Goal: Information Seeking & Learning: Check status

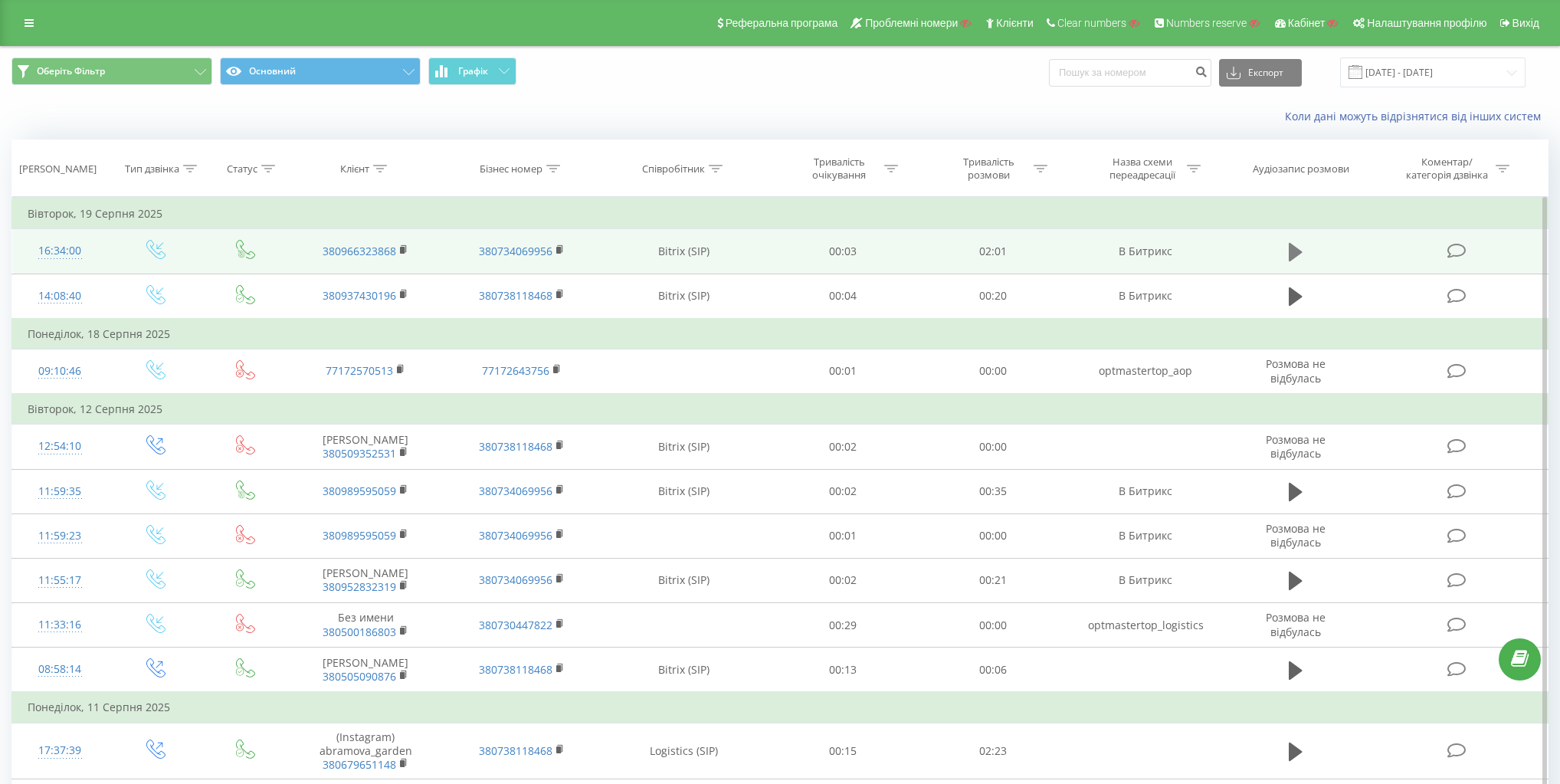
click at [1297, 244] on icon at bounding box center [1296, 252] width 13 height 22
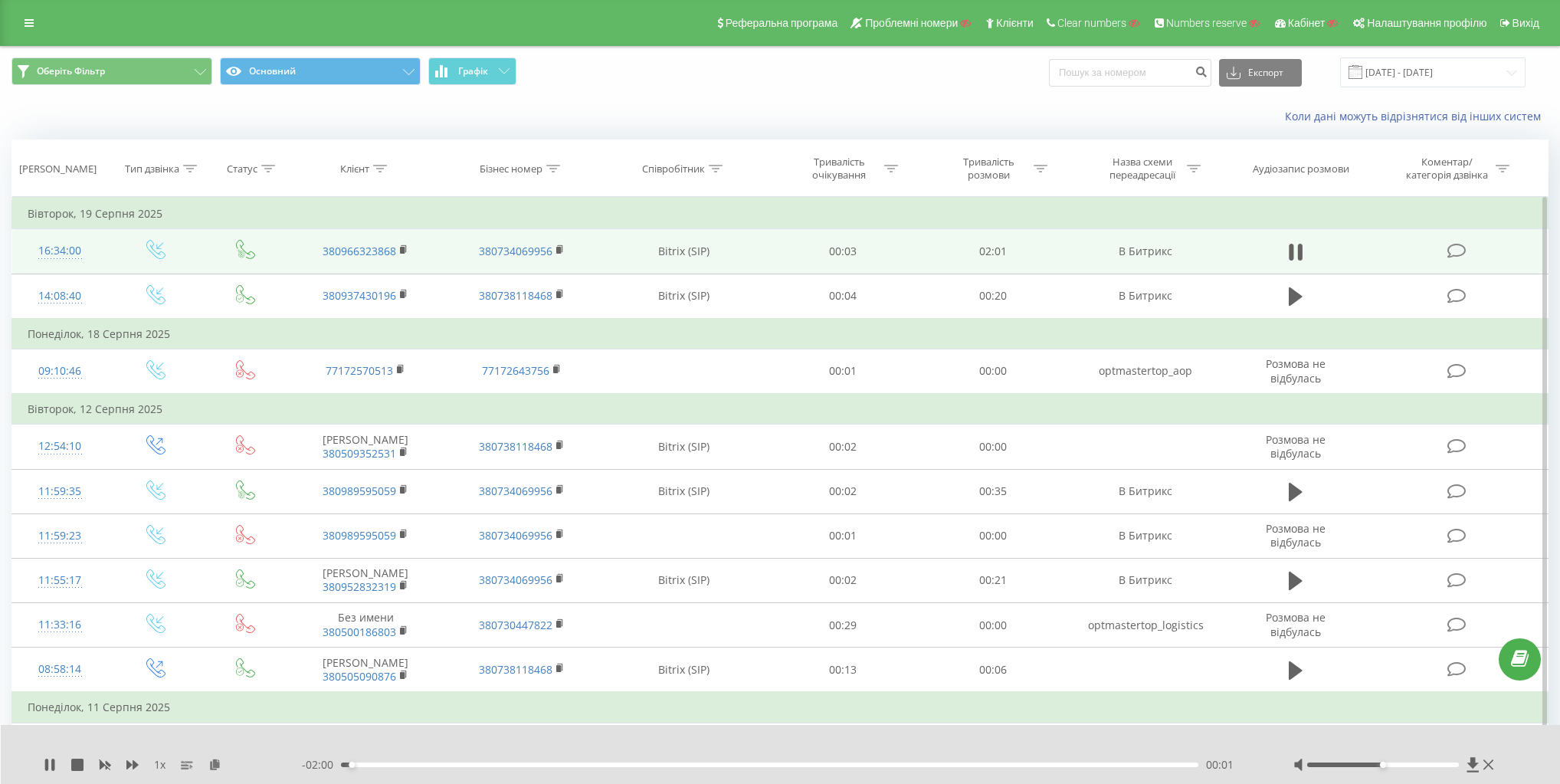
click at [546, 765] on div "00:01" at bounding box center [770, 764] width 858 height 4
click at [753, 760] on div "- 01:32 00:29 00:29" at bounding box center [777, 765] width 952 height 15
click at [804, 766] on div "00:29" at bounding box center [770, 764] width 858 height 4
click at [969, 769] on div "- 00:55 01:06 01:06" at bounding box center [777, 765] width 952 height 15
click at [979, 773] on div "1 x - 00:55 01:06 01:06" at bounding box center [781, 754] width 1560 height 59
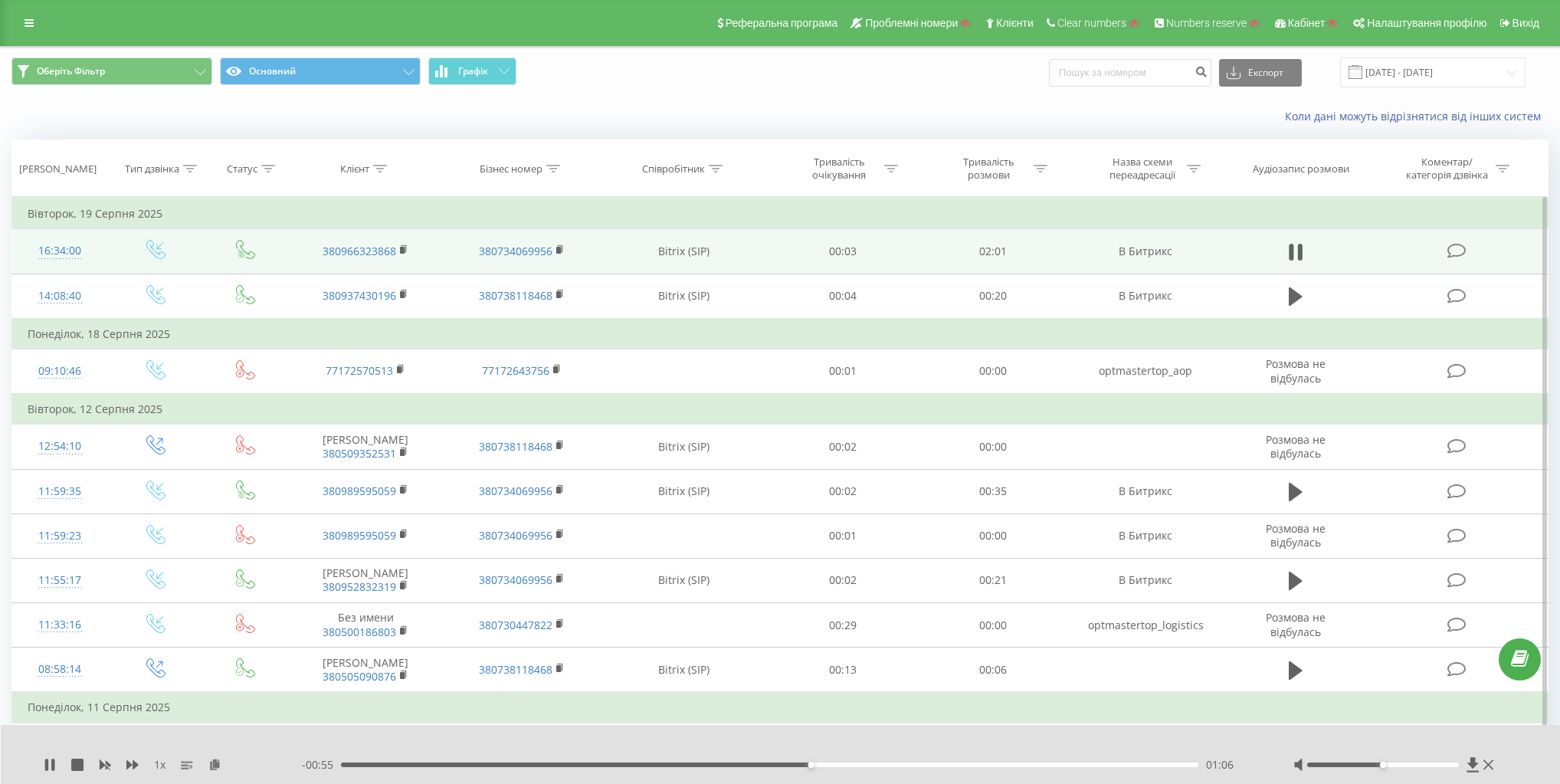
click at [1006, 766] on div "- 00:55 01:06 01:06" at bounding box center [777, 765] width 952 height 15
click at [1006, 766] on div "01:07" at bounding box center [770, 764] width 858 height 4
click at [1297, 251] on icon at bounding box center [1296, 252] width 13 height 22
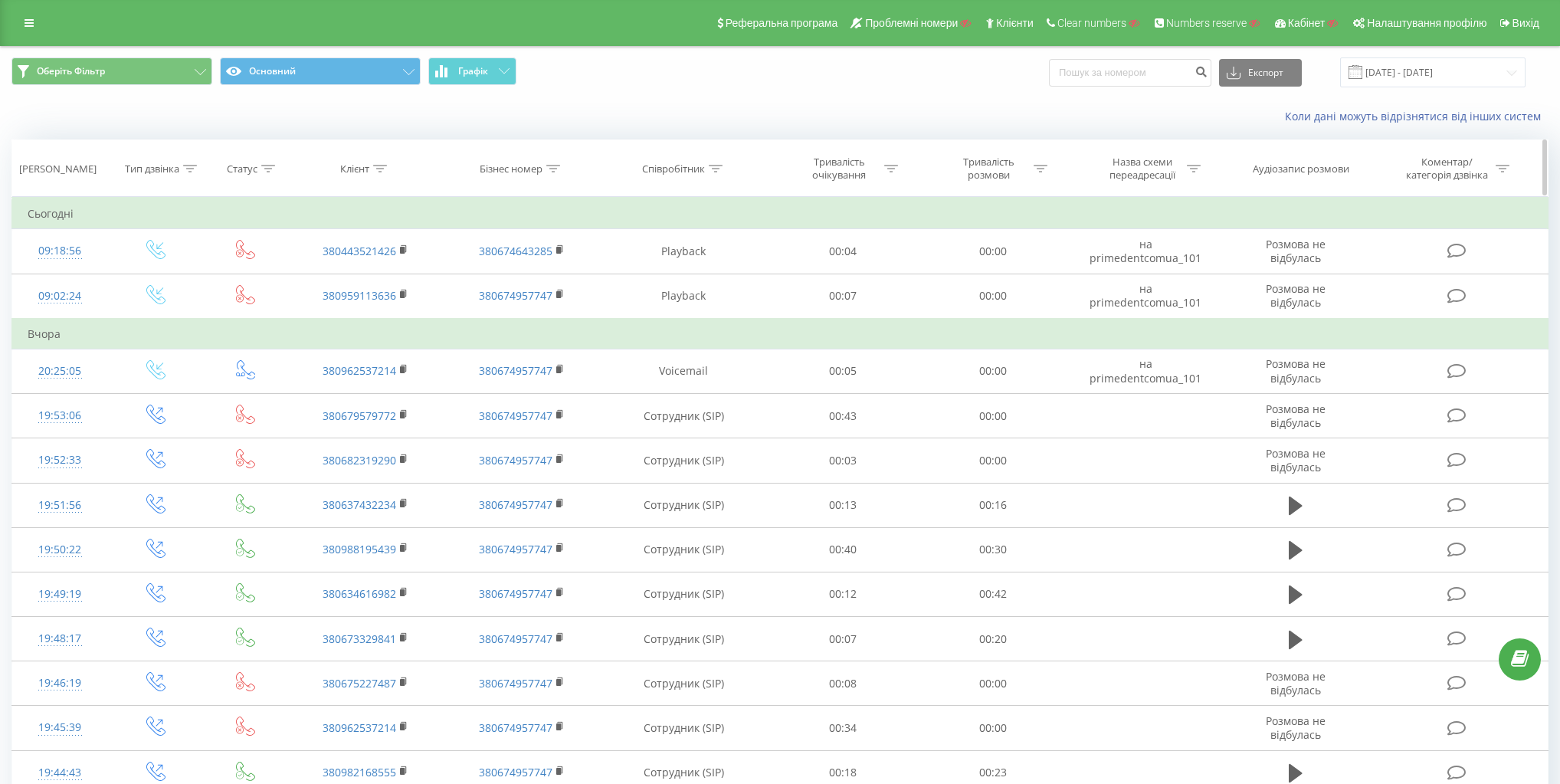
click at [168, 170] on div "Тип дзвінка" at bounding box center [151, 169] width 54 height 13
click at [172, 236] on div at bounding box center [148, 242] width 109 height 14
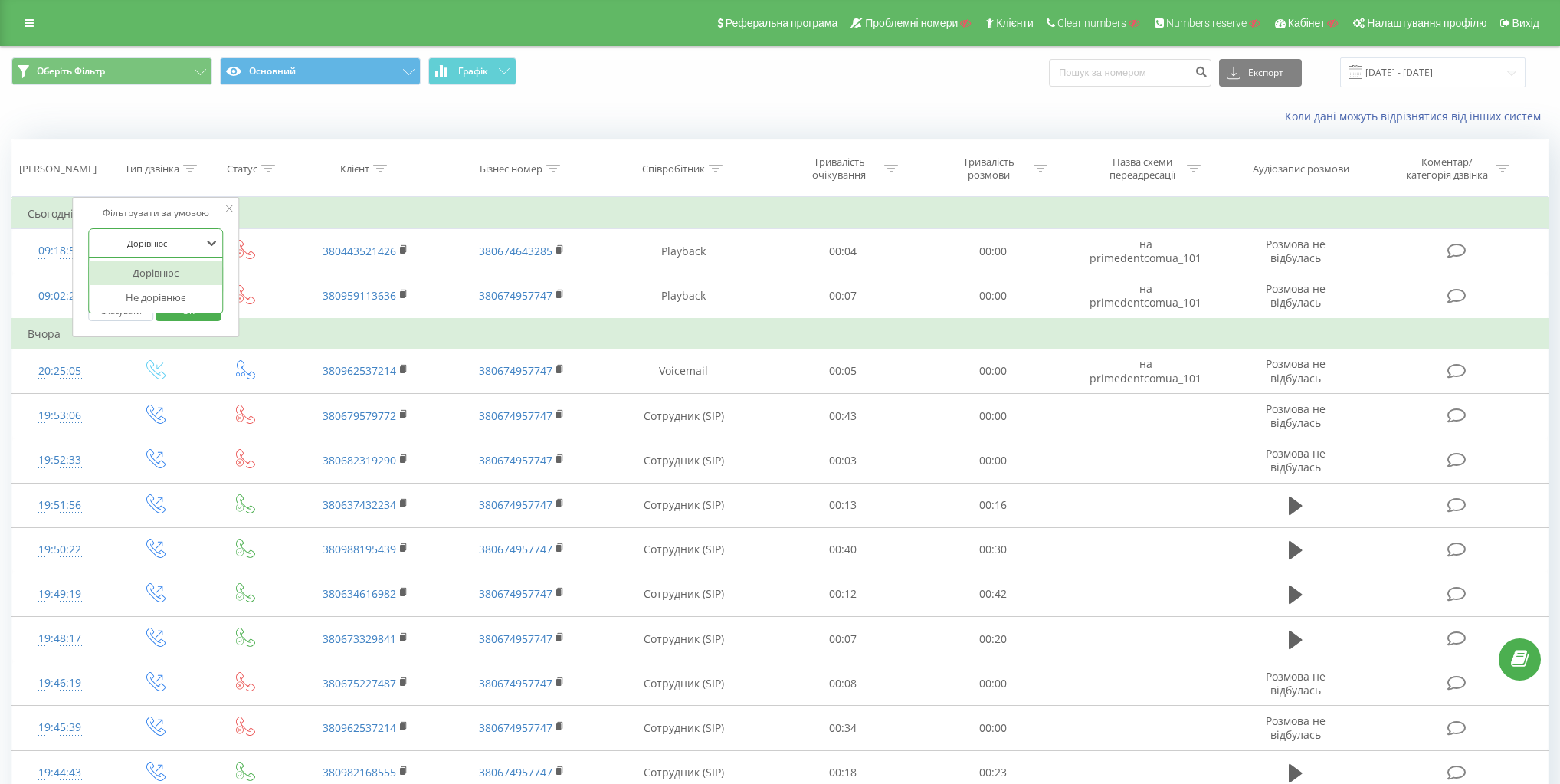
click at [172, 236] on div at bounding box center [148, 242] width 109 height 14
click at [162, 280] on div "Введіть значення" at bounding box center [148, 279] width 109 height 13
click at [166, 306] on div "Вхідний" at bounding box center [155, 309] width 133 height 24
click at [190, 310] on span "OK" at bounding box center [188, 310] width 43 height 23
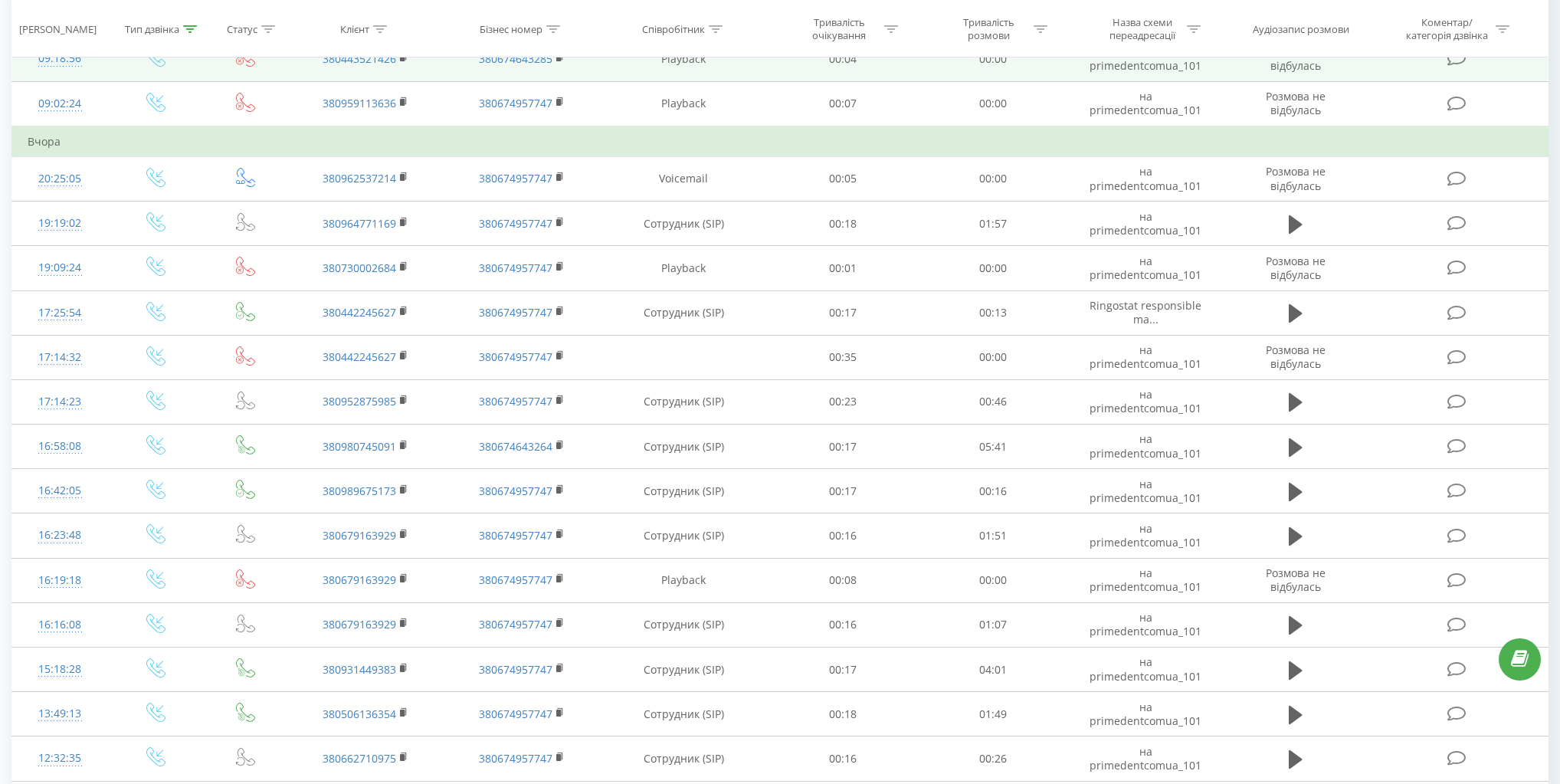
scroll to position [184, 0]
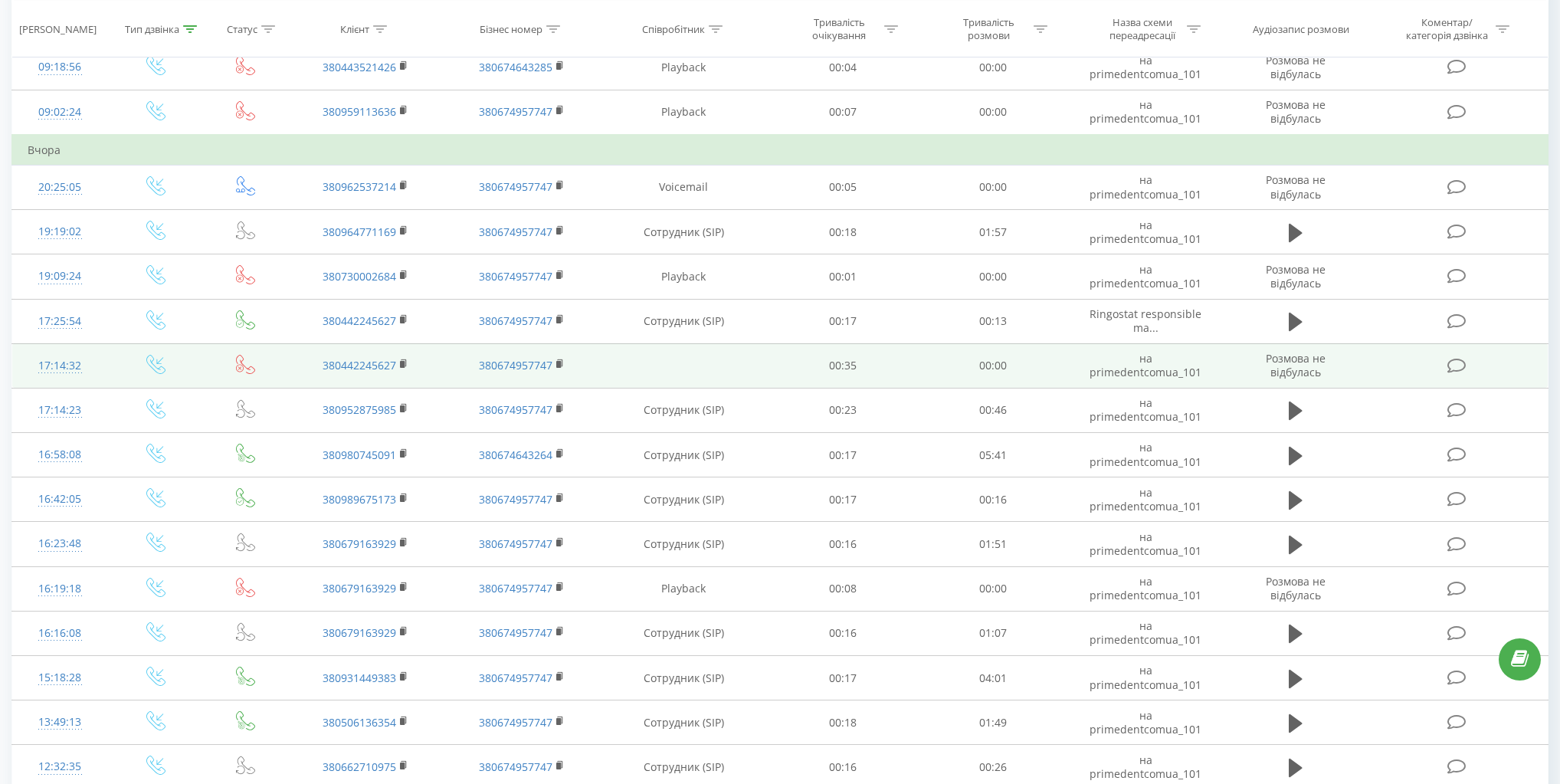
click at [239, 363] on icon at bounding box center [245, 364] width 19 height 19
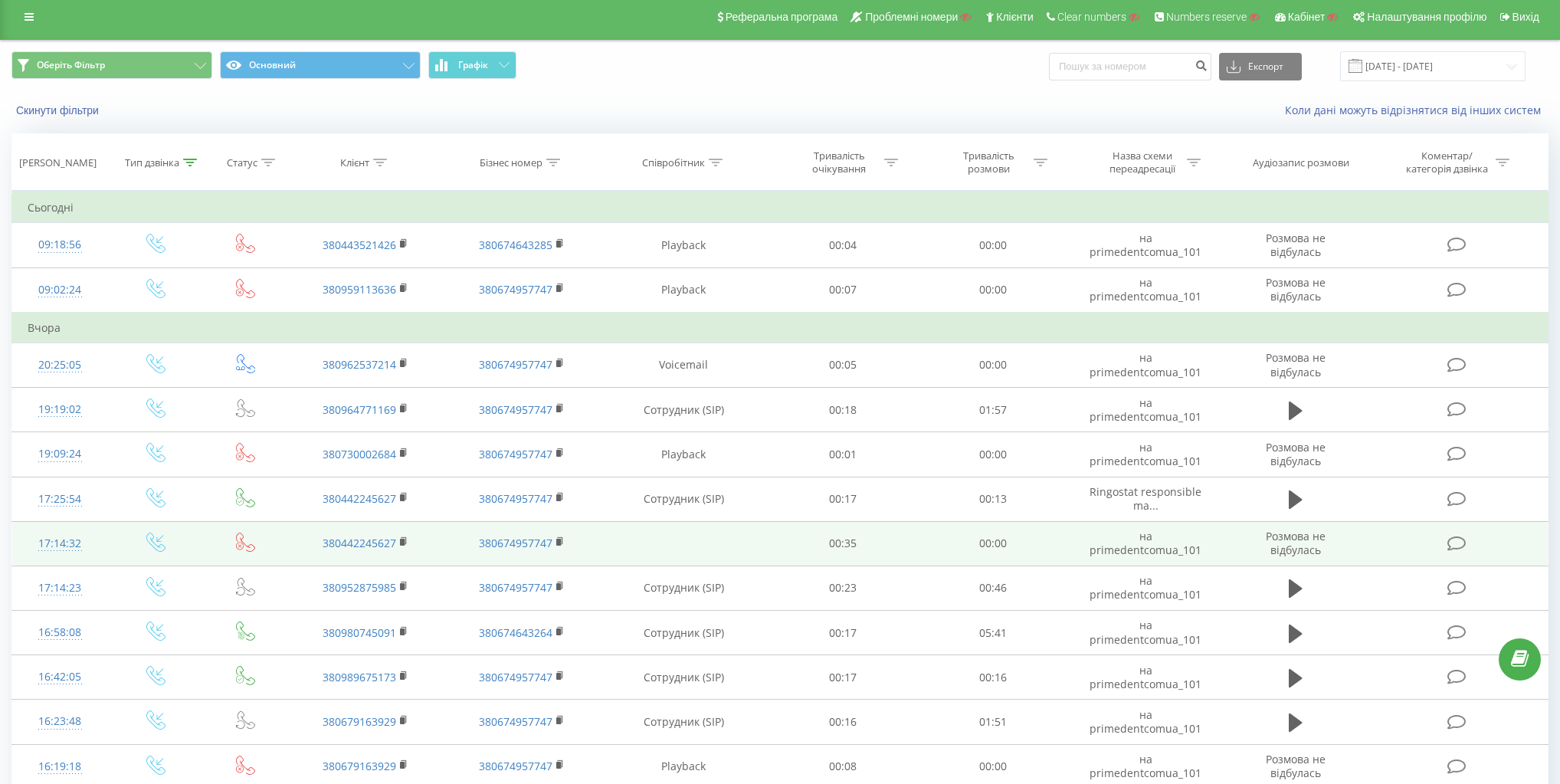
scroll to position [0, 0]
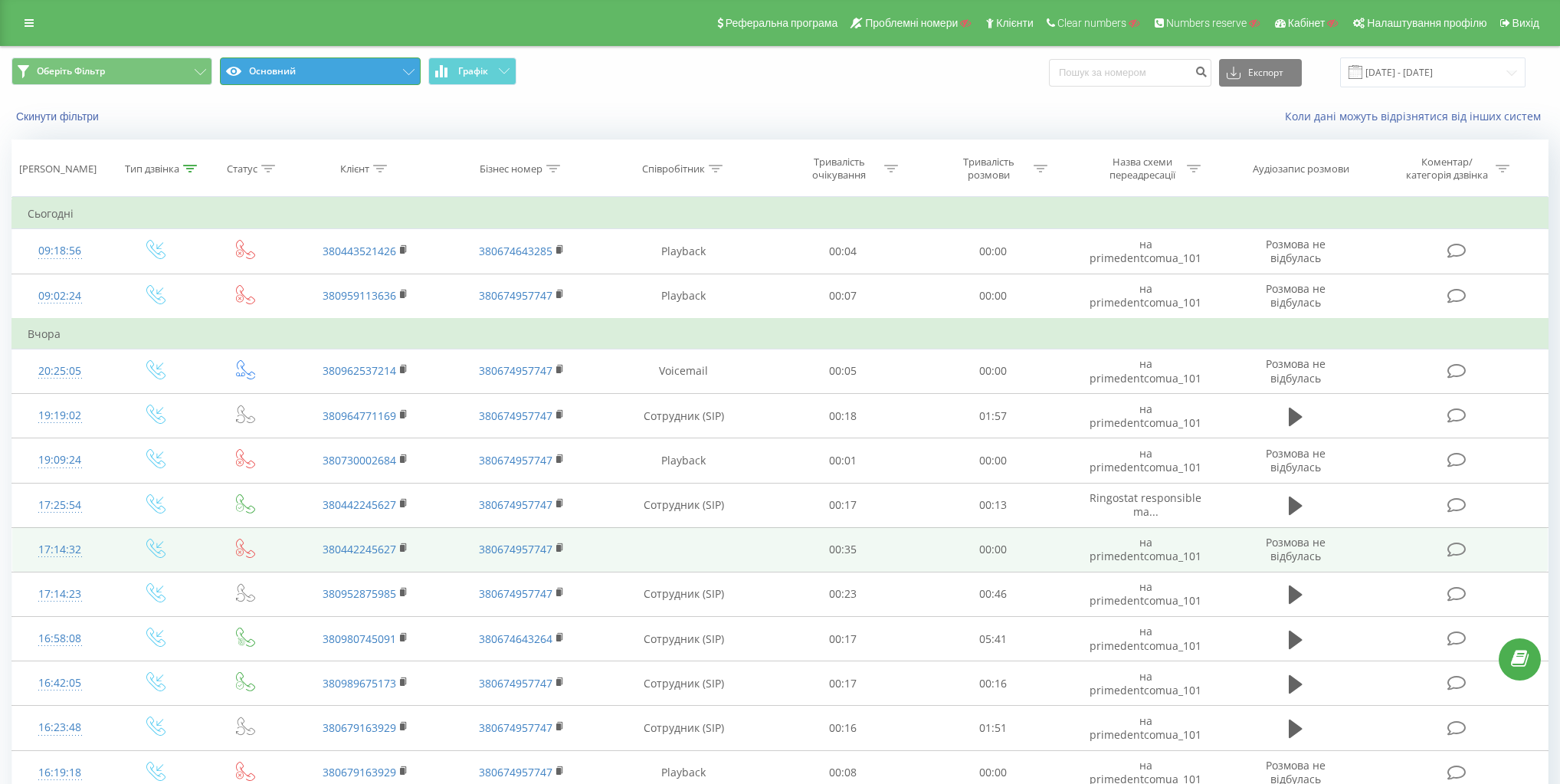
click at [320, 65] on button "Основний" at bounding box center [320, 71] width 201 height 28
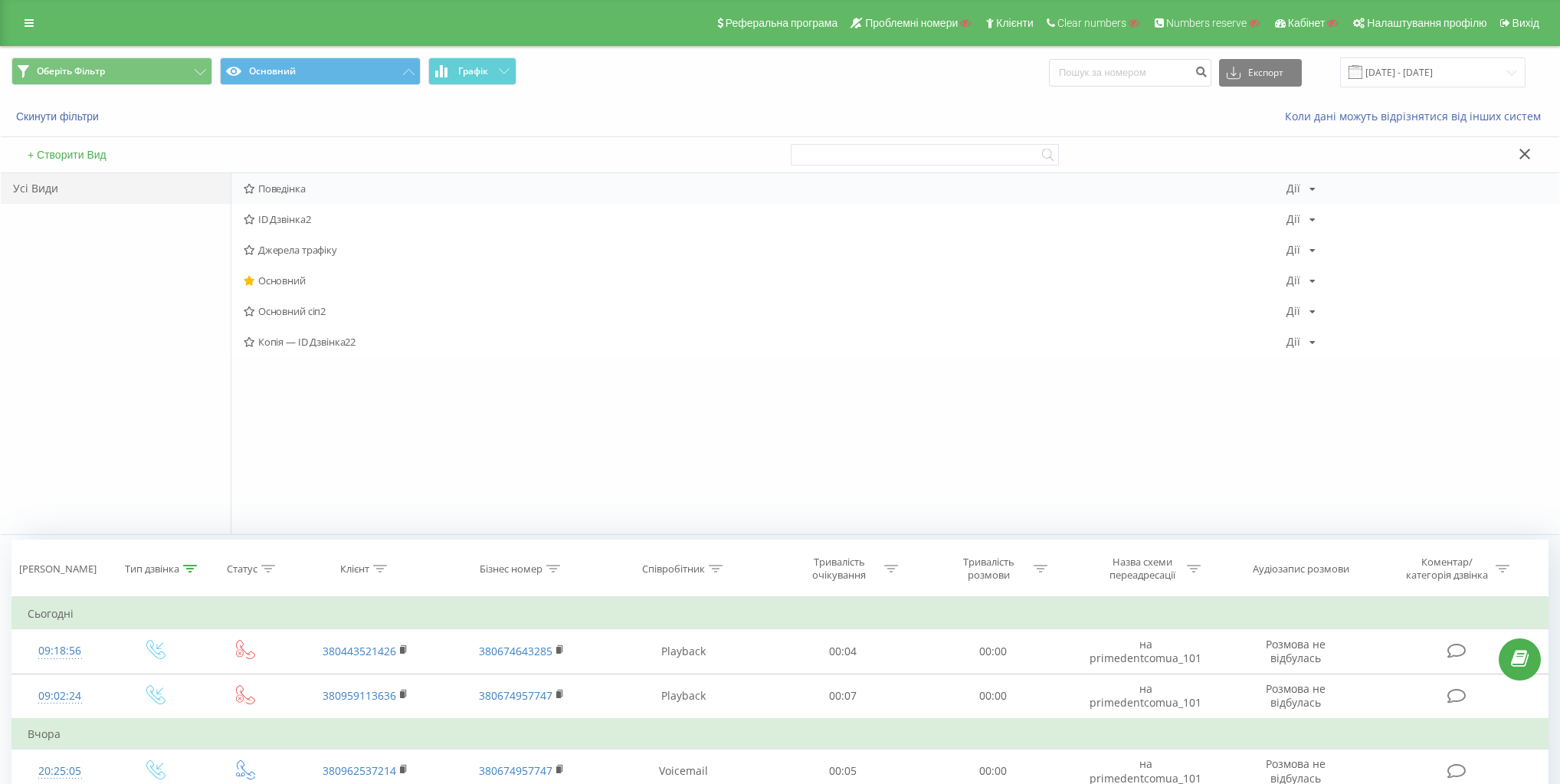
click at [283, 187] on span "Поведінка" at bounding box center [765, 188] width 1043 height 11
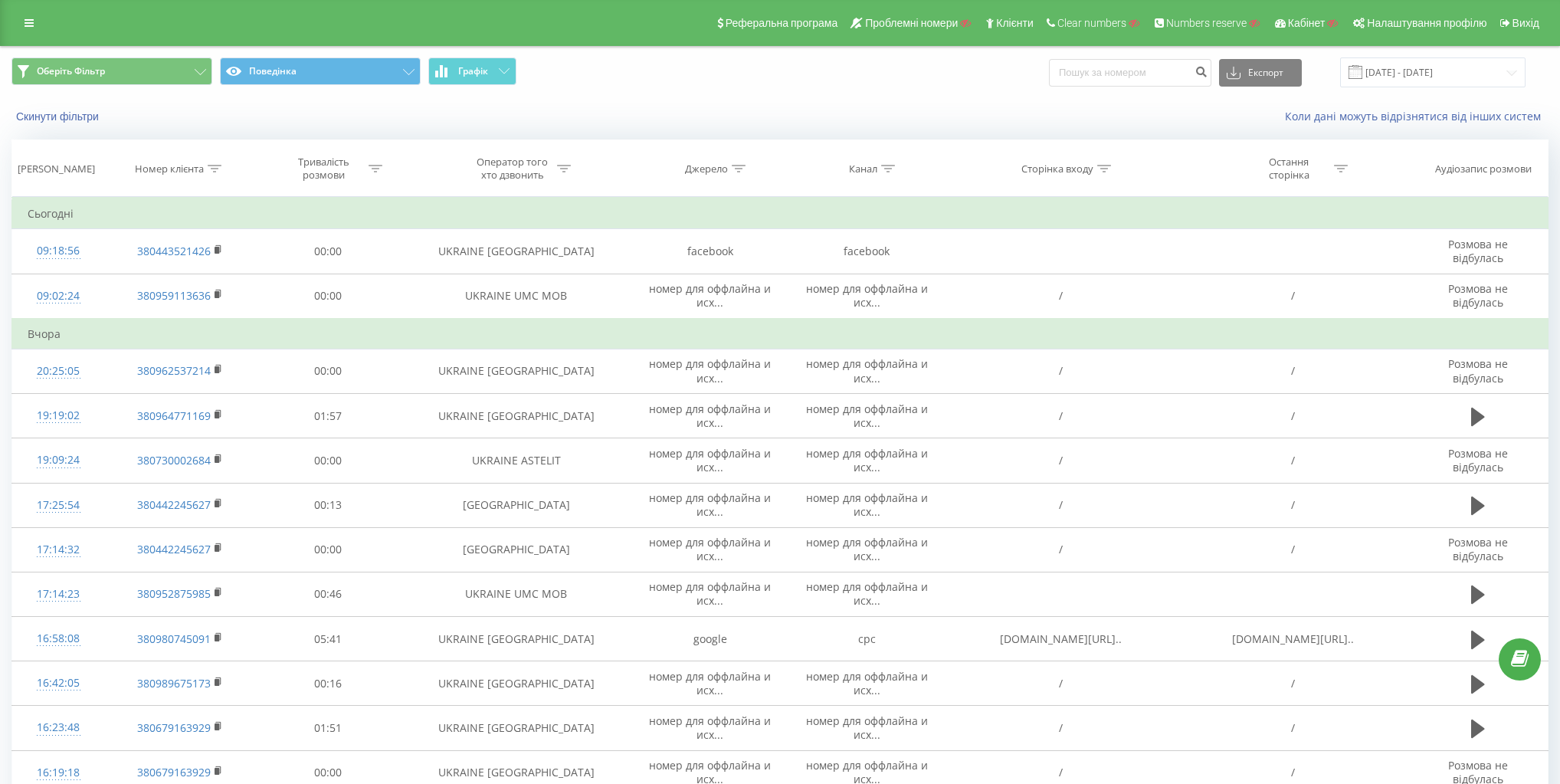
click at [344, 56] on div "Оберіть Фільтр Поведінка Графік Експорт .csv .xls .xlsx 21.07.2025 - 21.08.2025" at bounding box center [780, 72] width 1558 height 51
click at [329, 85] on span "Оберіть Фільтр Поведінка Графік" at bounding box center [390, 73] width 757 height 30
click at [324, 72] on button "Поведінка" at bounding box center [320, 71] width 201 height 28
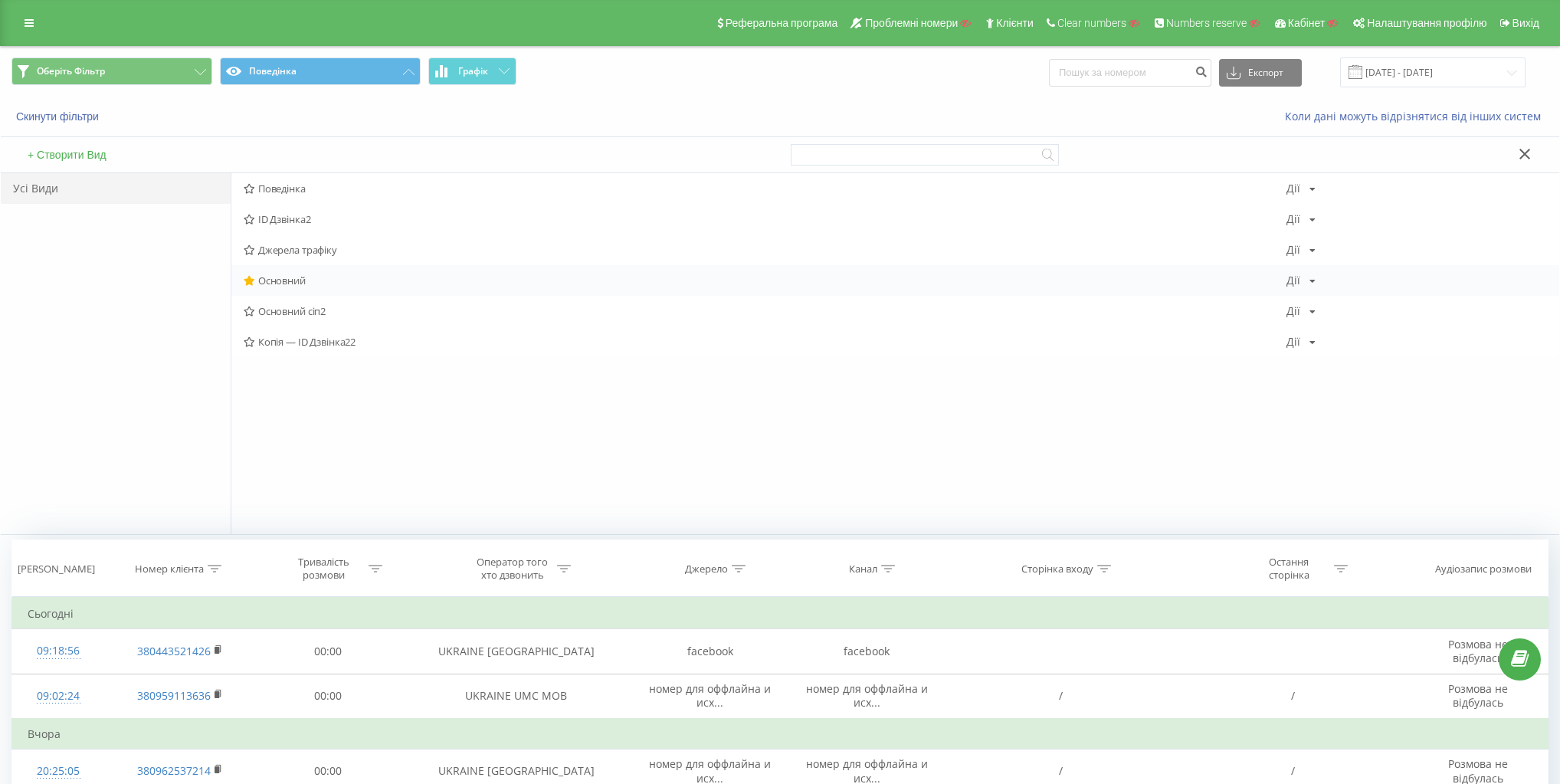
click at [293, 281] on span "Основний" at bounding box center [765, 280] width 1043 height 11
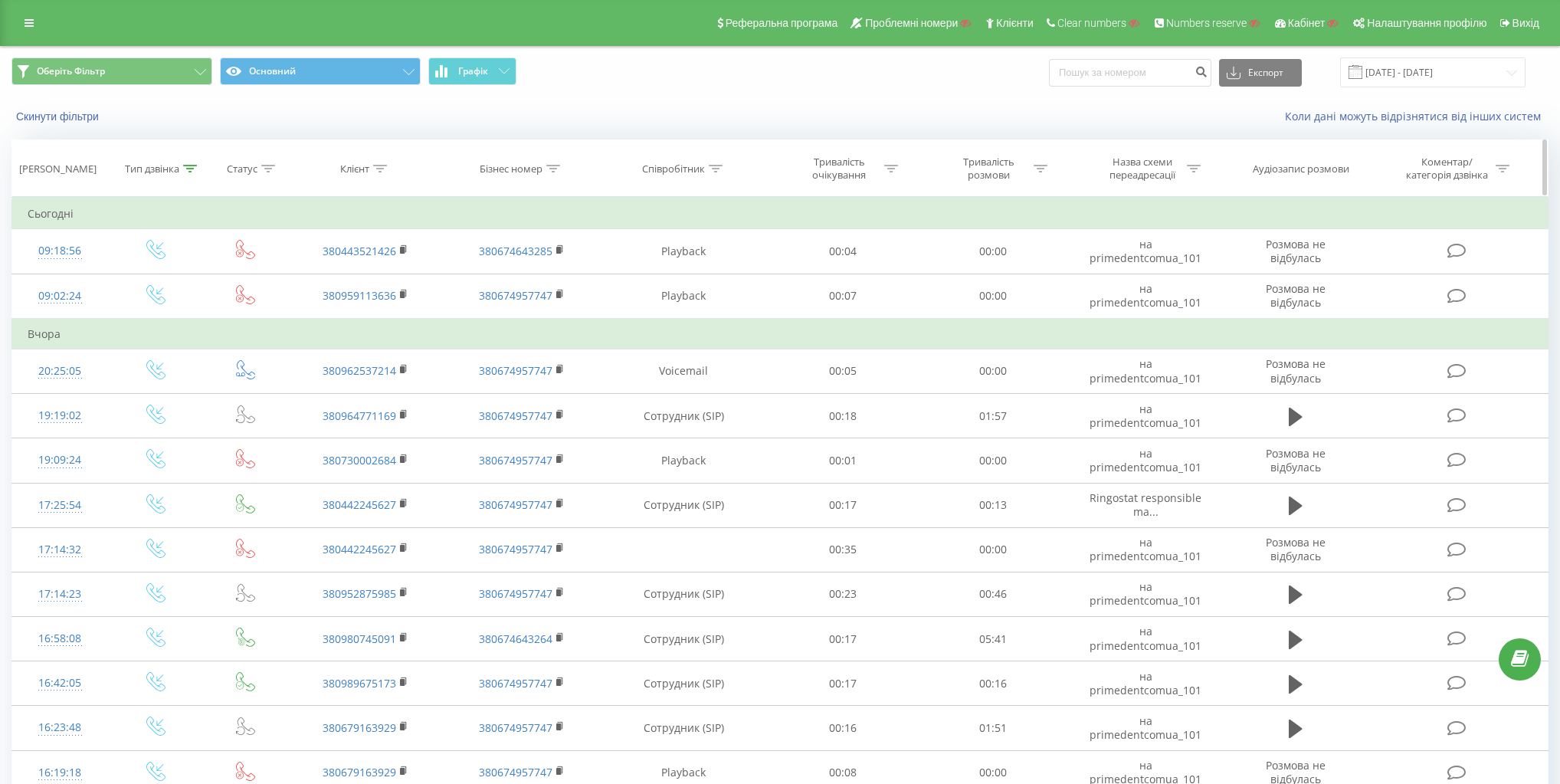
click at [186, 166] on icon at bounding box center [190, 168] width 13 height 8
click at [151, 288] on div "Вхідний" at bounding box center [148, 279] width 112 height 23
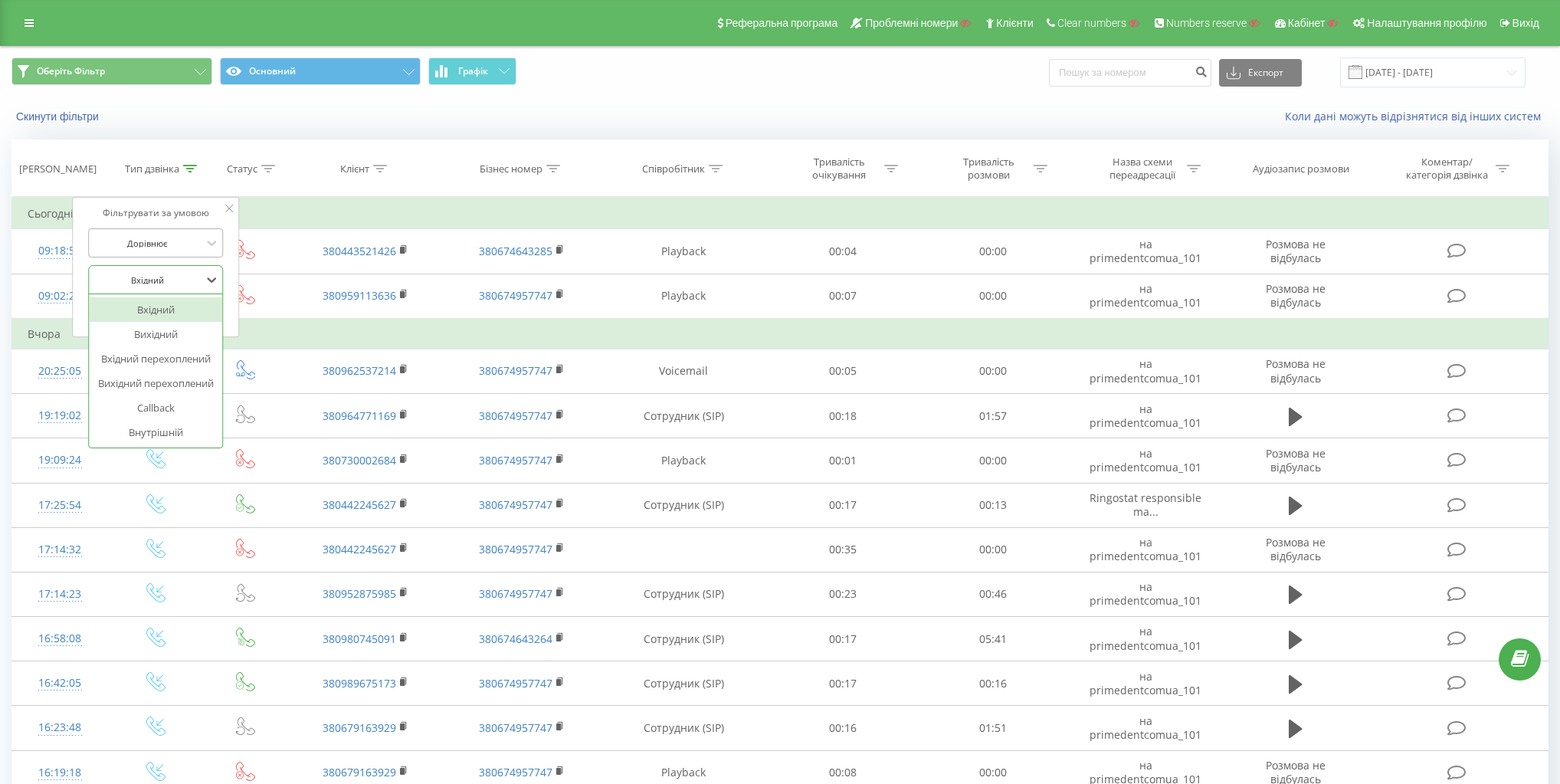
click at [159, 242] on div at bounding box center [148, 242] width 109 height 14
click at [169, 239] on div at bounding box center [148, 242] width 109 height 14
click at [153, 273] on div at bounding box center [148, 279] width 109 height 14
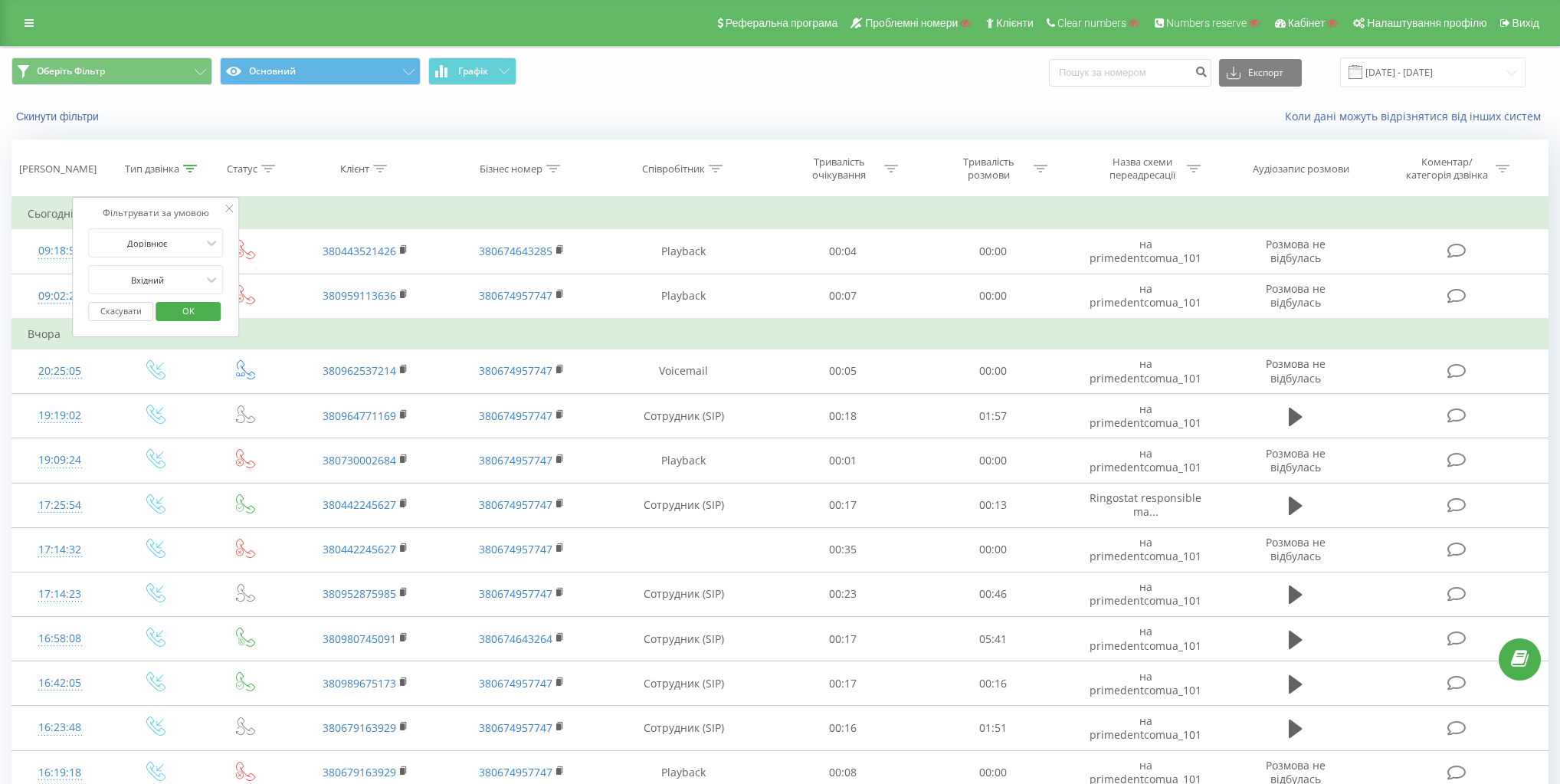
click at [204, 112] on div "Скинути фільтри" at bounding box center [293, 116] width 584 height 15
click at [162, 274] on div at bounding box center [148, 279] width 109 height 14
click at [161, 402] on div "Callback" at bounding box center [155, 407] width 133 height 24
click at [208, 309] on span "OK" at bounding box center [188, 310] width 43 height 23
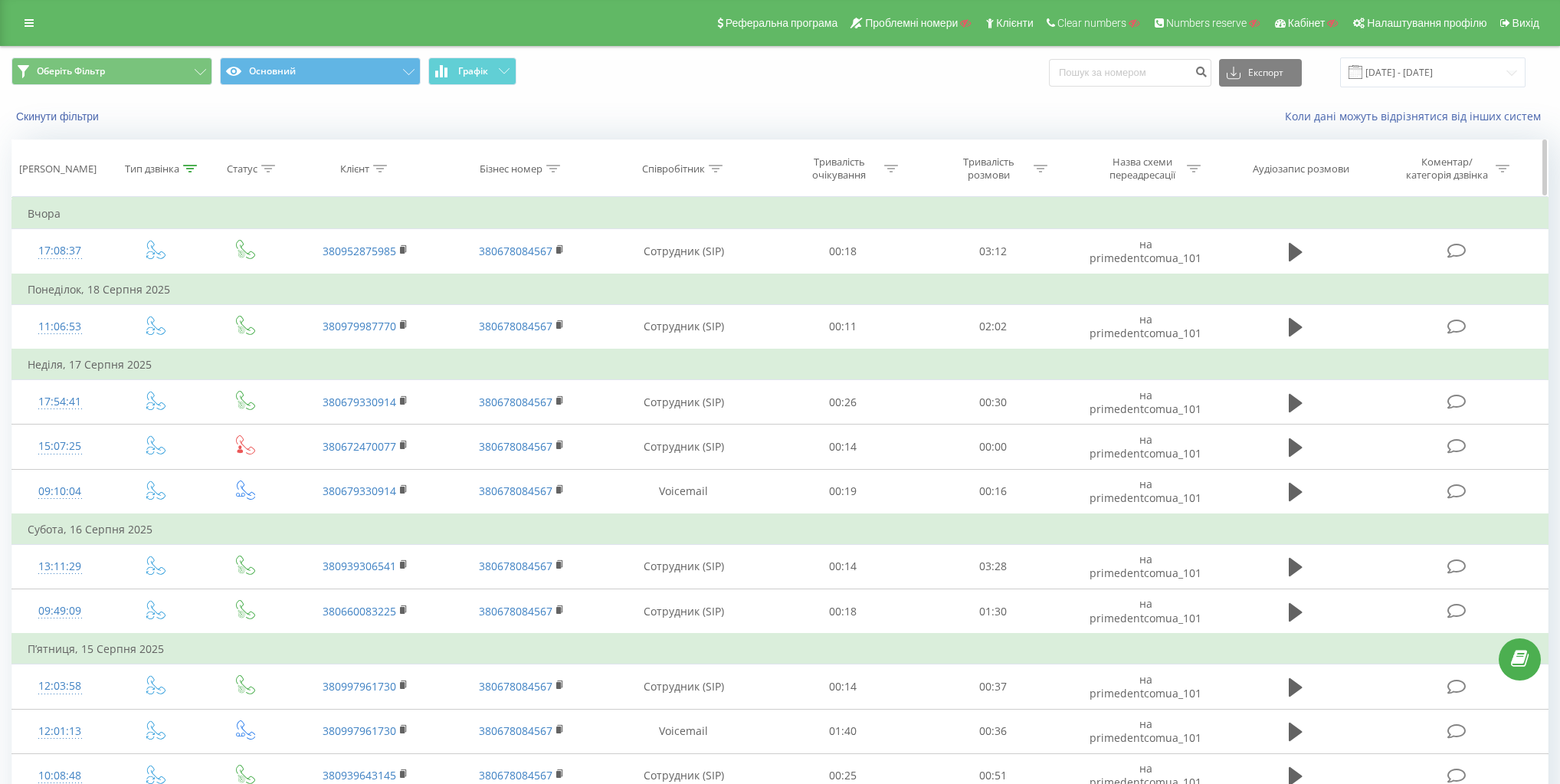
click at [263, 160] on th "Статус" at bounding box center [246, 169] width 84 height 57
click at [262, 170] on icon at bounding box center [268, 168] width 13 height 8
click at [251, 276] on div "Введіть значення" at bounding box center [237, 279] width 109 height 13
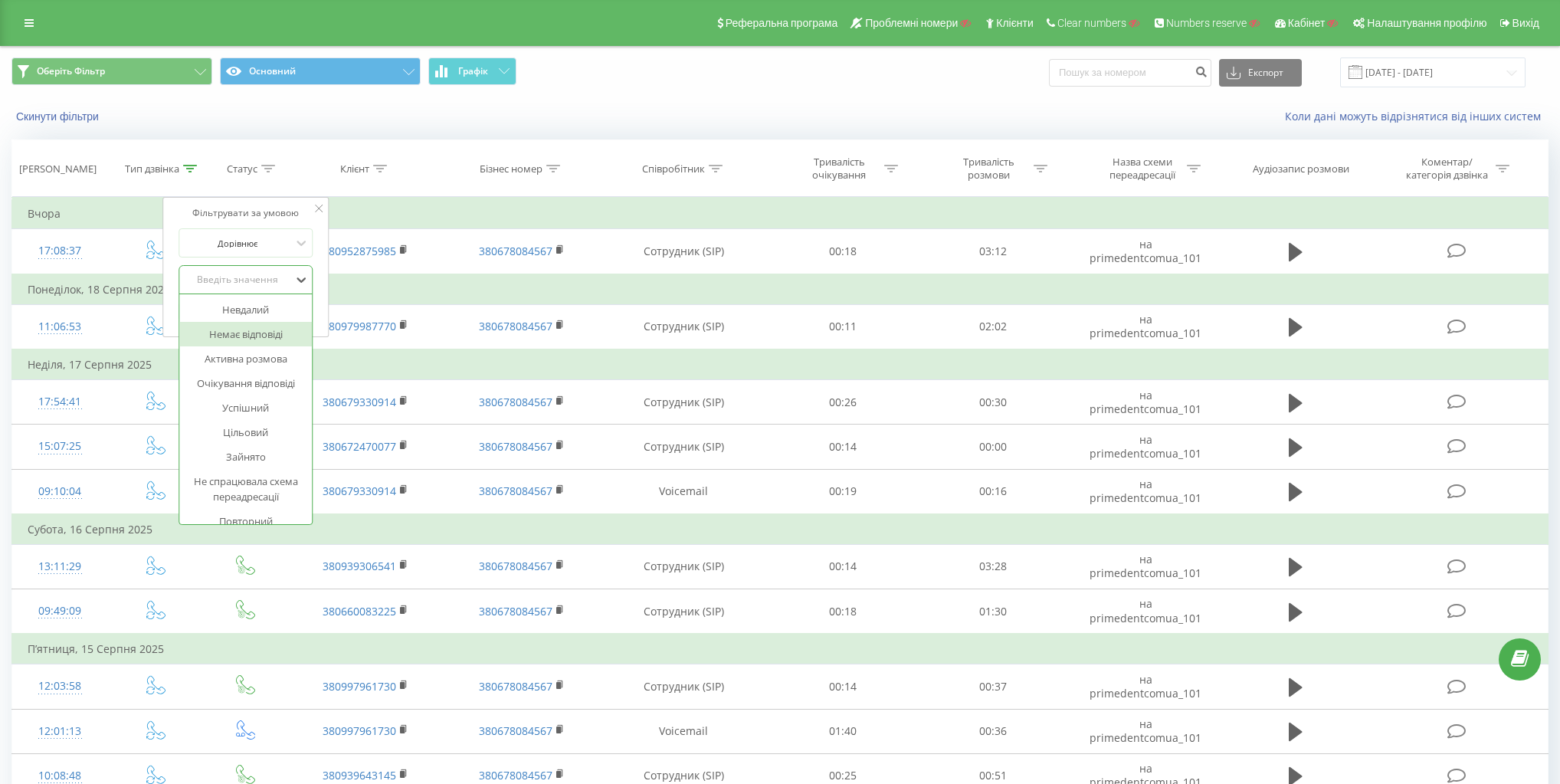
click at [247, 328] on div "Немає відповіді" at bounding box center [245, 333] width 133 height 24
click at [281, 311] on span "OK" at bounding box center [278, 310] width 43 height 23
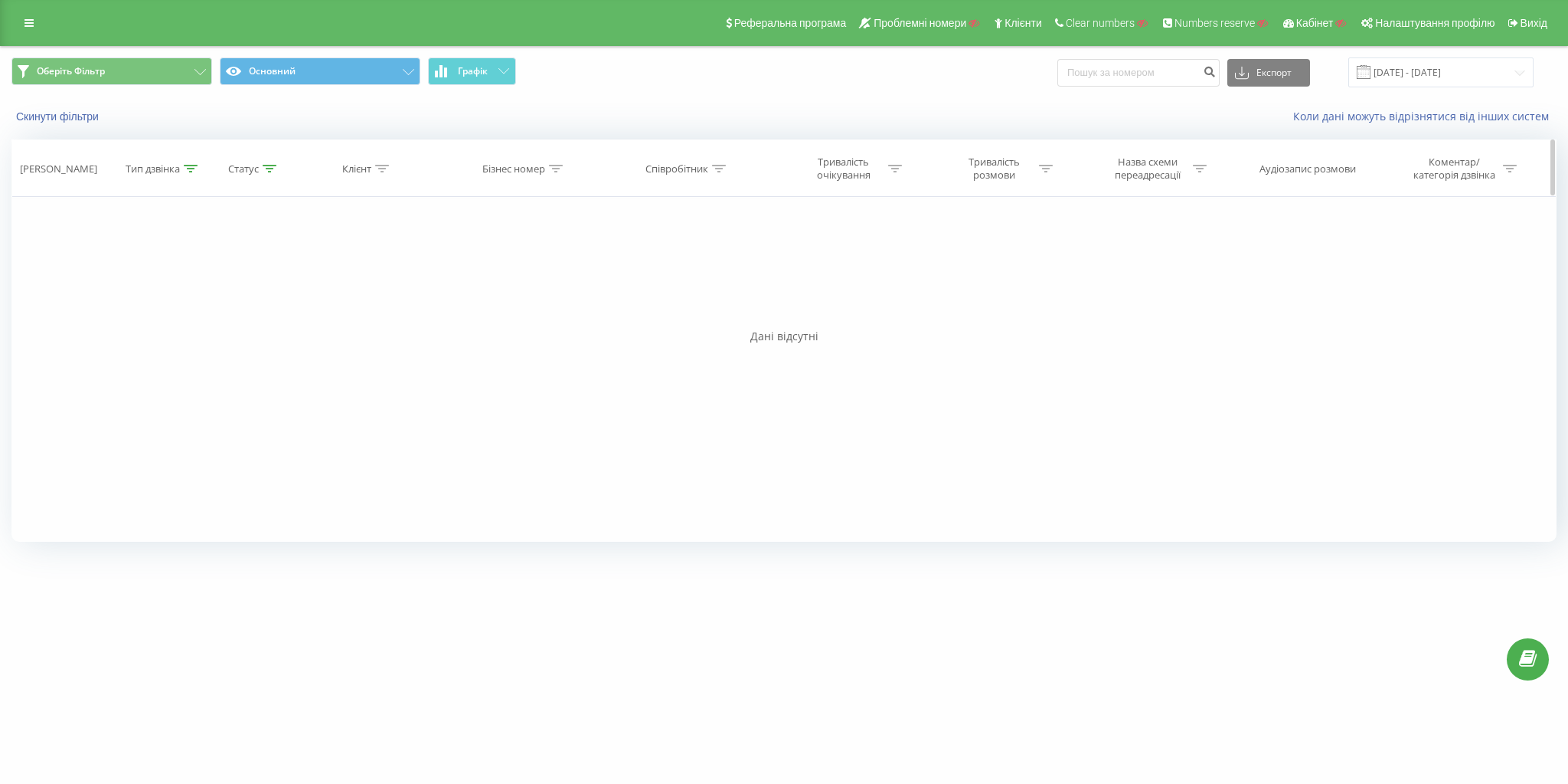
click at [170, 168] on div "Тип дзвінка" at bounding box center [152, 169] width 54 height 13
click at [235, 179] on th "Статус" at bounding box center [247, 169] width 84 height 57
click at [246, 160] on th "Статус" at bounding box center [247, 169] width 84 height 57
click at [254, 168] on div "Статус" at bounding box center [243, 169] width 31 height 13
click at [147, 171] on div "Тип дзвінка" at bounding box center [152, 169] width 54 height 13
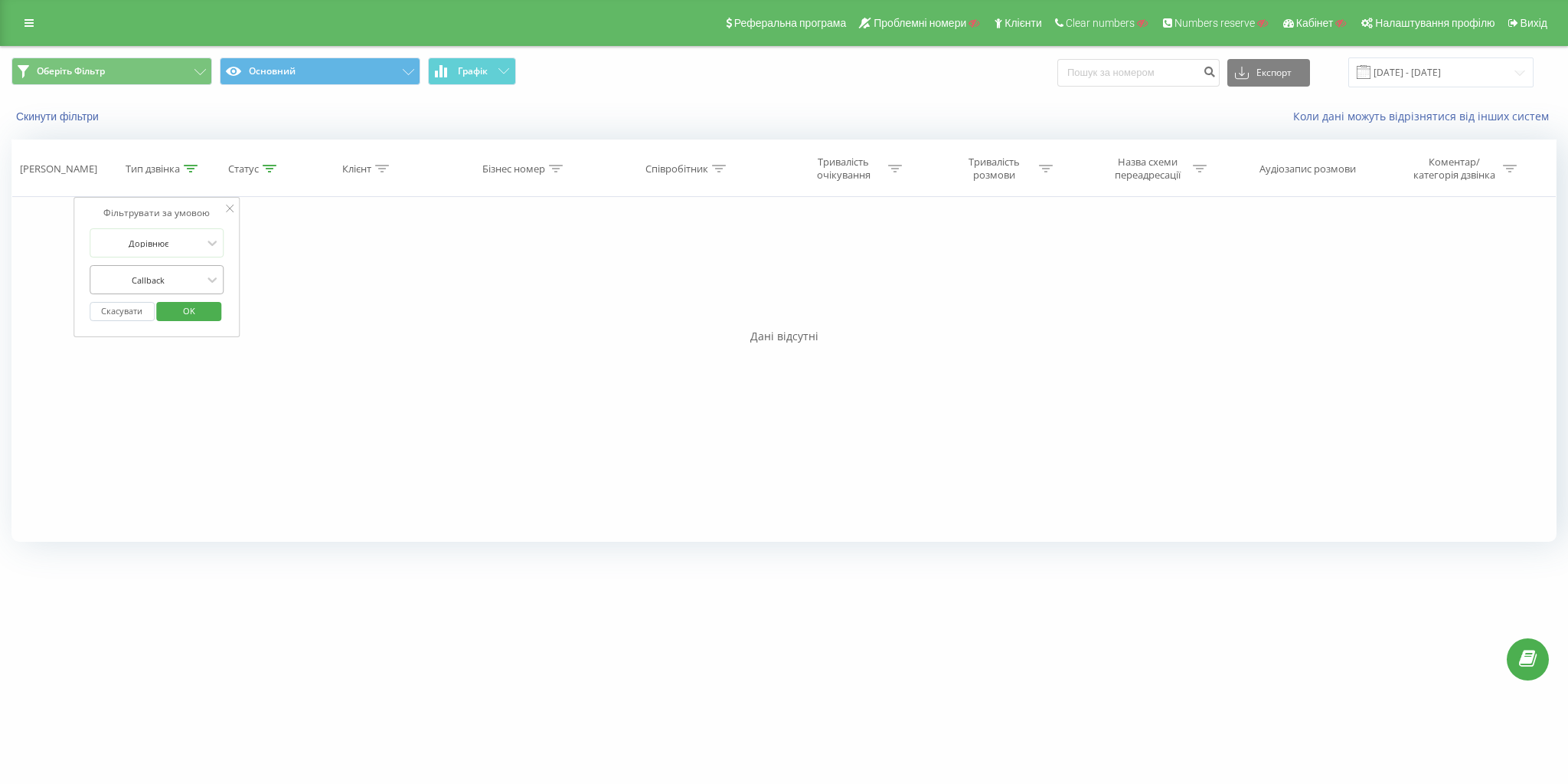
click at [160, 290] on div "Callback" at bounding box center [156, 279] width 134 height 29
click at [167, 308] on div "Вхідний" at bounding box center [156, 309] width 133 height 24
click at [180, 305] on span "OK" at bounding box center [189, 310] width 43 height 23
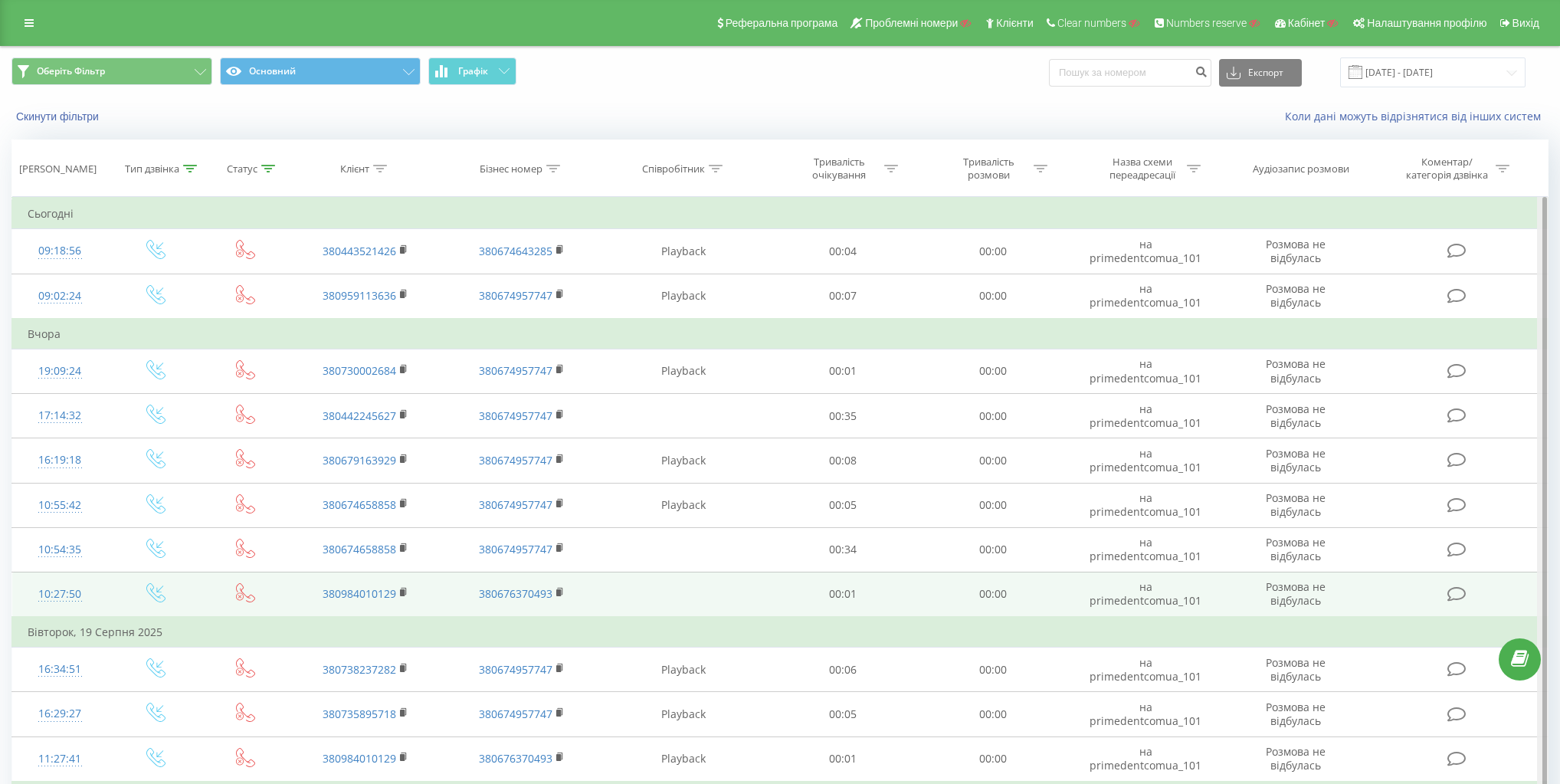
drag, startPoint x: 1543, startPoint y: 242, endPoint x: 1523, endPoint y: 613, distance: 371.5
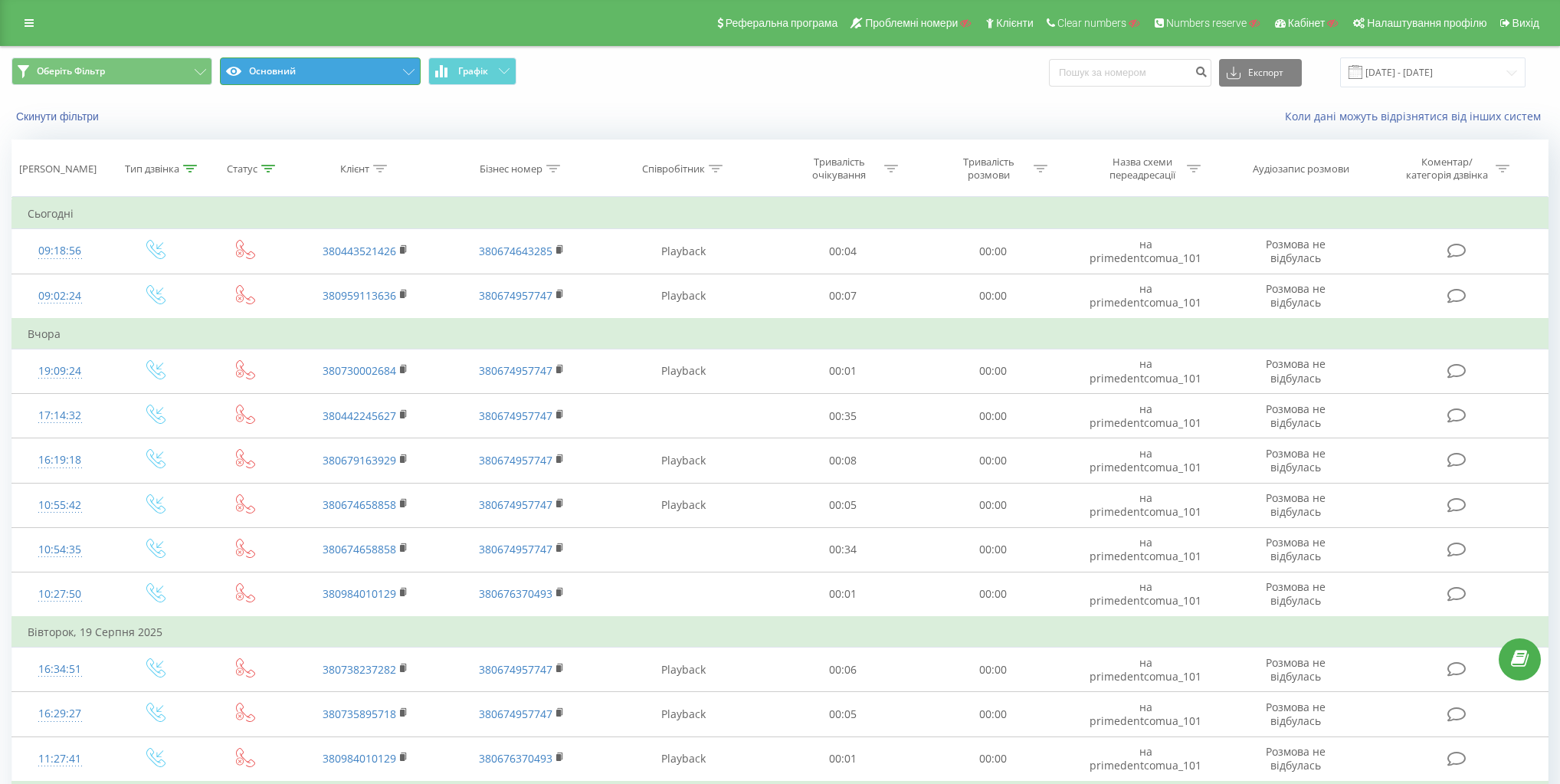
click at [376, 74] on button "Основний" at bounding box center [320, 71] width 201 height 28
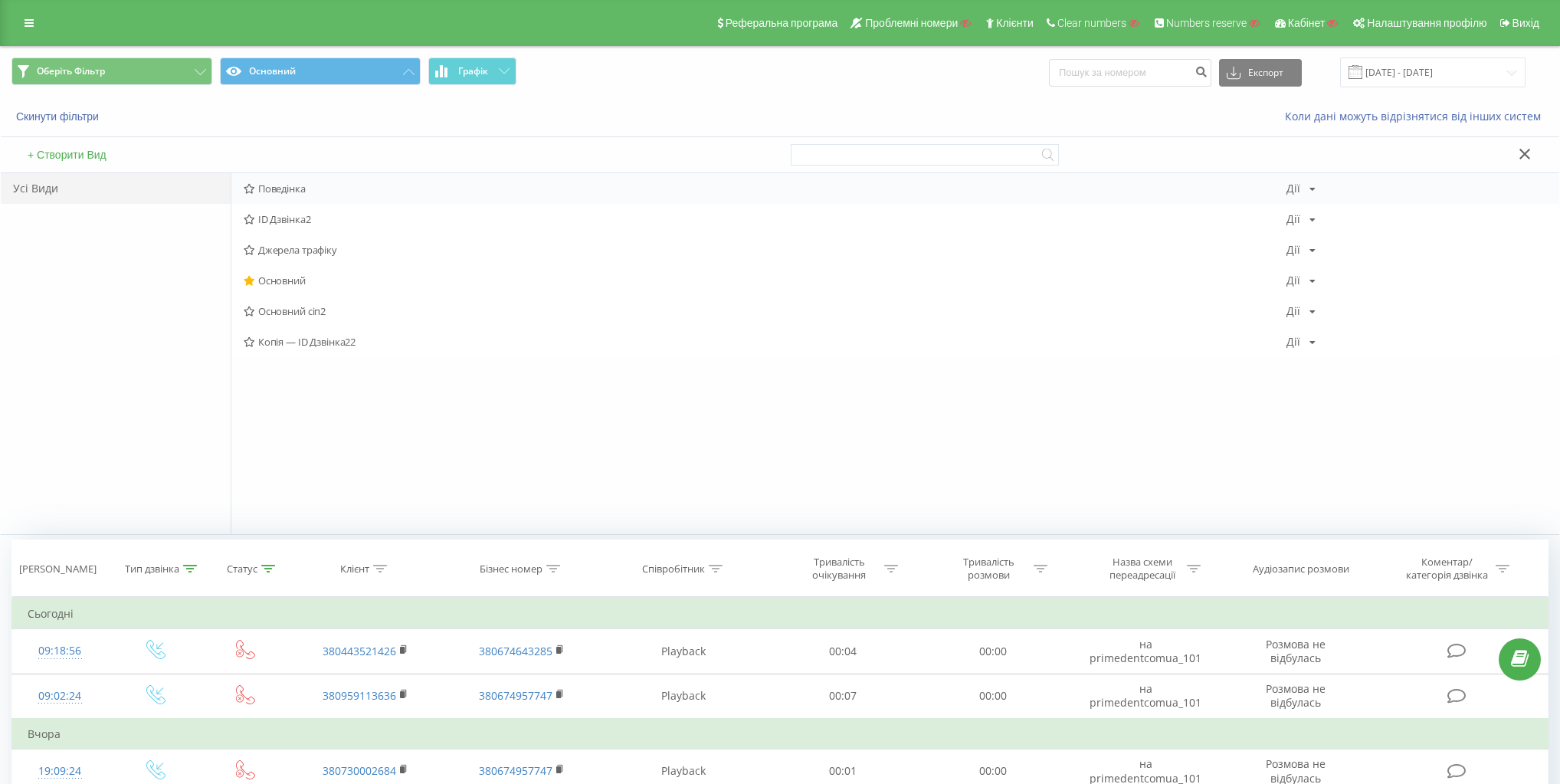
click at [276, 184] on span "Поведінка" at bounding box center [765, 188] width 1043 height 11
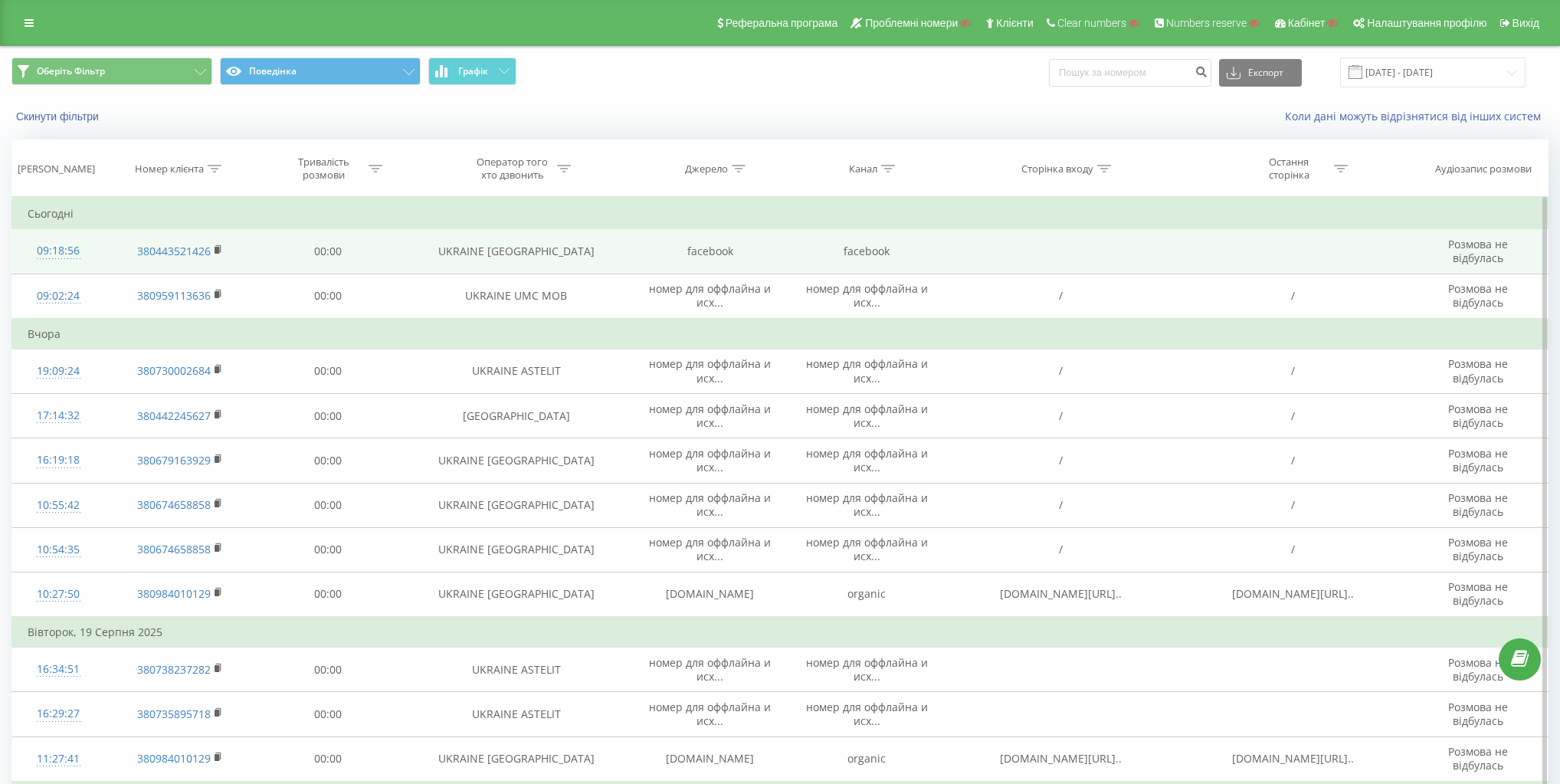
click at [705, 248] on td "facebook" at bounding box center [710, 251] width 156 height 44
click at [705, 257] on td "facebook" at bounding box center [710, 251] width 156 height 44
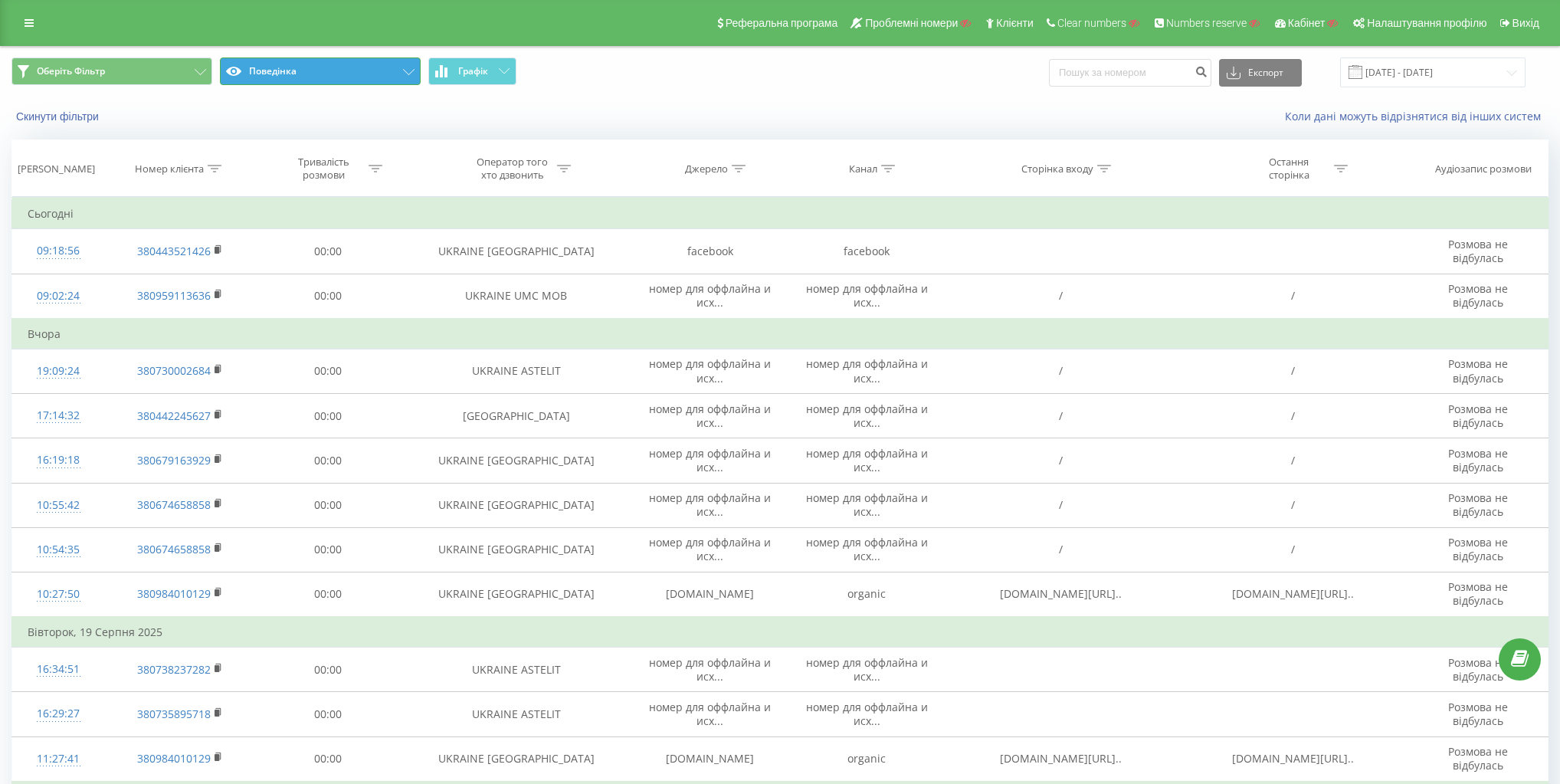
click at [351, 68] on button "Поведінка" at bounding box center [320, 71] width 201 height 28
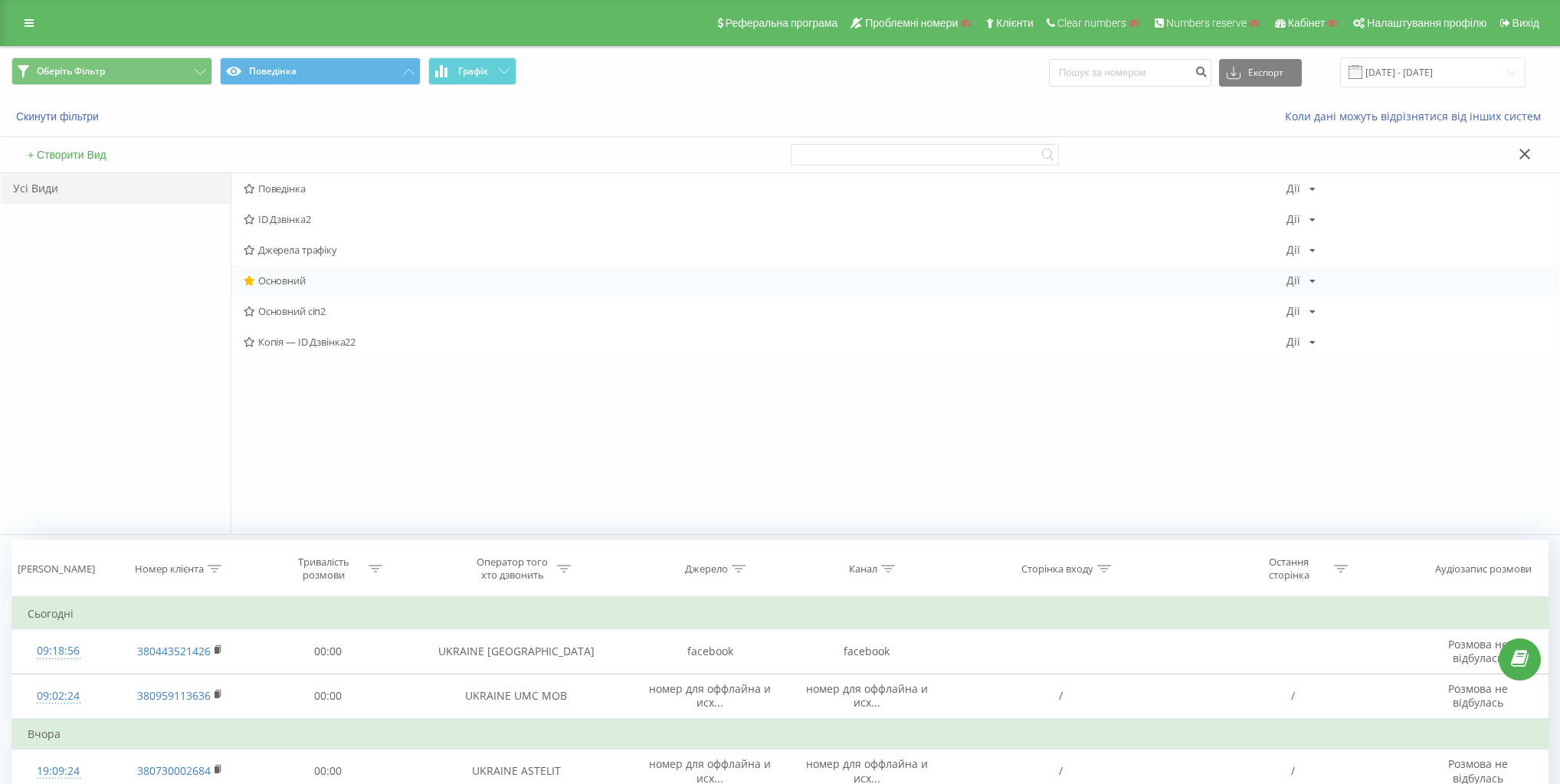
click at [285, 280] on span "Основний" at bounding box center [765, 280] width 1043 height 11
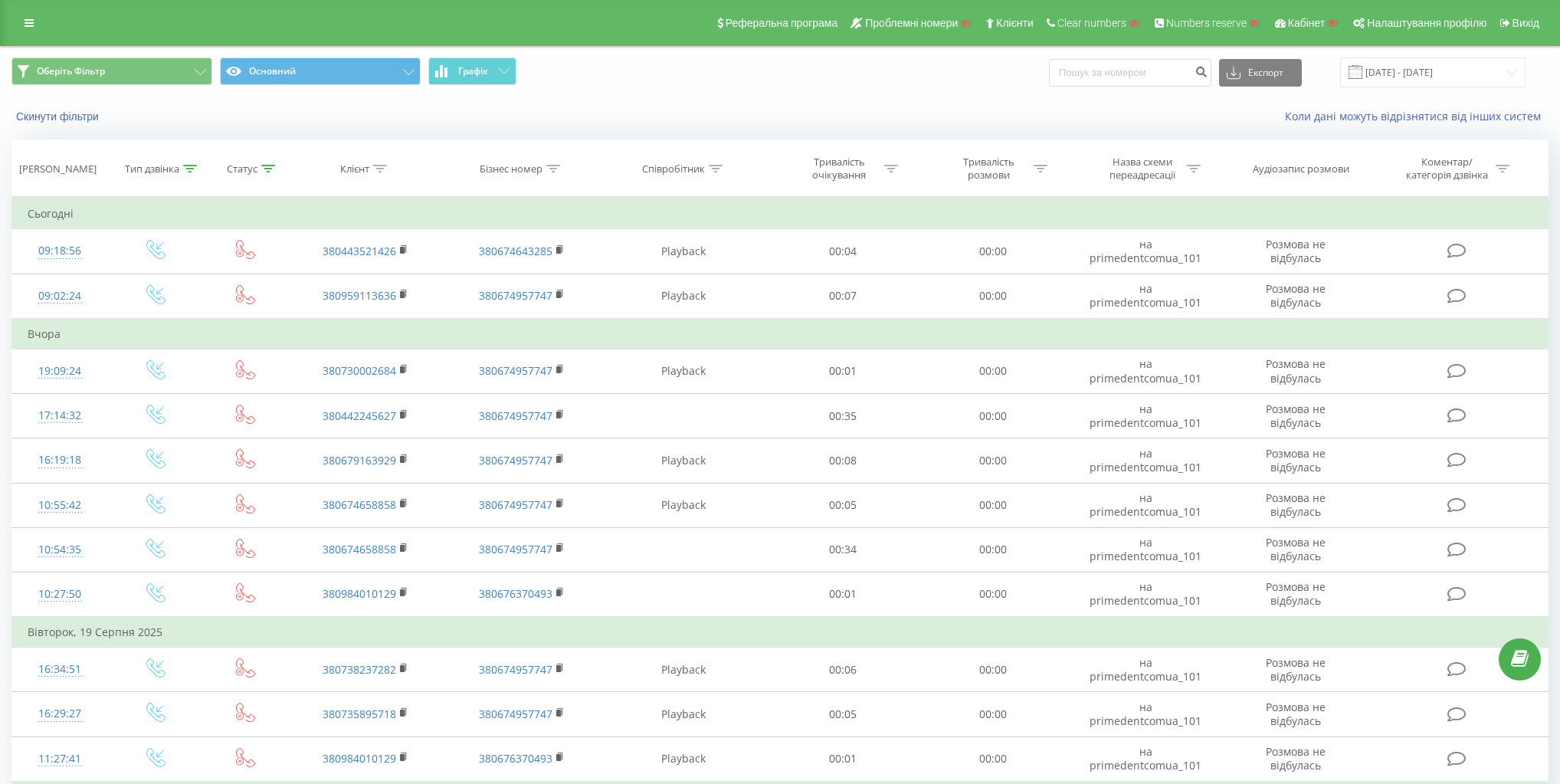
drag, startPoint x: 289, startPoint y: 274, endPoint x: 665, endPoint y: 95, distance: 416.4
click at [665, 95] on div "Оберіть Фільтр Основний Графік Експорт .csv .xls .xlsx 21.07.2025 - 21.08.2025" at bounding box center [780, 72] width 1558 height 51
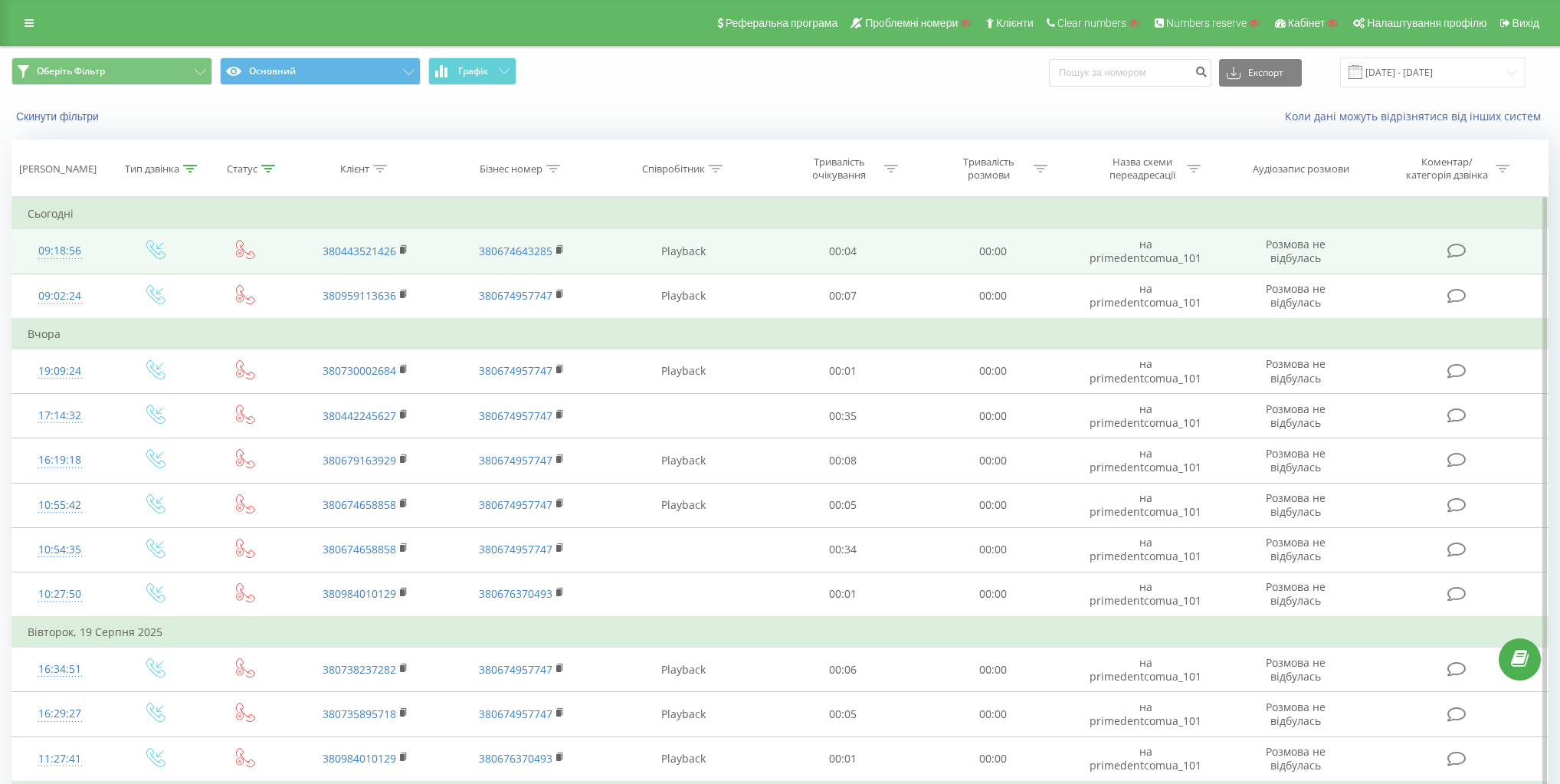
click at [238, 252] on icon at bounding box center [245, 249] width 19 height 19
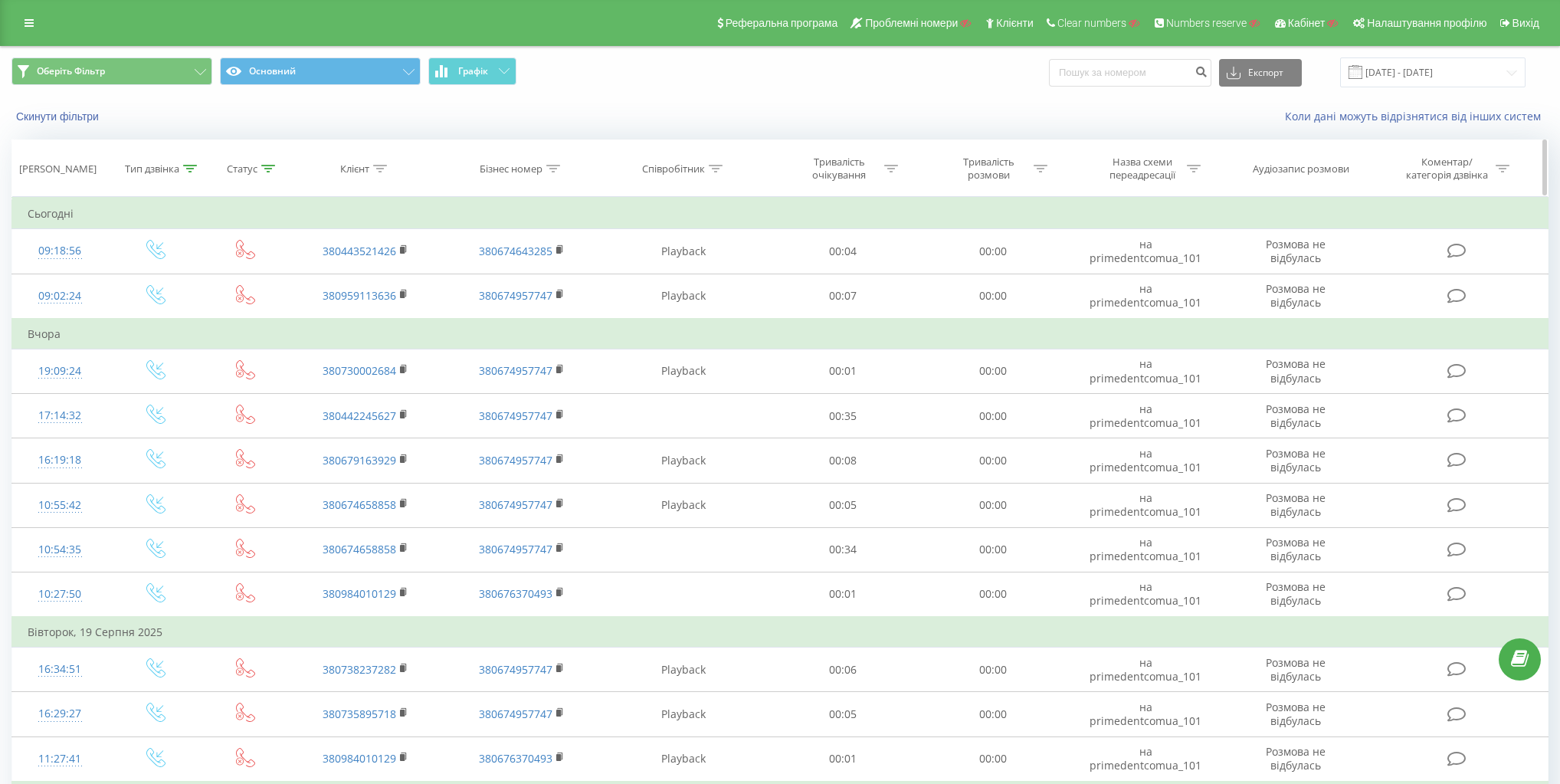
click at [160, 164] on div "Тип дзвінка" at bounding box center [151, 169] width 54 height 13
click at [166, 221] on div "Фільтрувати за умовою Дорівнює Вхідний Скасувати OK" at bounding box center [156, 267] width 167 height 140
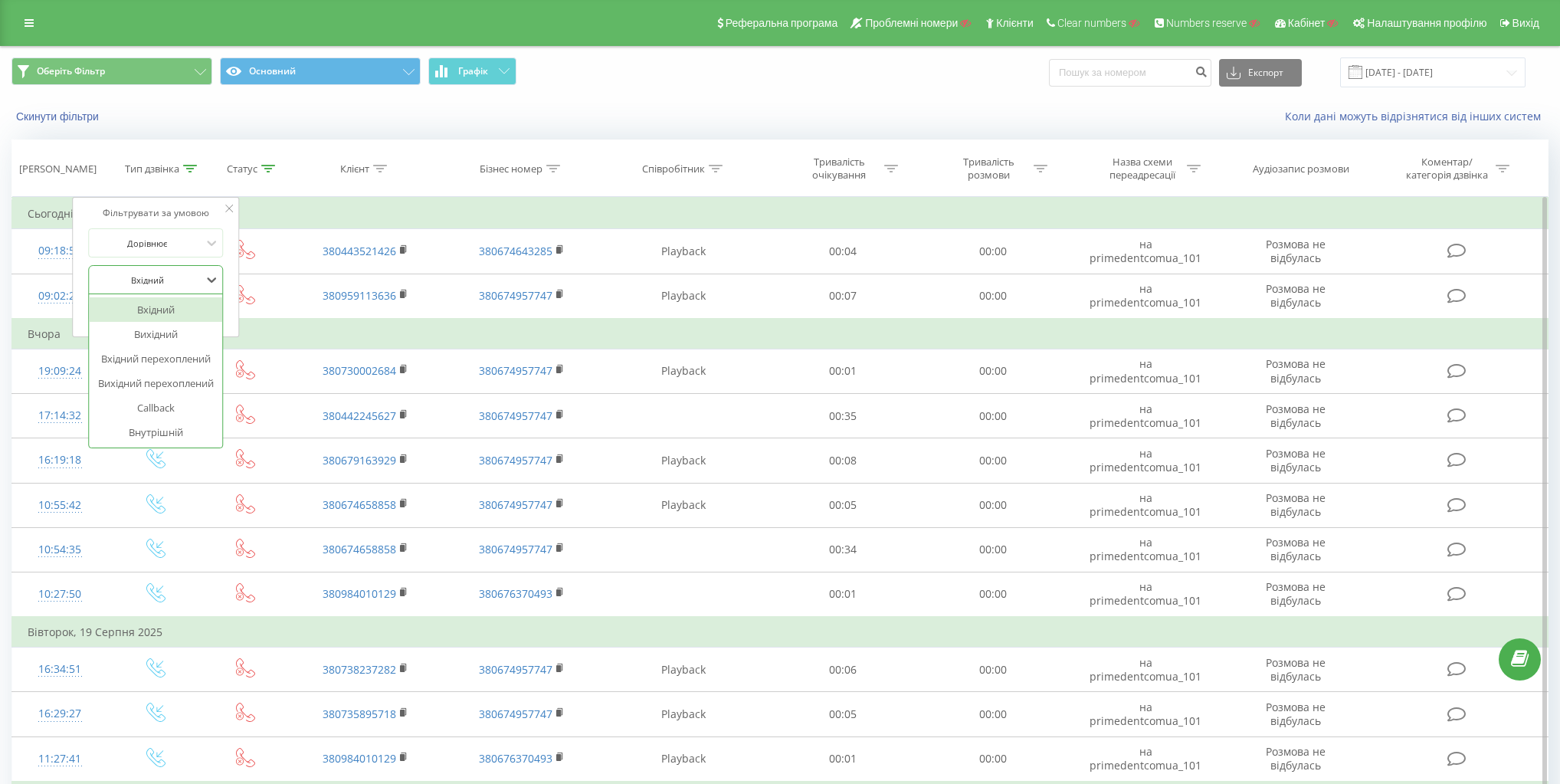
click at [171, 276] on div at bounding box center [148, 279] width 109 height 14
click at [169, 333] on div "Вихідний" at bounding box center [155, 333] width 133 height 24
click at [197, 301] on span "OK" at bounding box center [188, 310] width 43 height 23
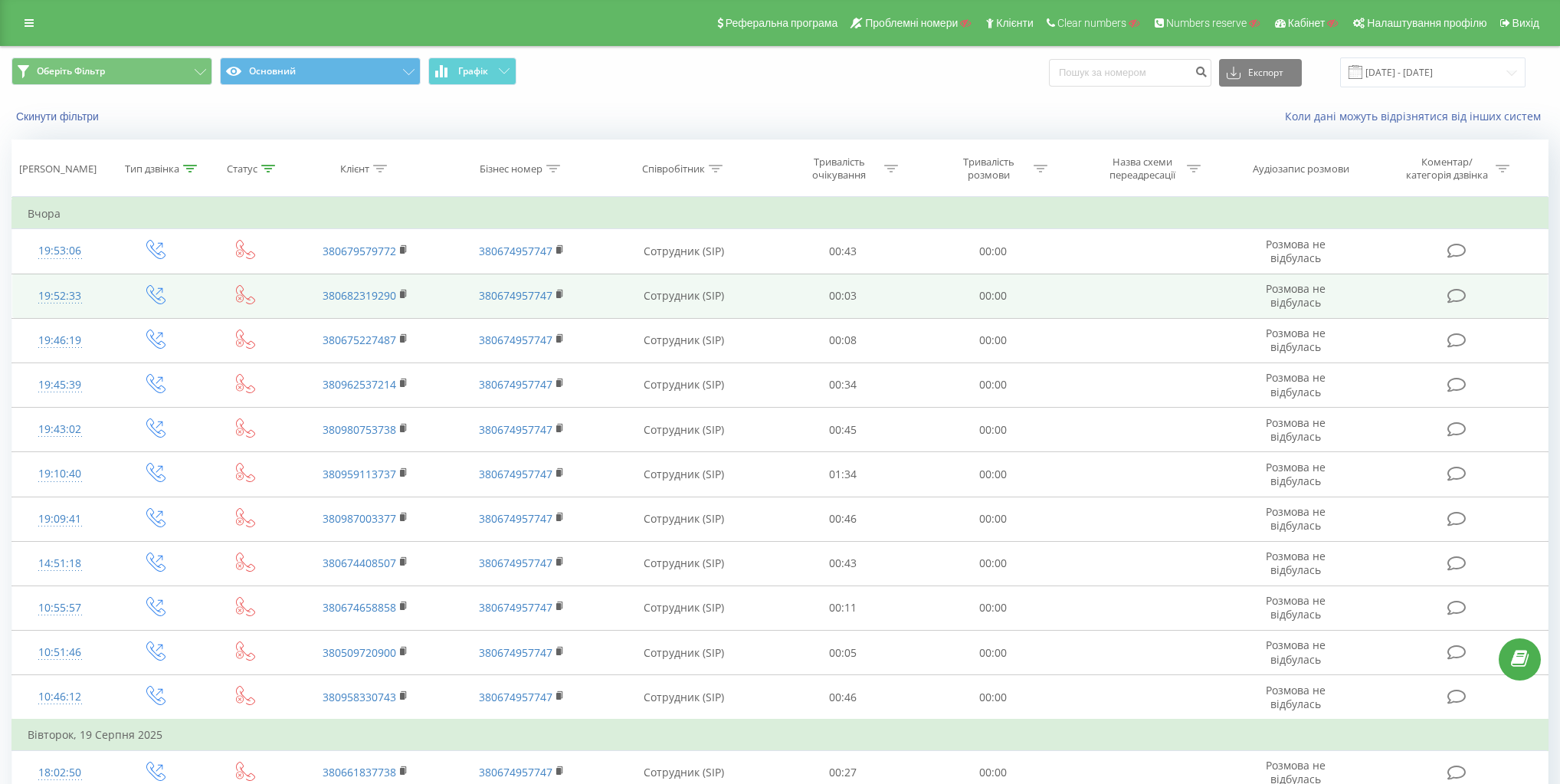
click at [247, 292] on icon at bounding box center [245, 294] width 19 height 19
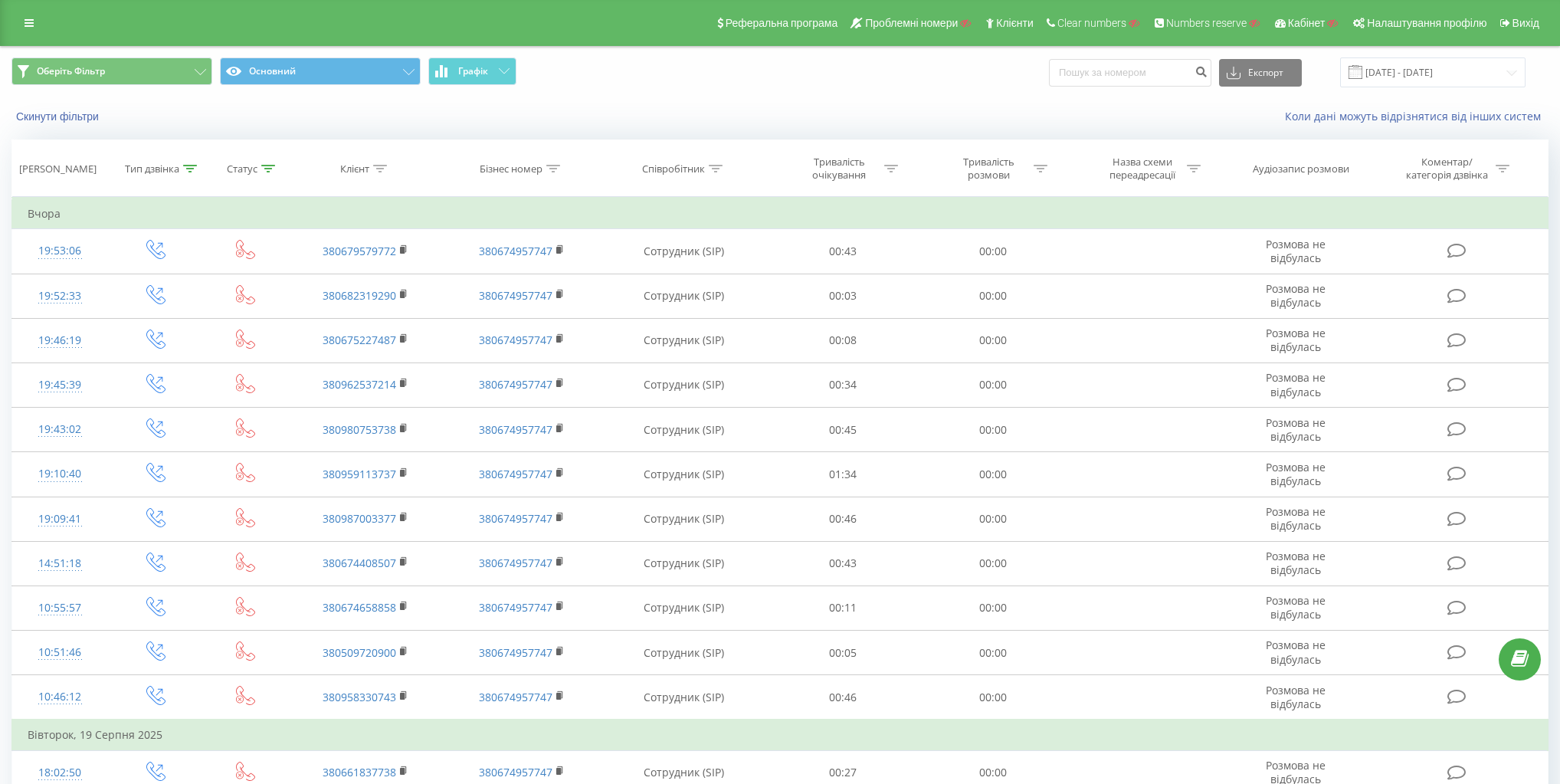
click at [317, 122] on div "Скинути фільтри" at bounding box center [293, 116] width 584 height 15
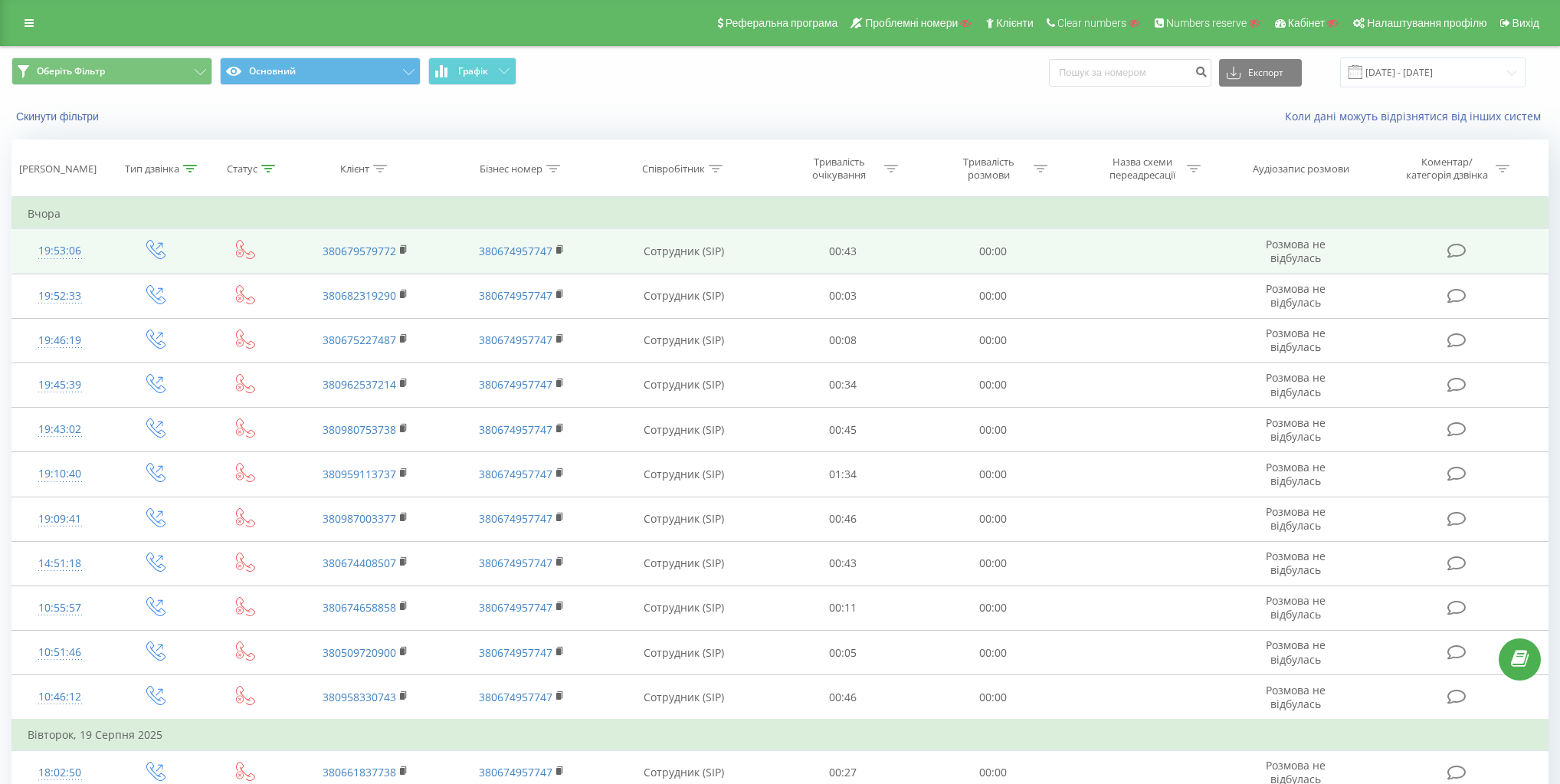
click at [242, 252] on icon at bounding box center [245, 249] width 19 height 19
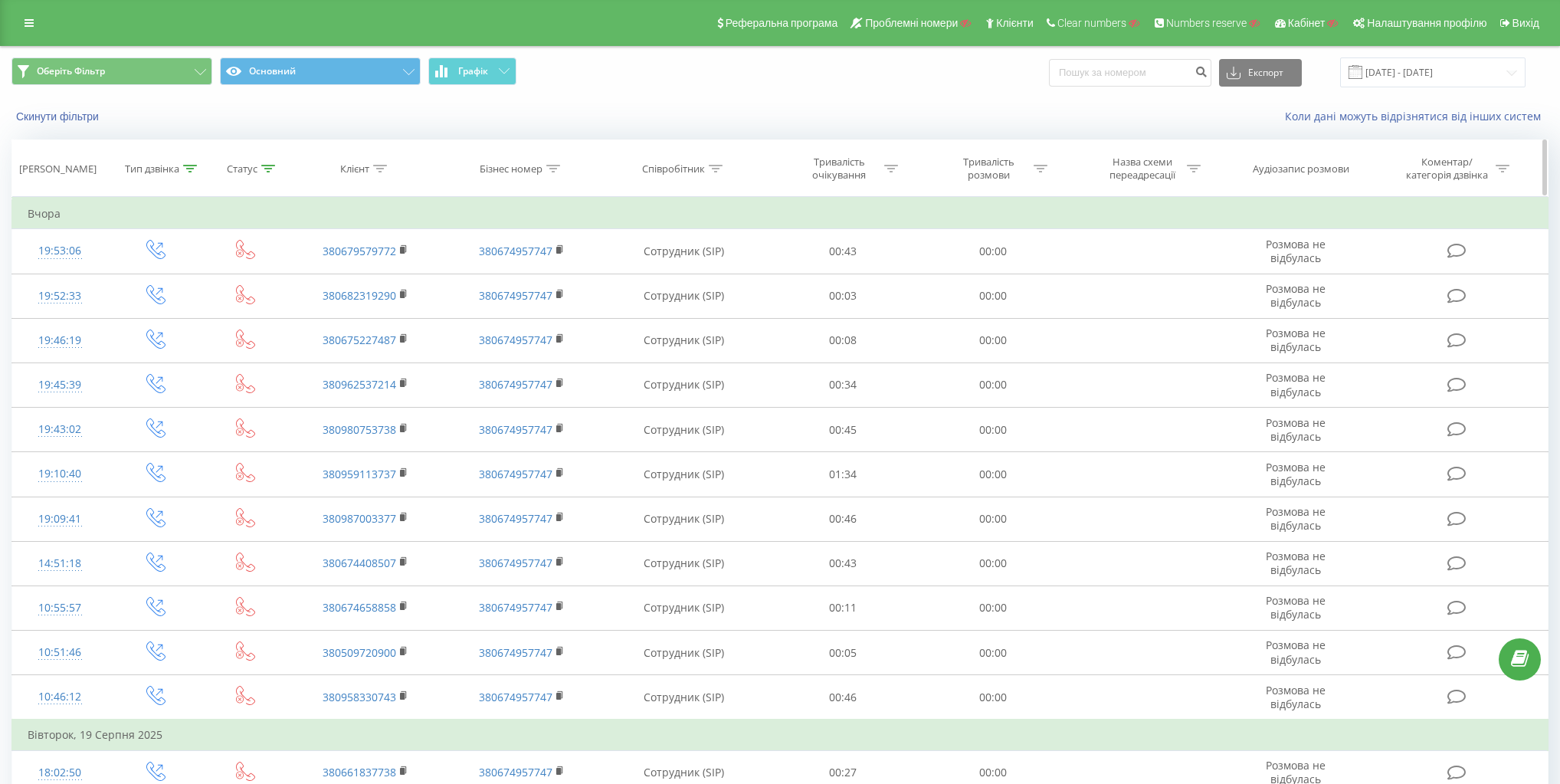
click at [266, 162] on div at bounding box center [268, 169] width 13 height 13
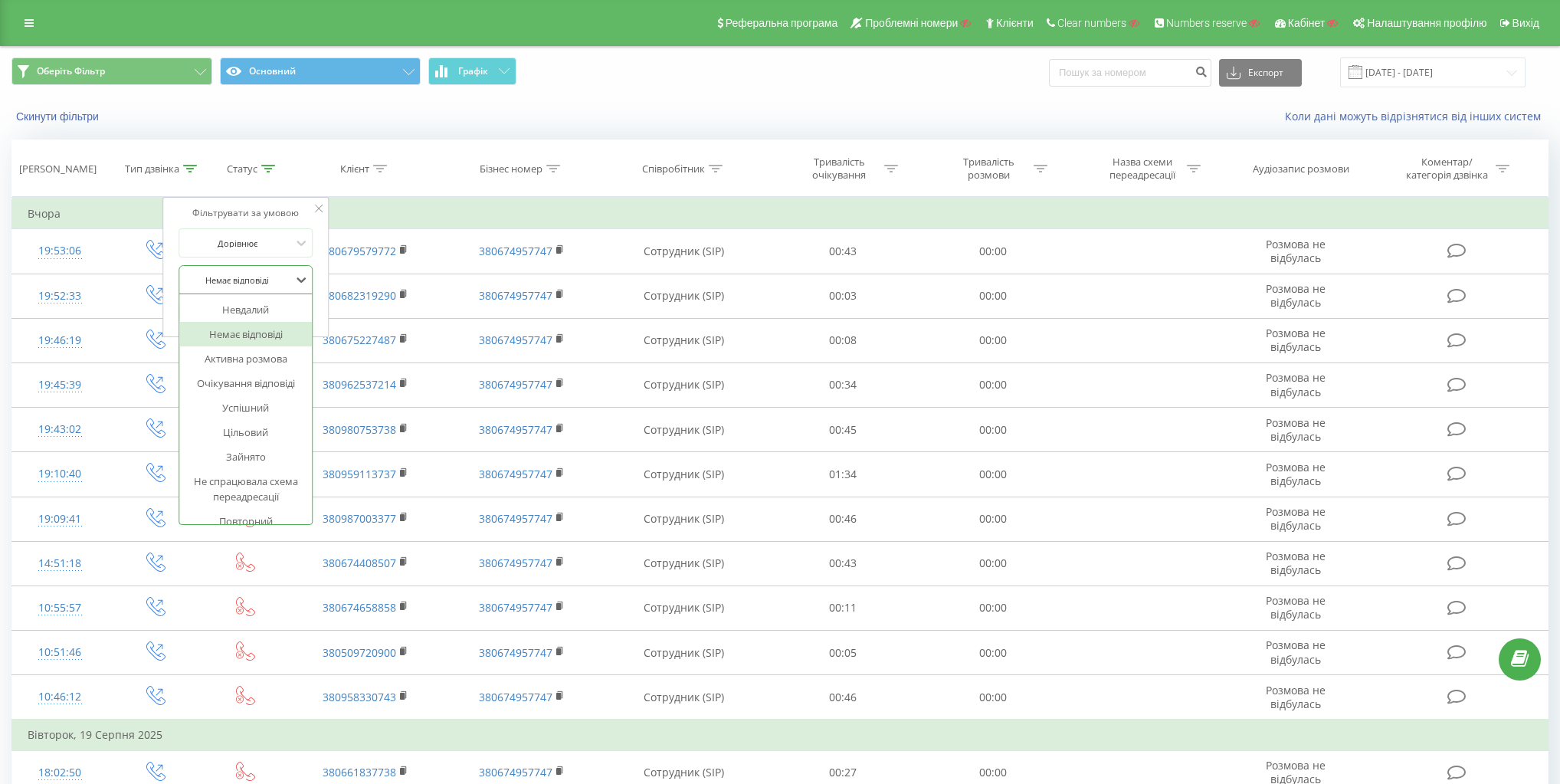
click at [263, 276] on div at bounding box center [237, 279] width 109 height 14
click at [278, 456] on div "Немає відповіді від клієнта" at bounding box center [245, 476] width 133 height 40
click at [267, 308] on span "OK" at bounding box center [278, 310] width 43 height 23
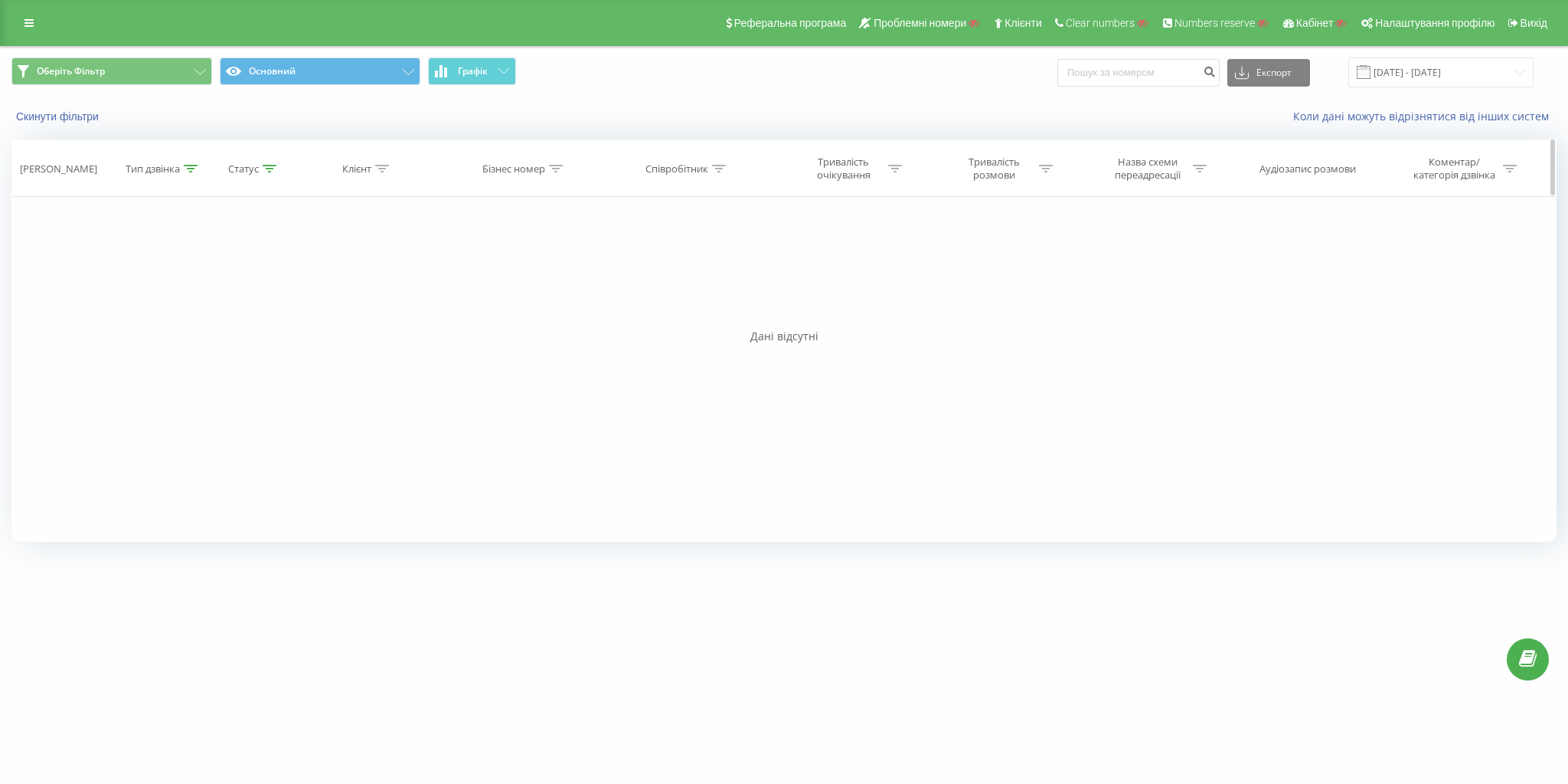
click at [190, 171] on icon at bounding box center [190, 168] width 13 height 8
click at [143, 310] on button "Скасувати" at bounding box center [122, 311] width 65 height 19
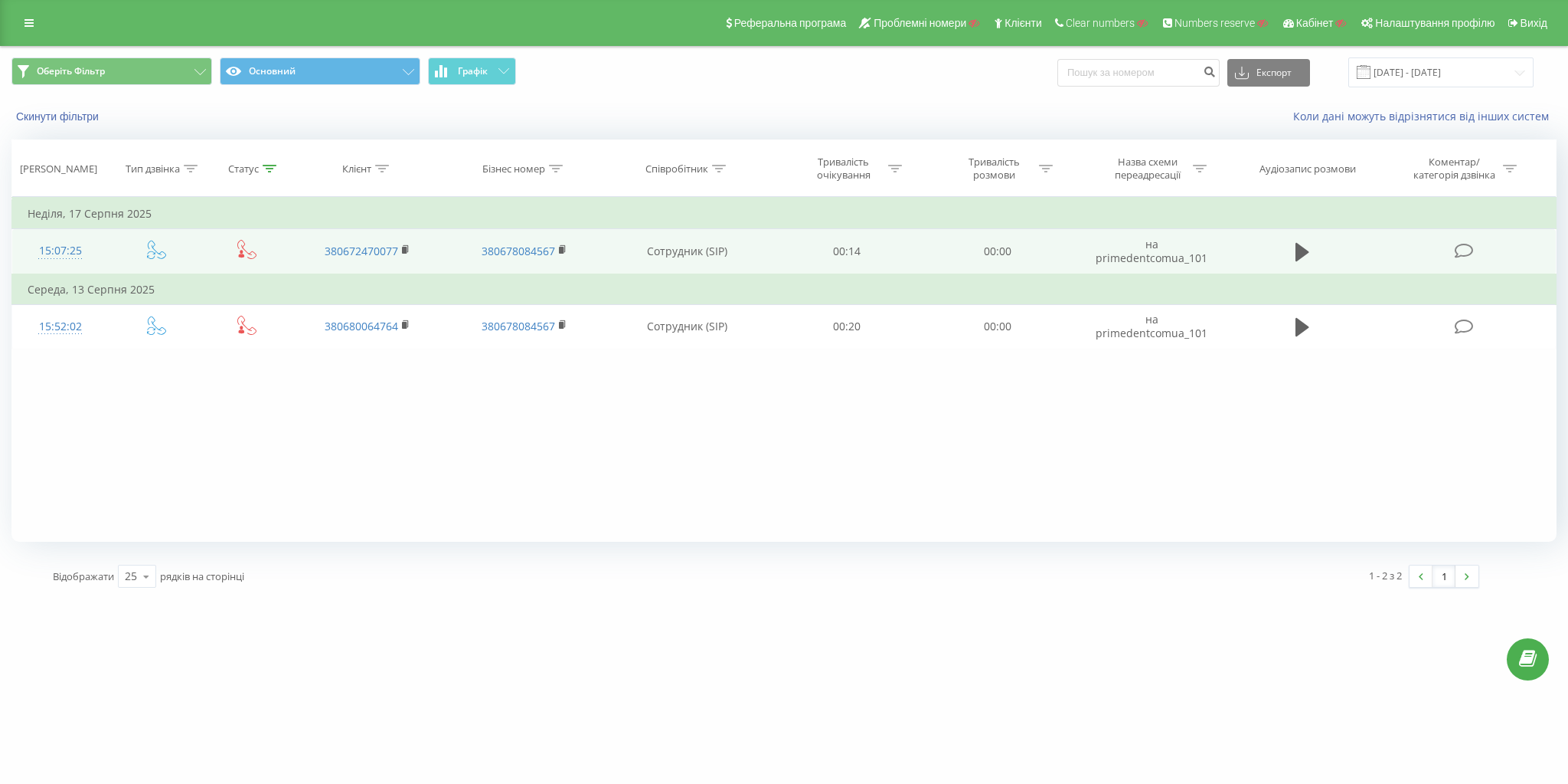
click at [242, 247] on icon at bounding box center [246, 249] width 19 height 19
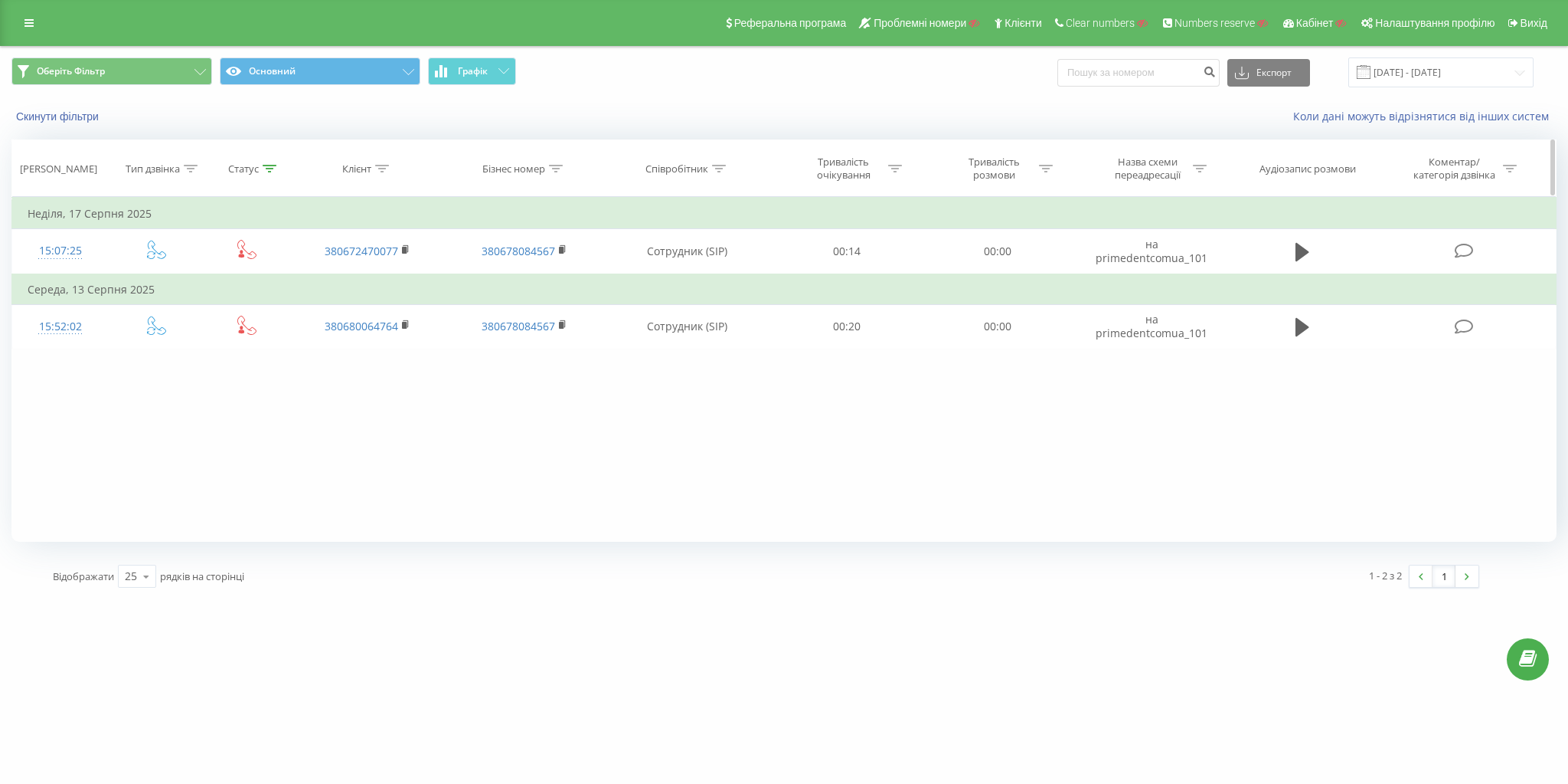
click at [168, 169] on div "Тип дзвінка" at bounding box center [152, 169] width 54 height 13
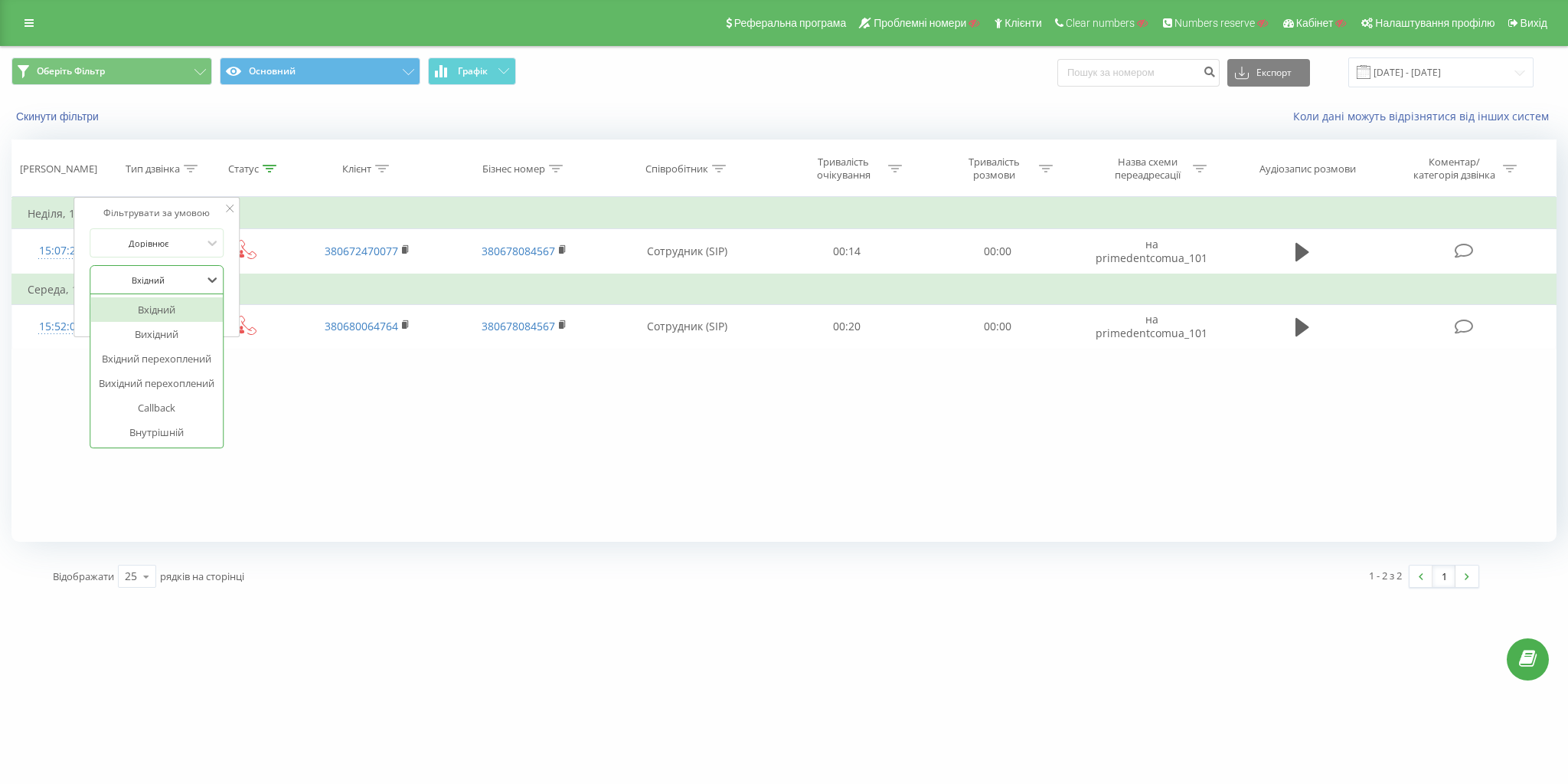
click at [165, 283] on div at bounding box center [149, 279] width 109 height 14
click at [170, 327] on div "Вихідний" at bounding box center [156, 333] width 133 height 24
click at [170, 275] on div at bounding box center [149, 279] width 109 height 14
click at [167, 309] on div "Вхідний" at bounding box center [156, 309] width 133 height 24
click at [180, 306] on span "OK" at bounding box center [189, 310] width 43 height 23
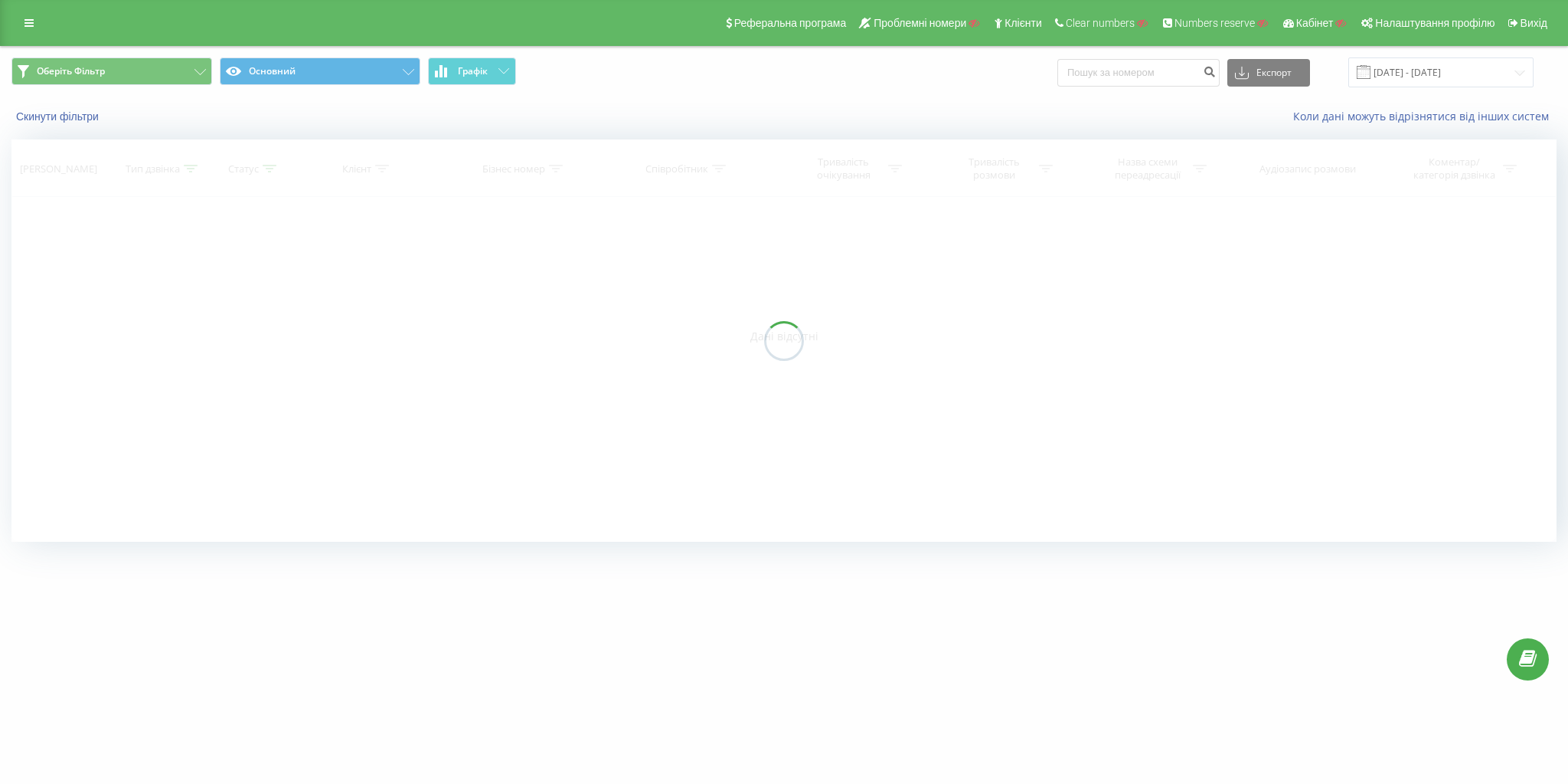
click at [258, 171] on div at bounding box center [784, 340] width 1545 height 402
click at [263, 170] on icon at bounding box center [269, 168] width 13 height 8
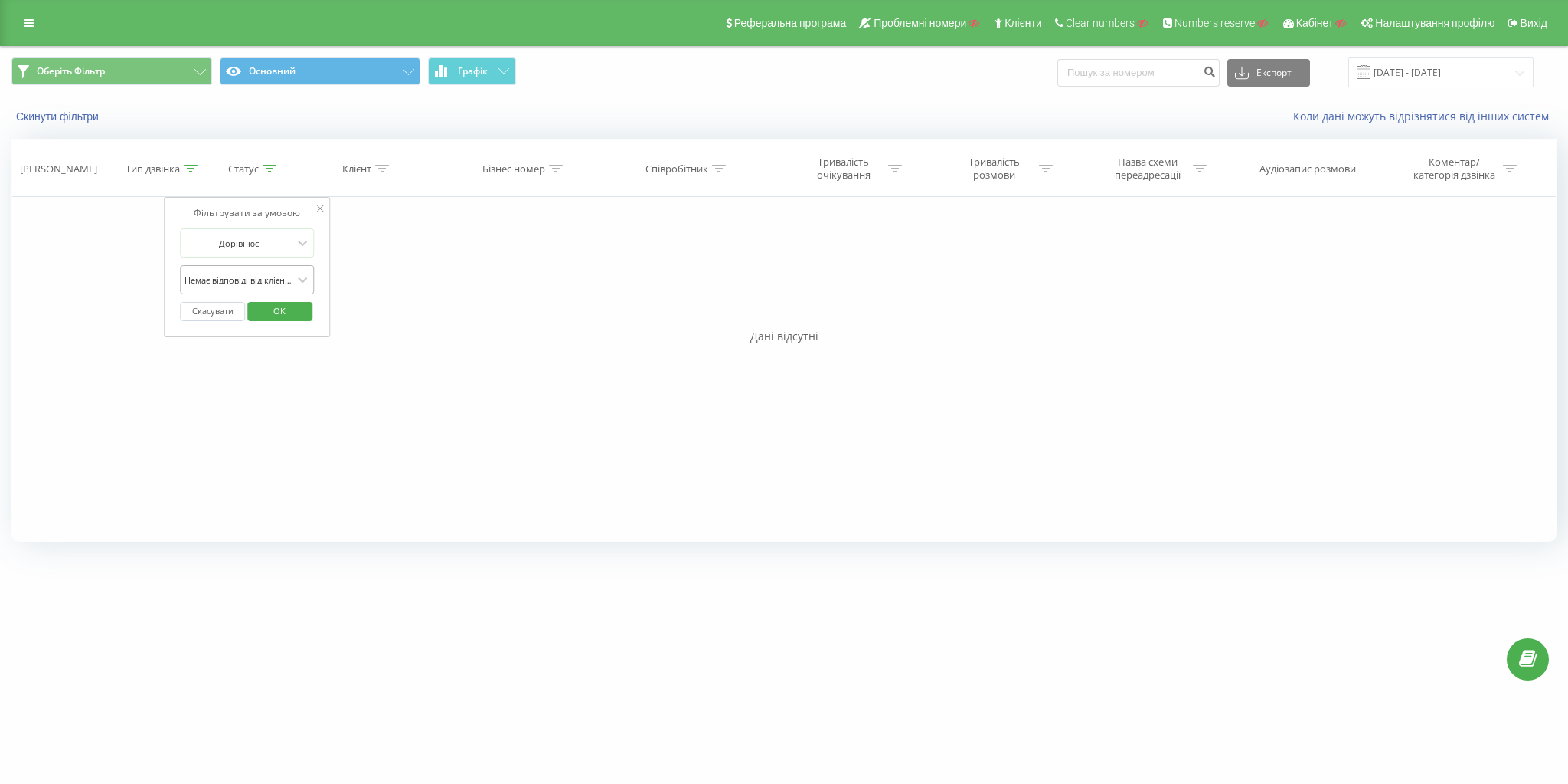
click at [270, 285] on div at bounding box center [239, 279] width 109 height 14
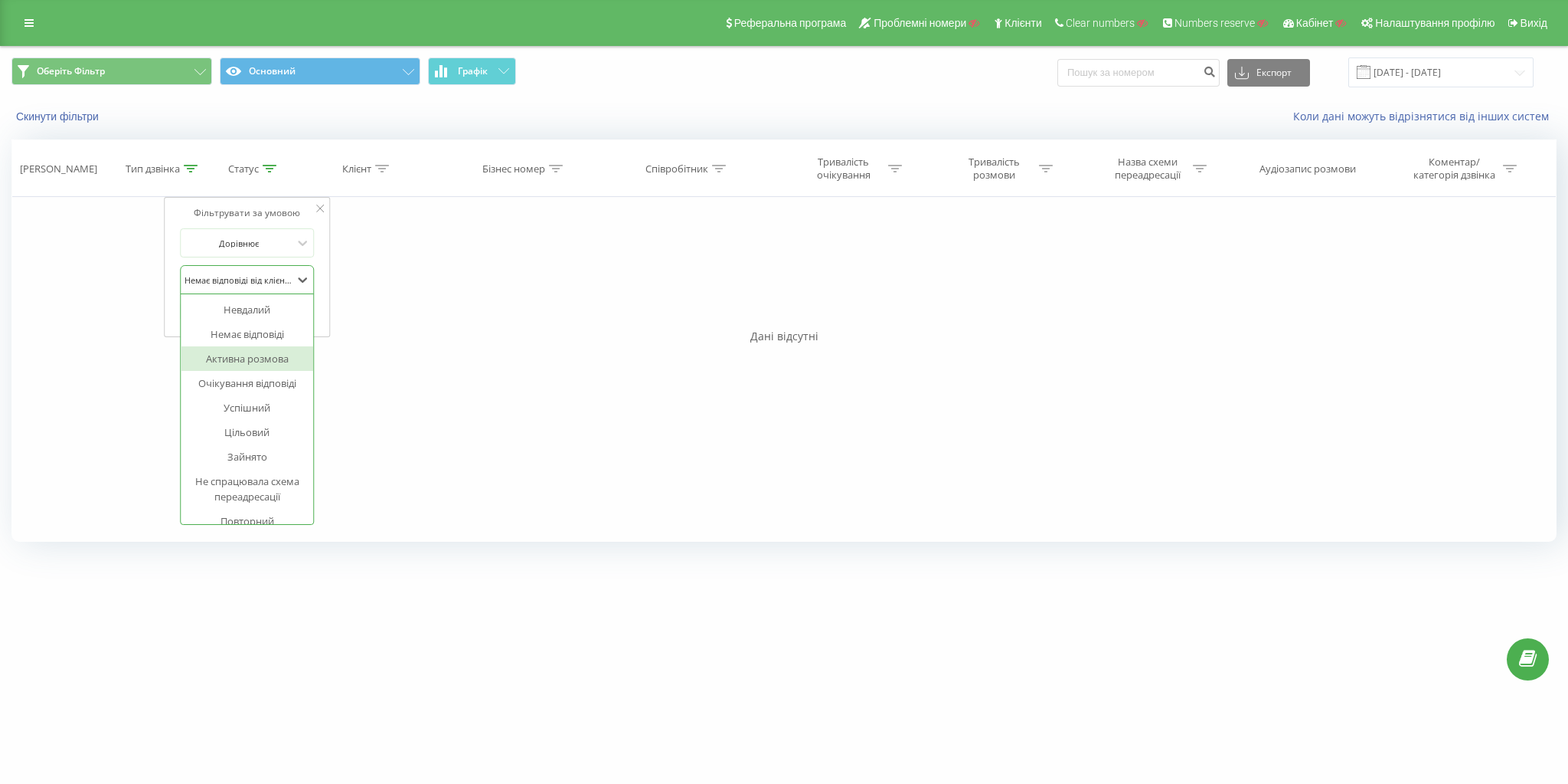
click at [264, 334] on div "Немає відповіді" at bounding box center [246, 333] width 133 height 24
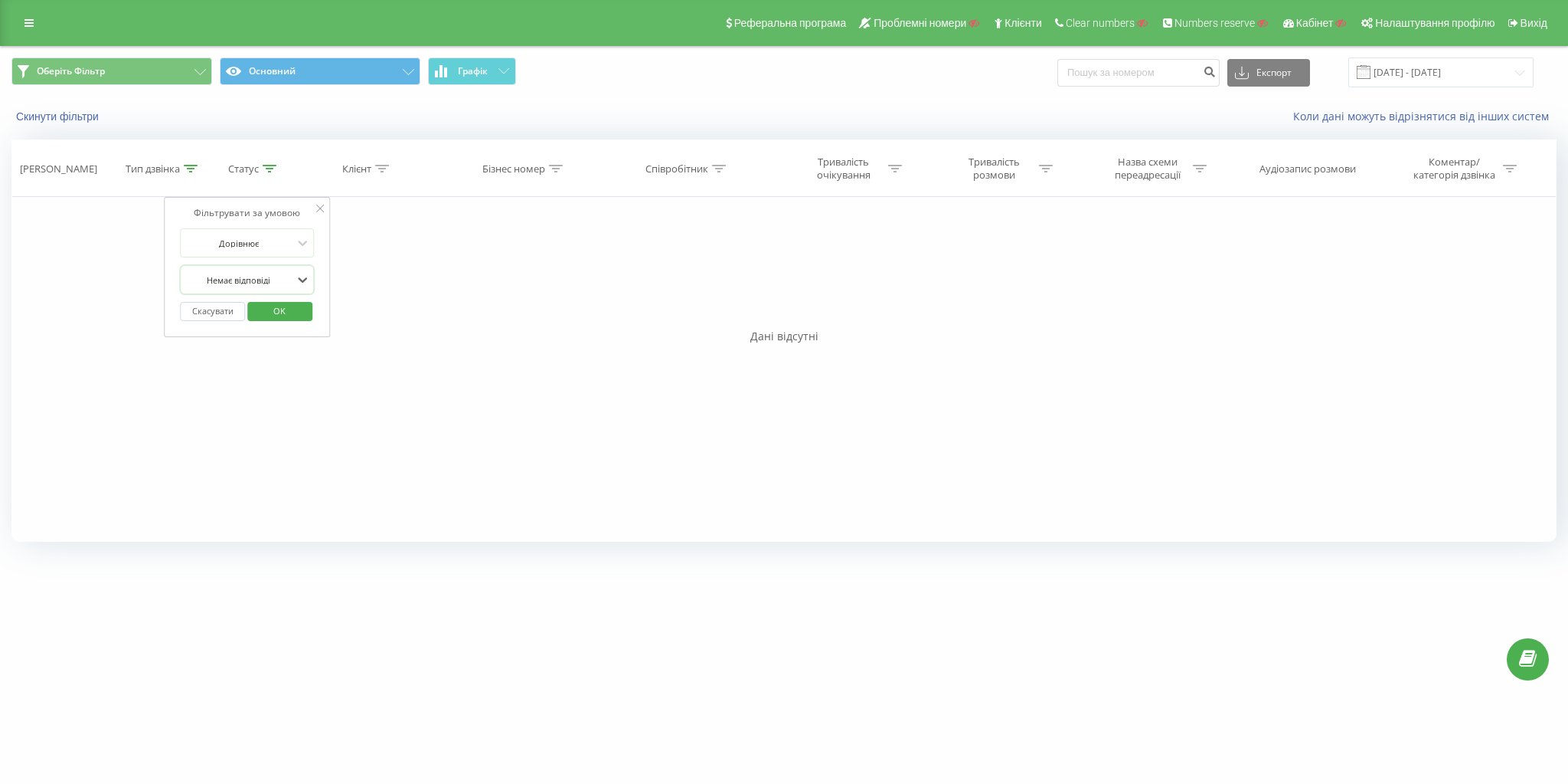
click at [274, 299] on span "OK" at bounding box center [279, 310] width 43 height 23
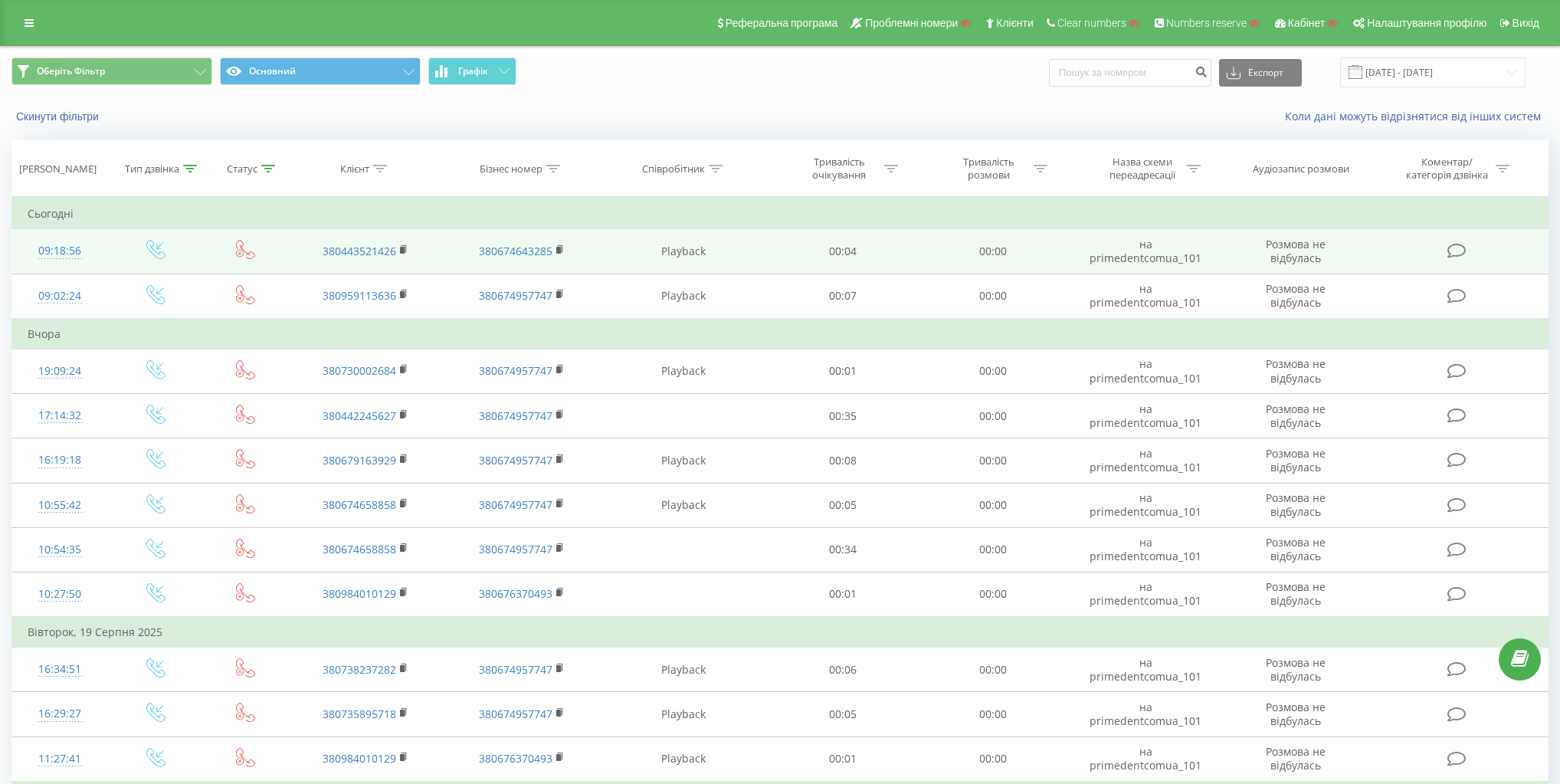
click at [154, 251] on icon at bounding box center [155, 249] width 19 height 19
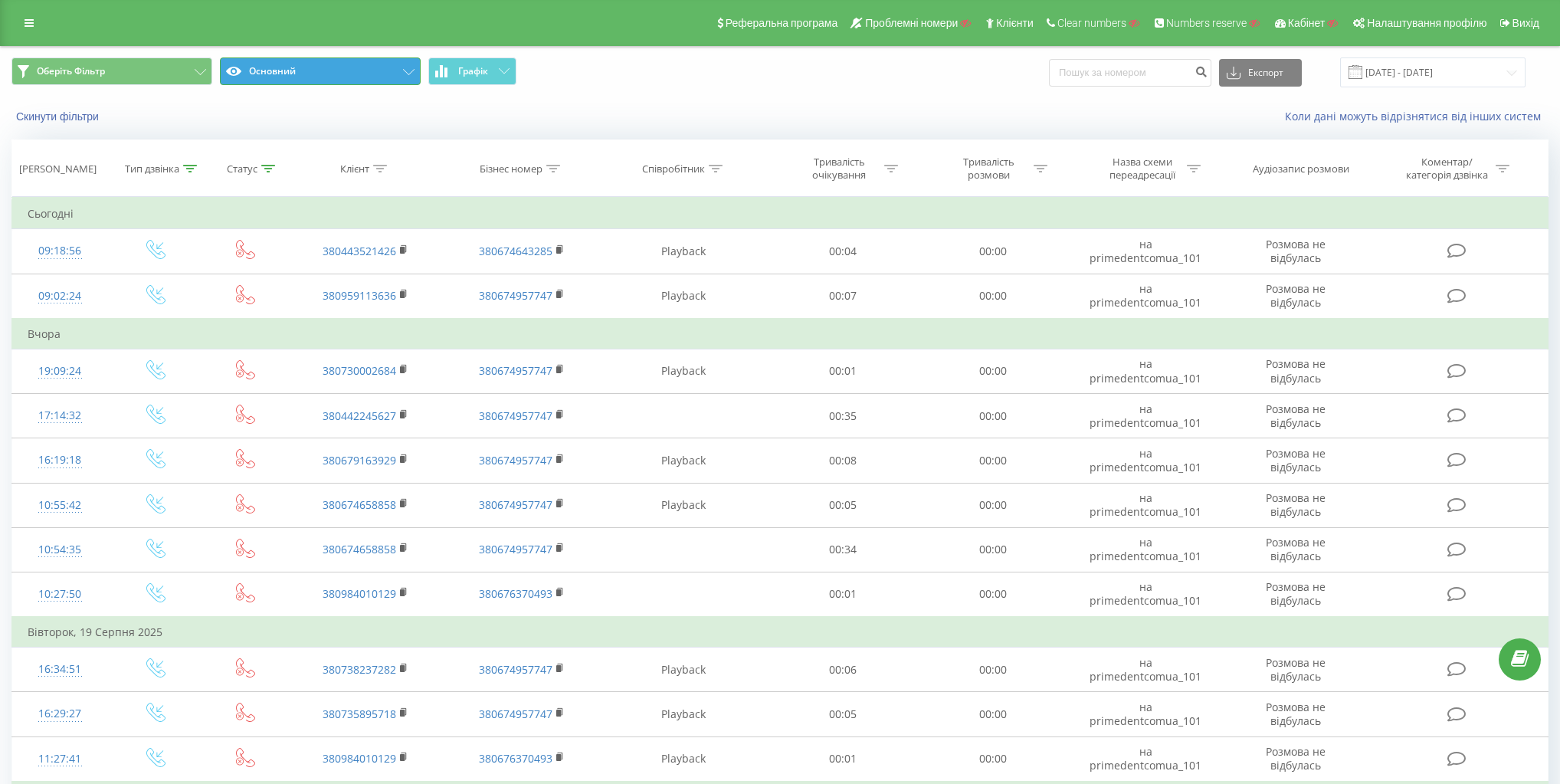
click at [365, 59] on button "Основний" at bounding box center [320, 71] width 201 height 28
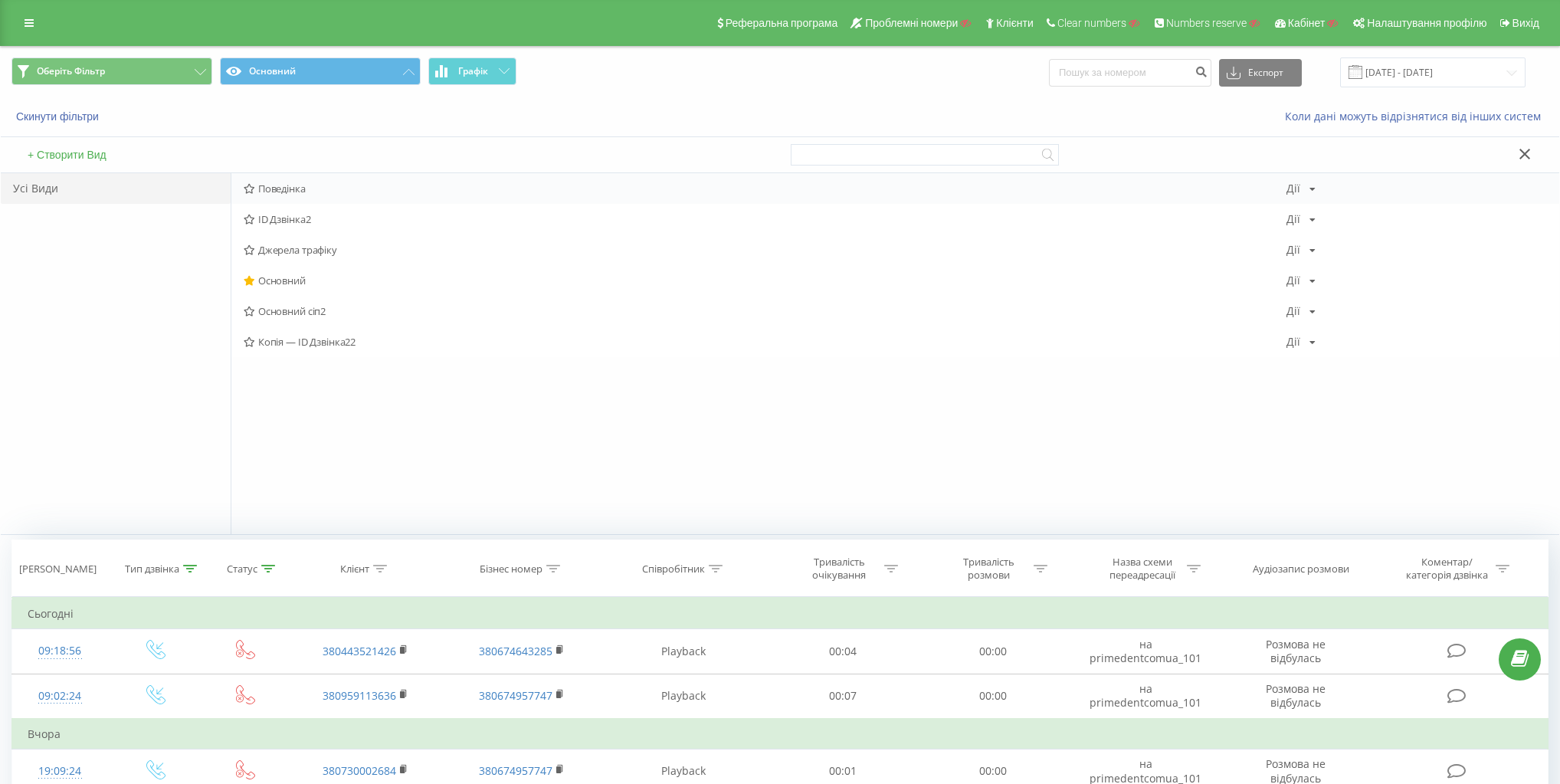
click at [286, 186] on span "Поведінка" at bounding box center [765, 188] width 1043 height 11
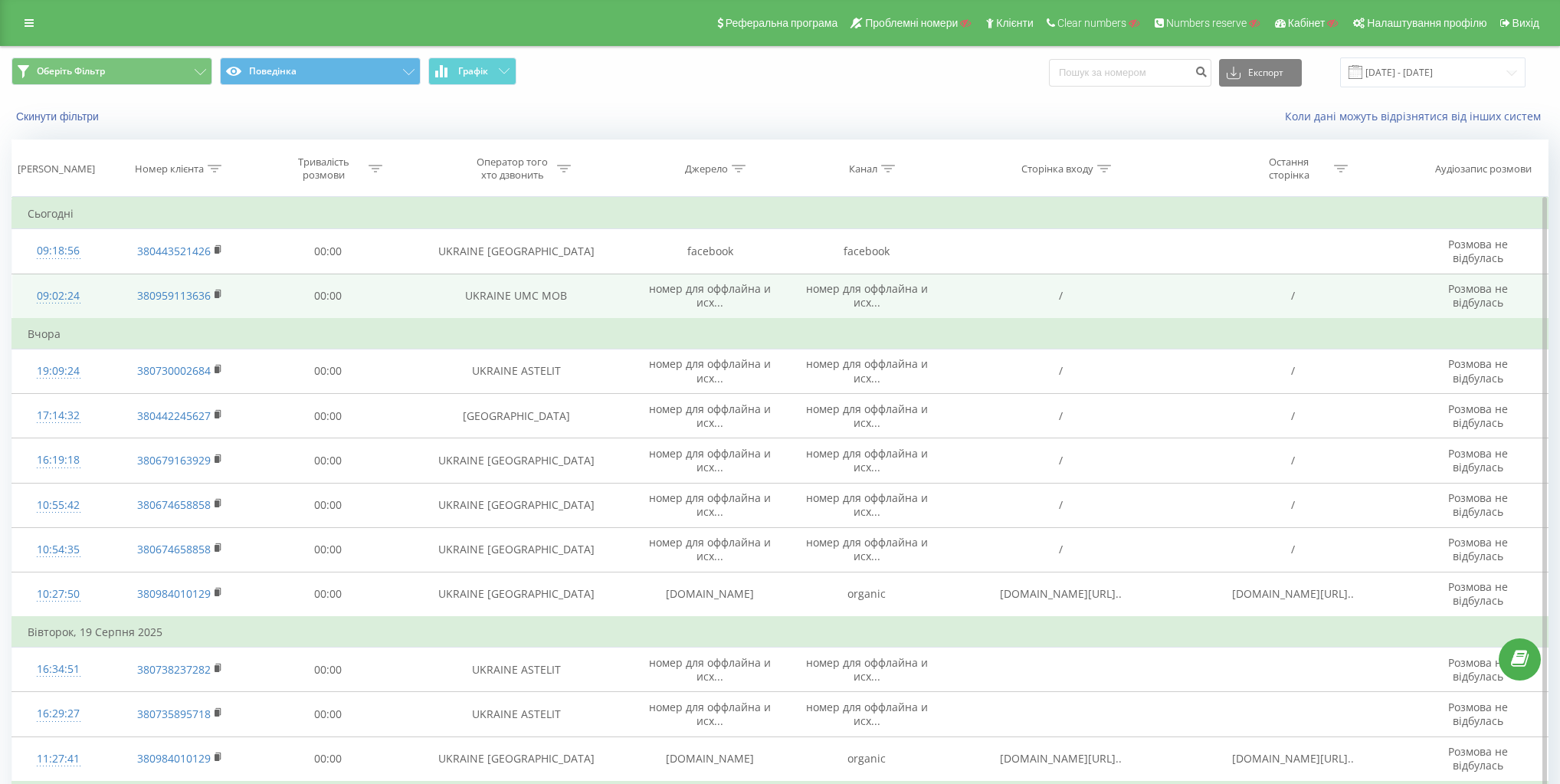
click at [866, 287] on span "номер для оффлайна и исх..." at bounding box center [867, 295] width 122 height 28
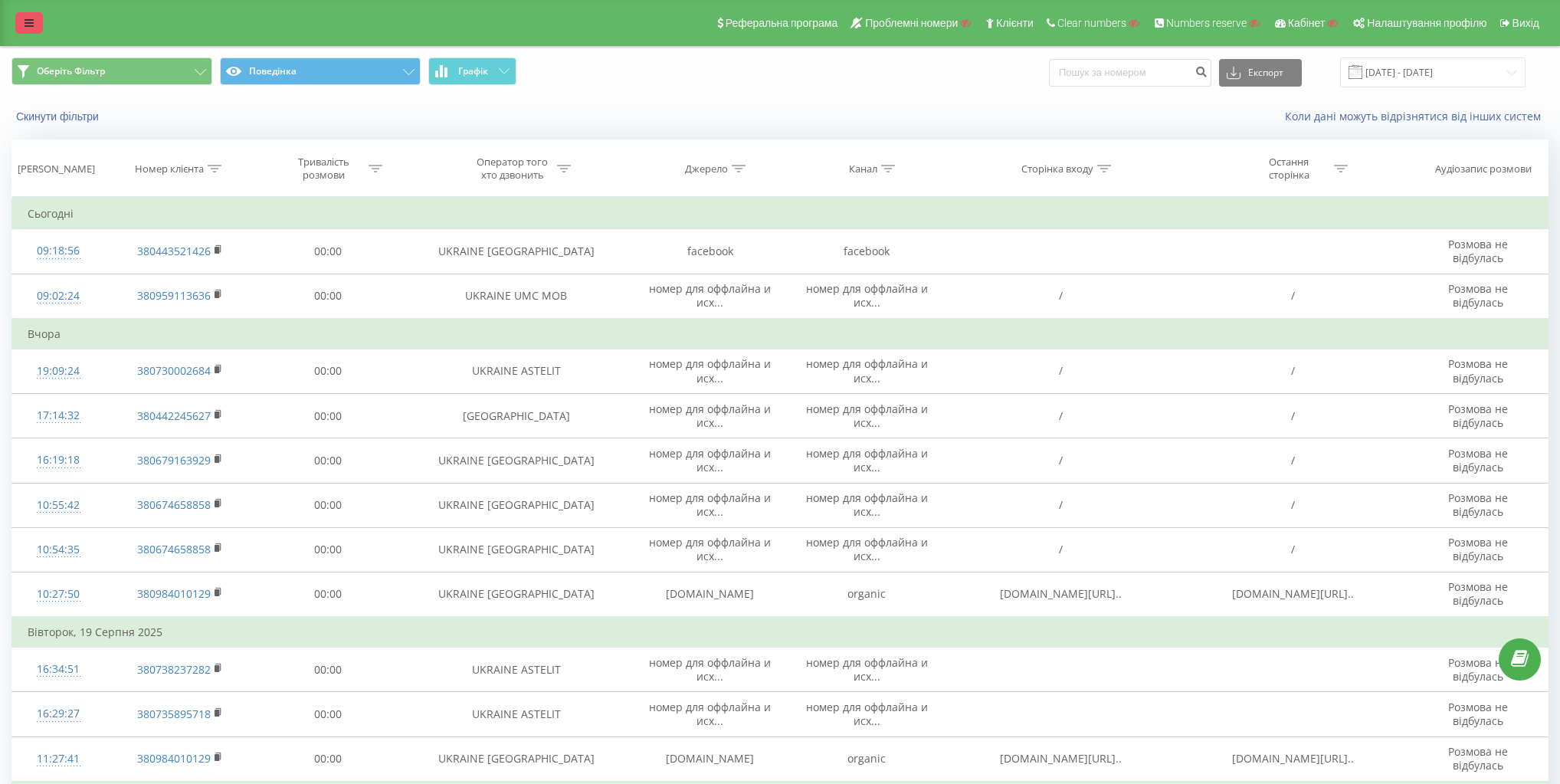
click at [26, 19] on icon at bounding box center [28, 23] width 9 height 11
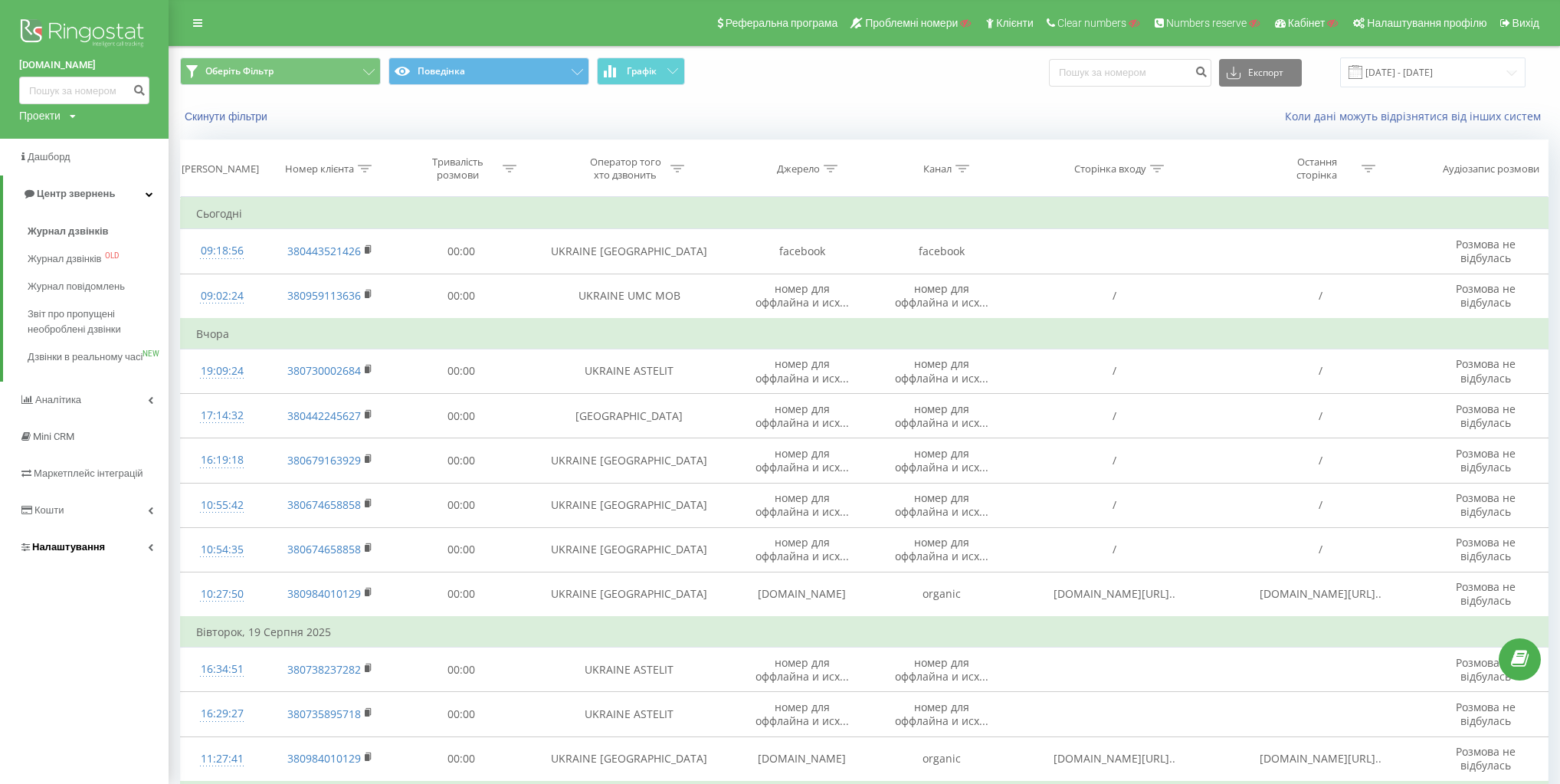
click at [96, 565] on link "Налаштування" at bounding box center [84, 547] width 169 height 37
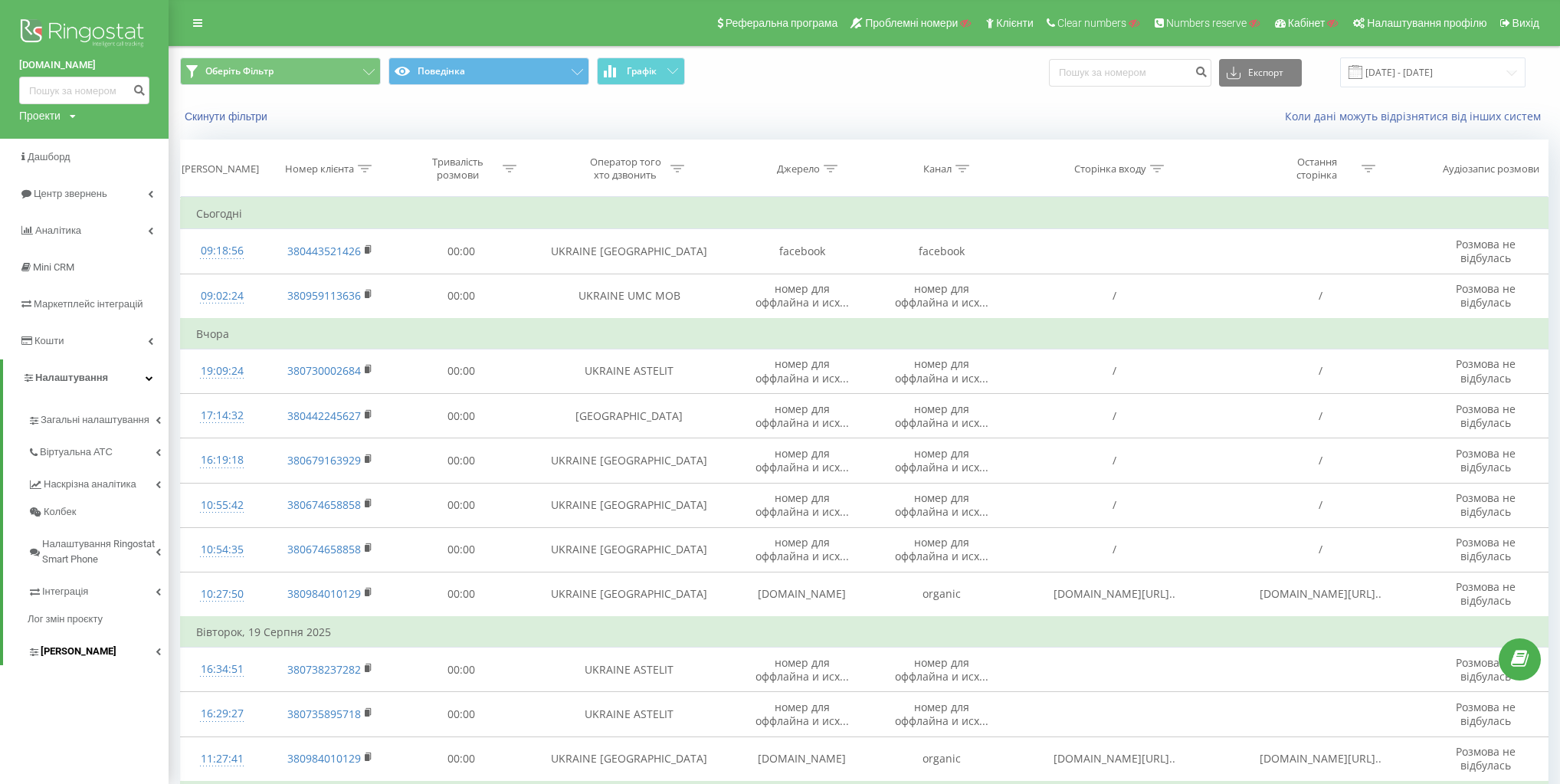
click at [104, 653] on link "Коллтрекінг" at bounding box center [98, 649] width 141 height 32
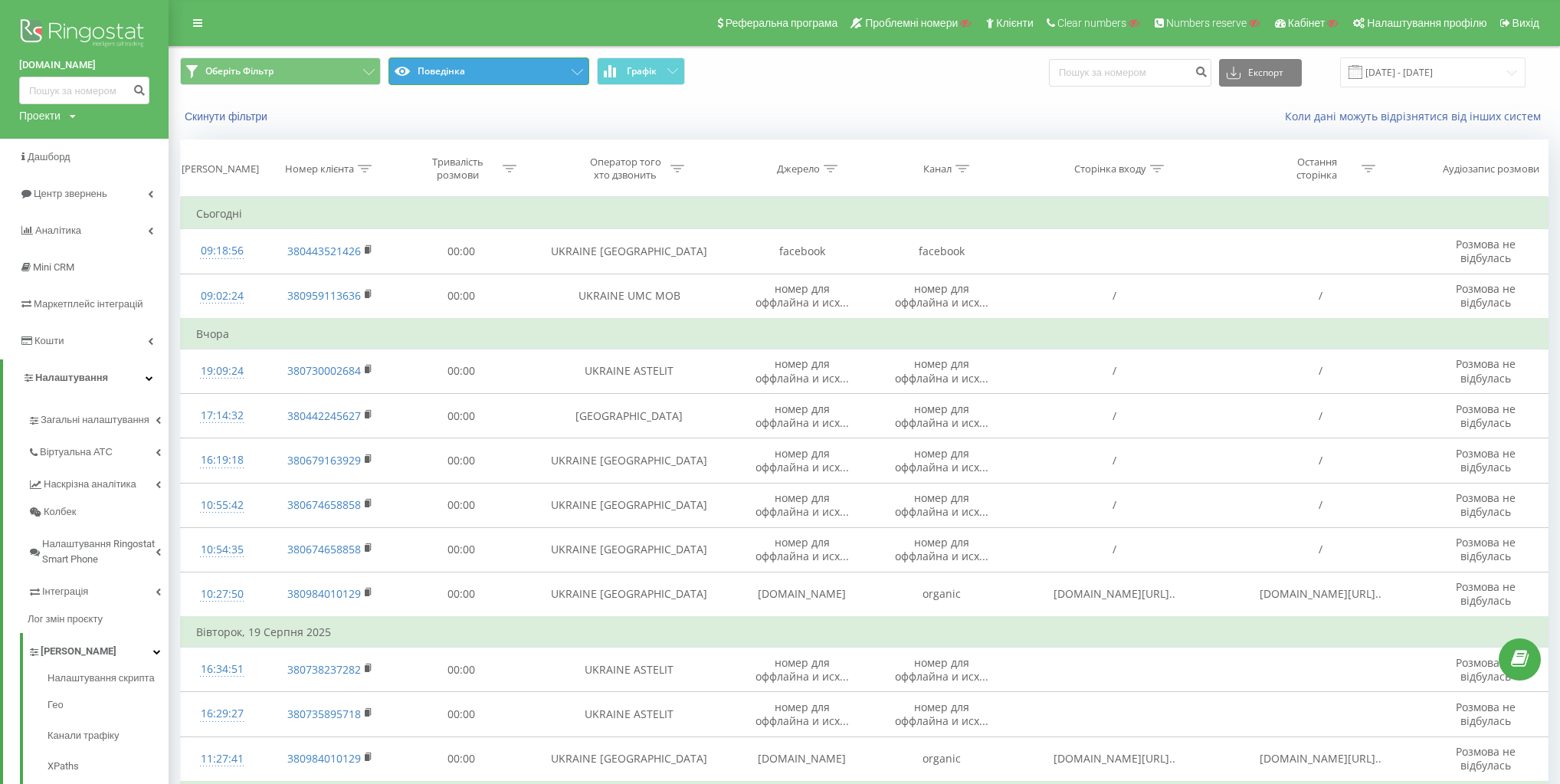
click at [482, 70] on button "Поведінка" at bounding box center [489, 71] width 201 height 28
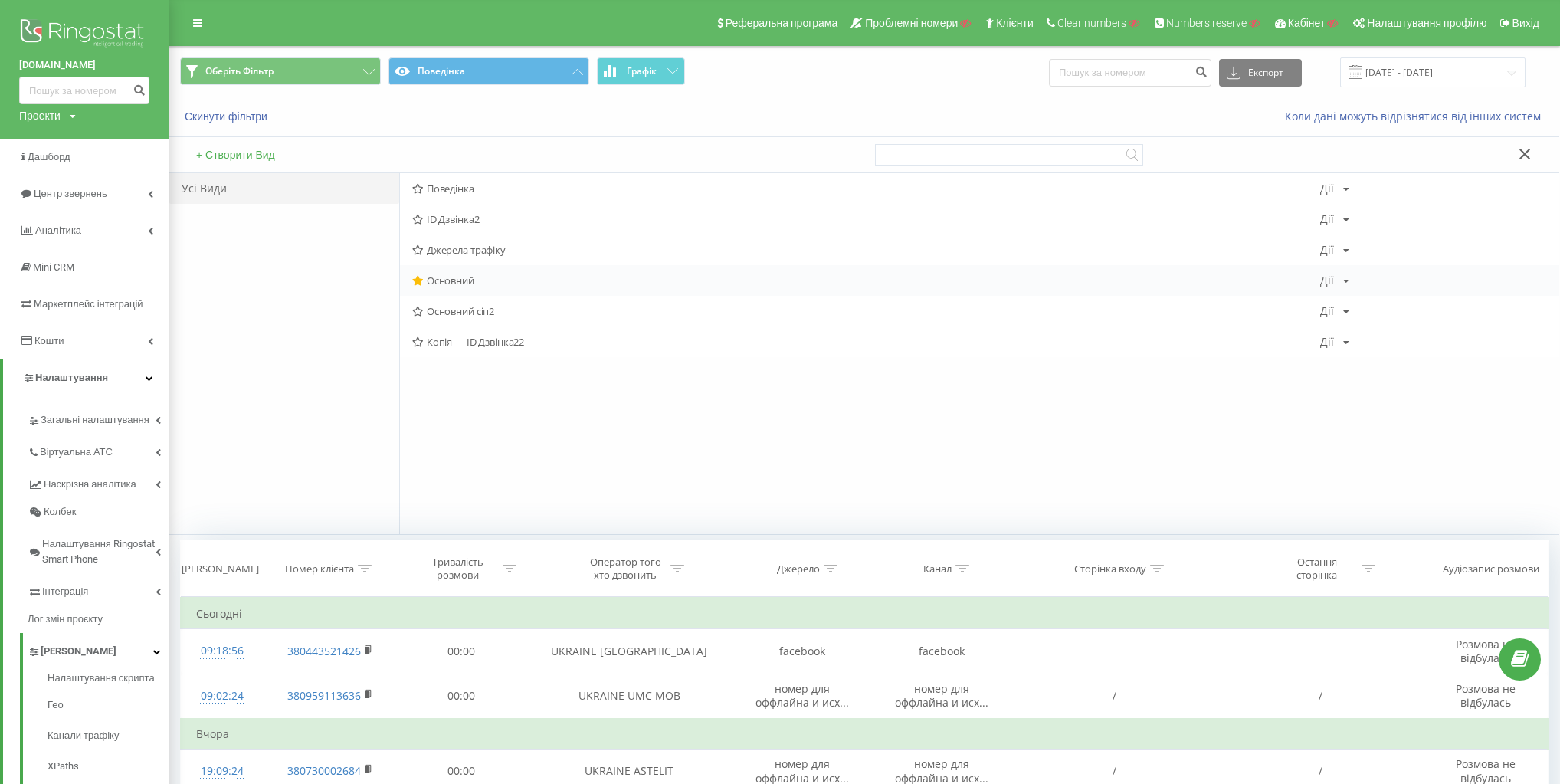
click at [473, 277] on span "Основний" at bounding box center [866, 280] width 908 height 11
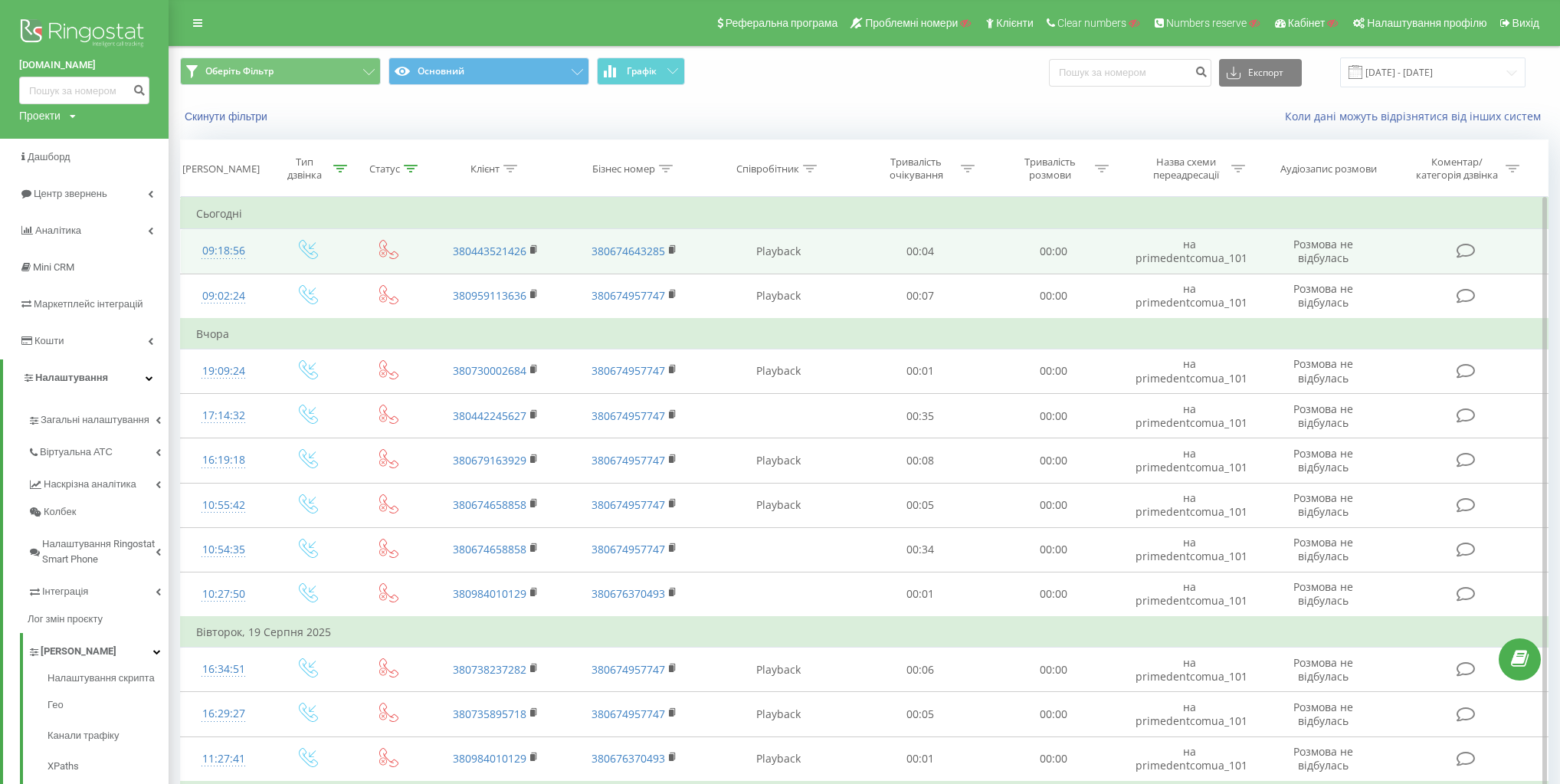
click at [311, 252] on icon at bounding box center [308, 249] width 19 height 19
click at [390, 242] on icon at bounding box center [389, 249] width 19 height 19
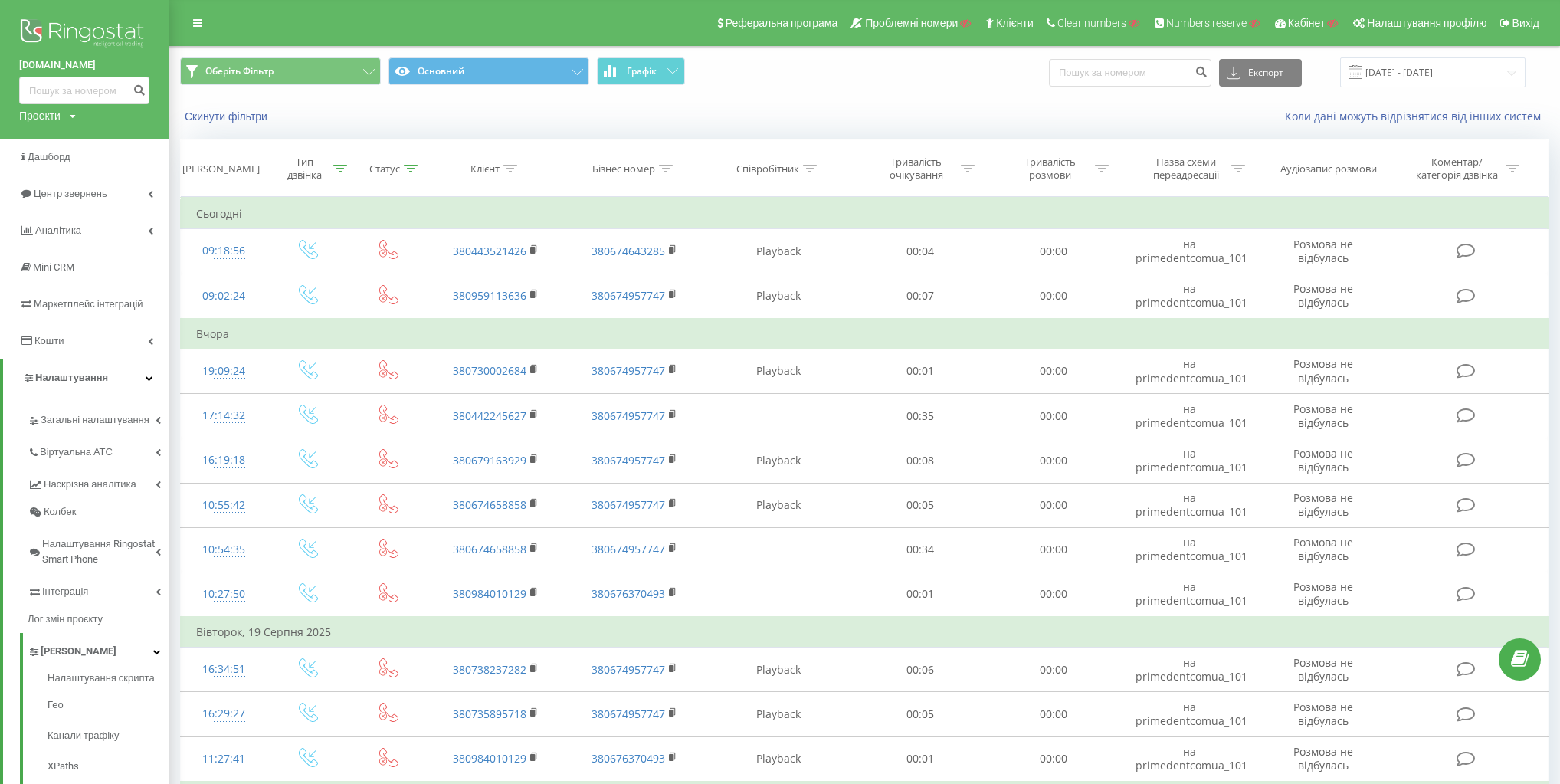
click at [576, 116] on div "Скинути фільтри" at bounding box center [430, 116] width 521 height 15
click at [471, 86] on div "Оберіть Фільтр Основний Графік Експорт .csv .xls .xlsx 21.07.2025 - 21.08.2025" at bounding box center [864, 72] width 1390 height 51
click at [473, 74] on button "Основний" at bounding box center [489, 71] width 201 height 28
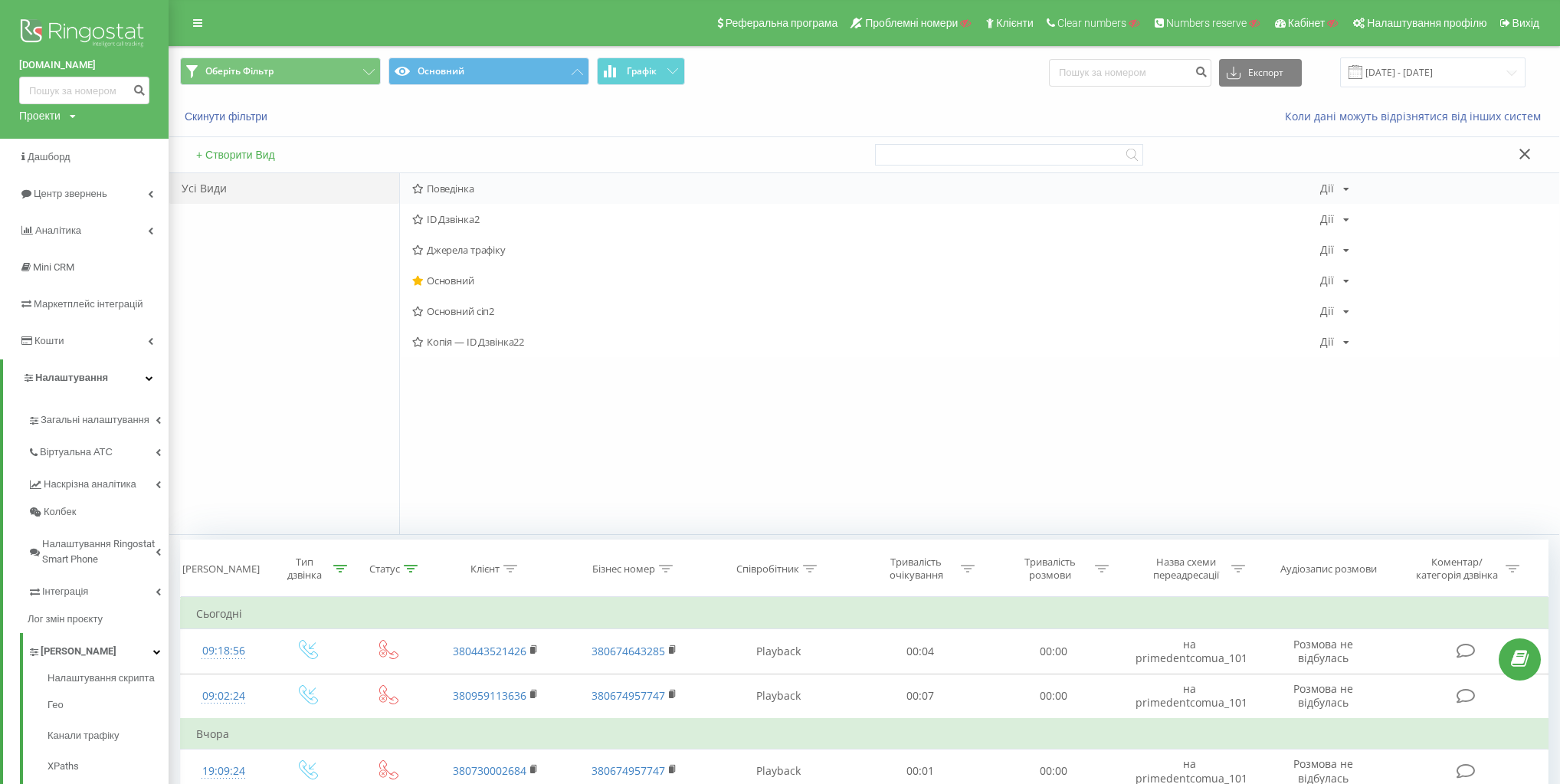
click at [451, 186] on span "Поведінка" at bounding box center [866, 188] width 908 height 11
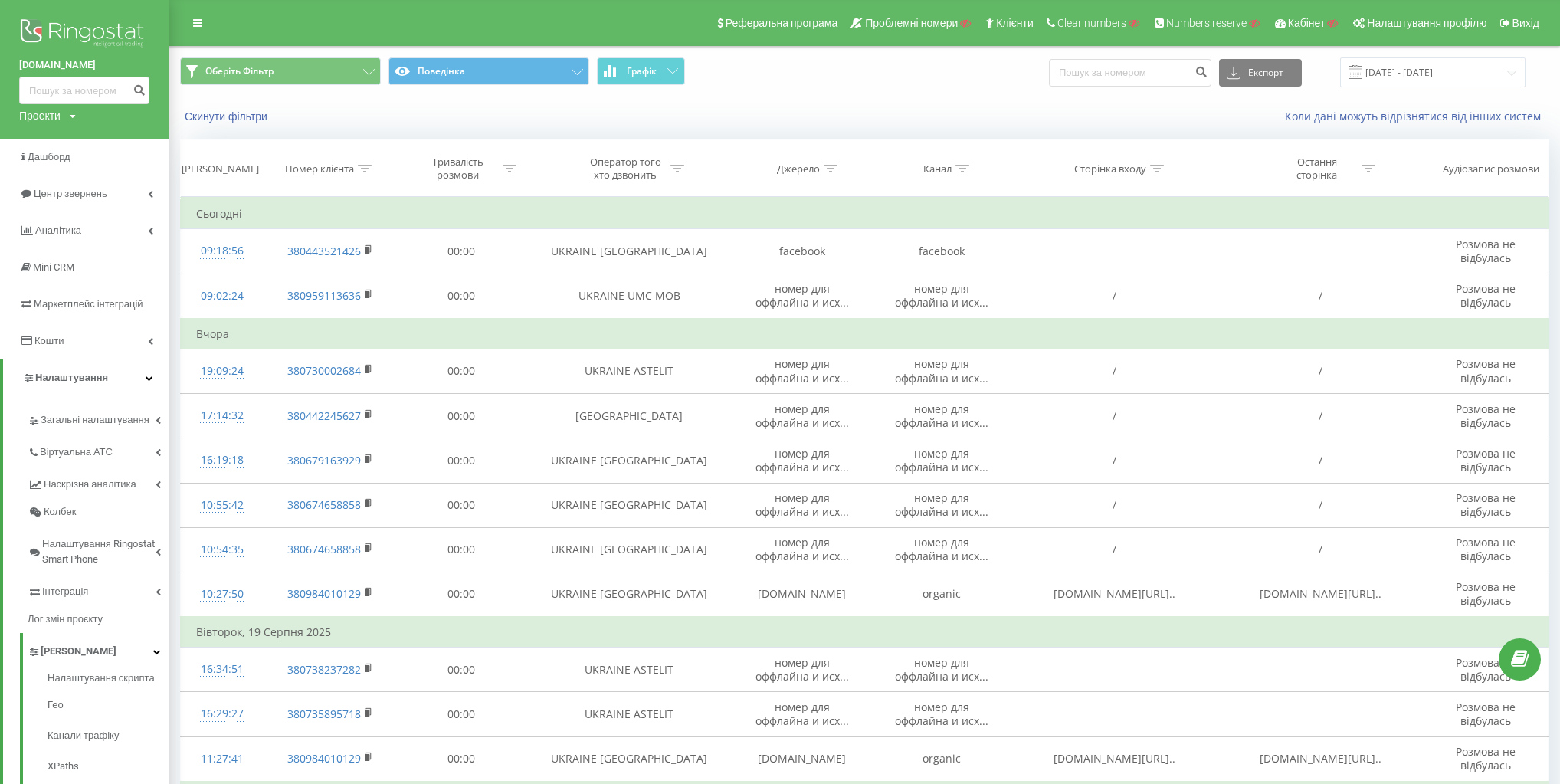
drag, startPoint x: 877, startPoint y: 361, endPoint x: 879, endPoint y: 89, distance: 272.0
click at [879, 89] on div "Оберіть Фільтр Поведінка Графік Експорт .csv .xls .xlsx 21.07.2025 - 21.08.2025" at bounding box center [864, 72] width 1390 height 51
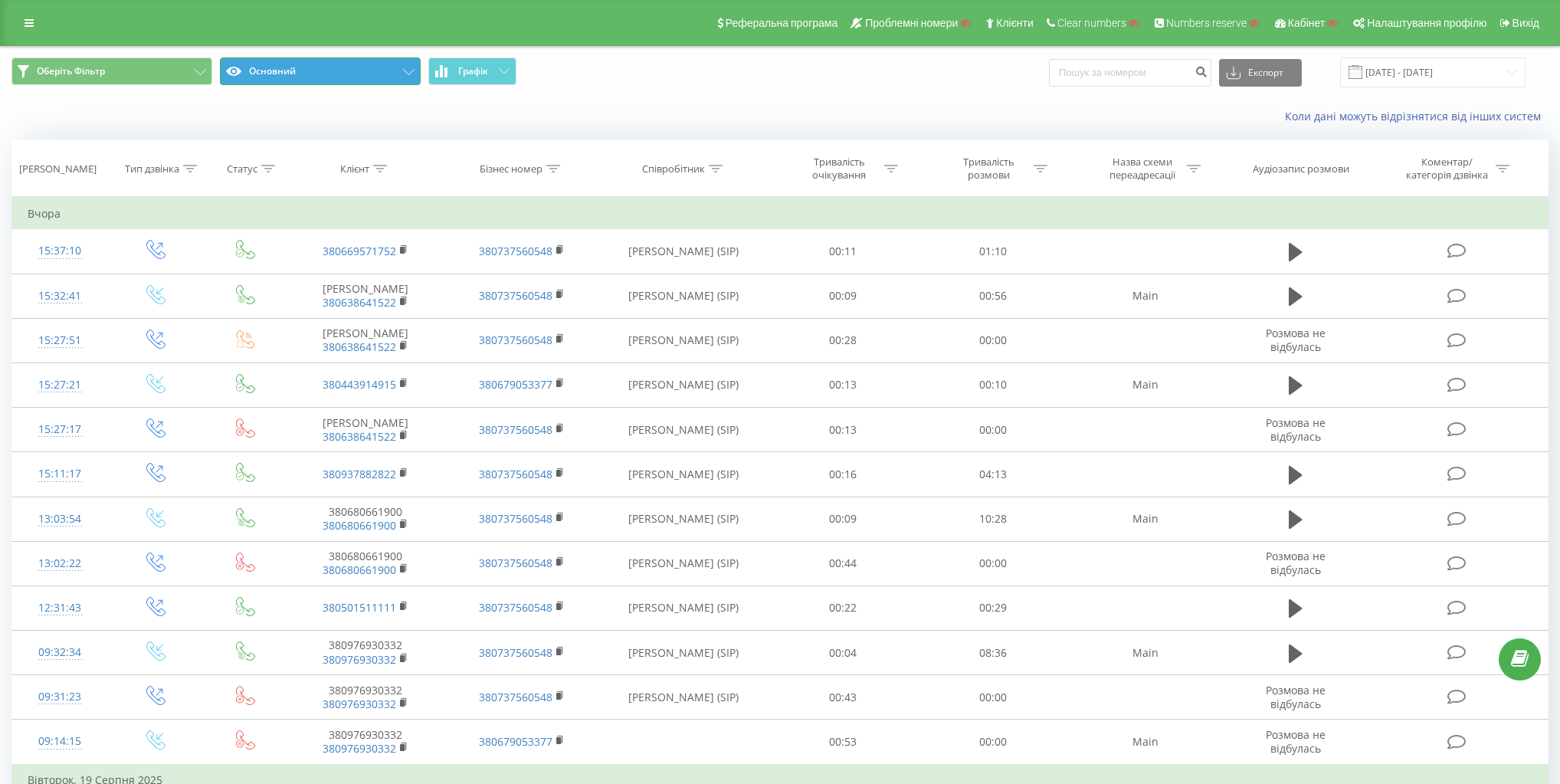
click at [297, 68] on button "Основний" at bounding box center [320, 71] width 201 height 28
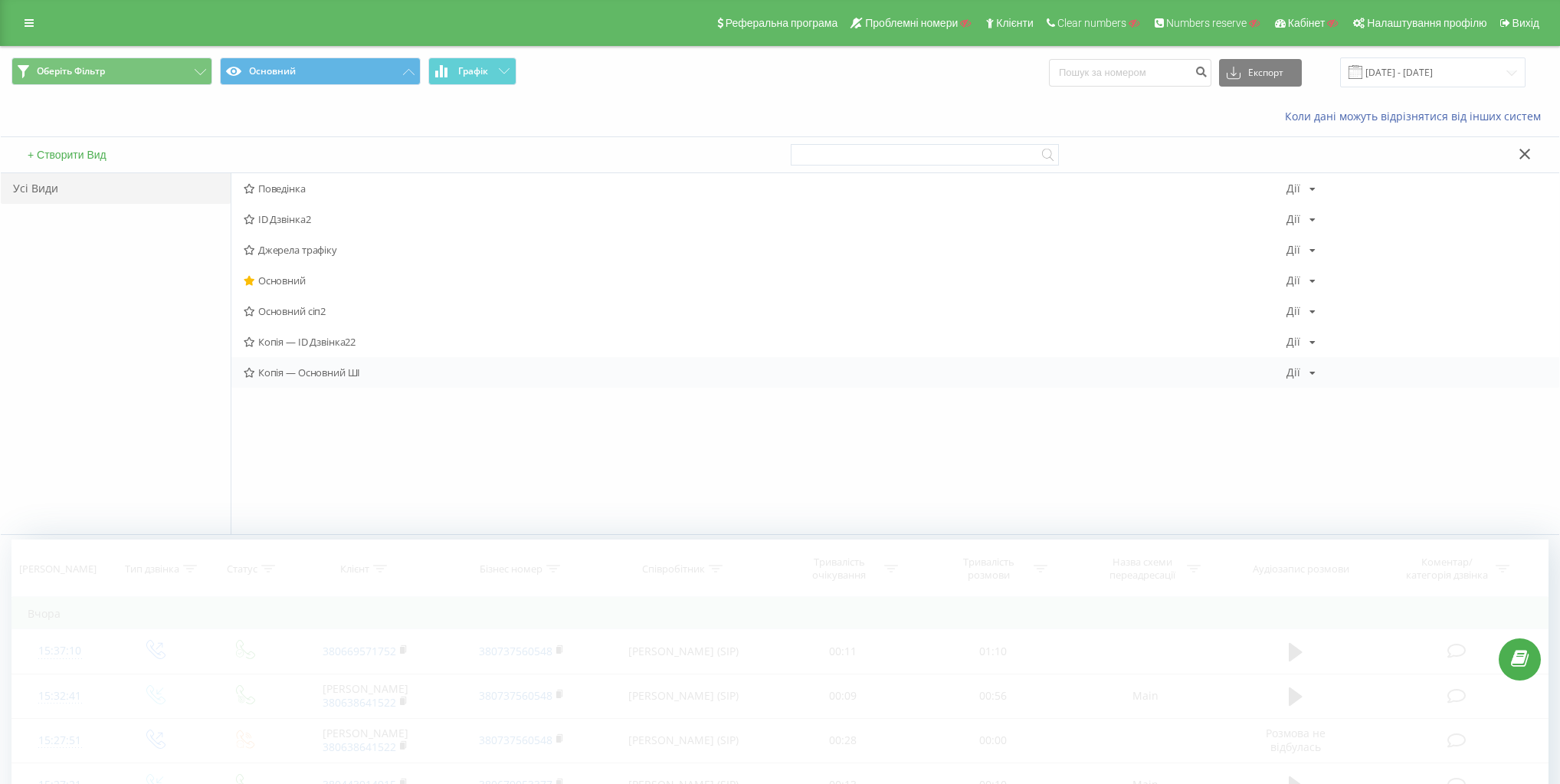
click at [319, 374] on span "Копія — Основний ШІ" at bounding box center [765, 372] width 1043 height 11
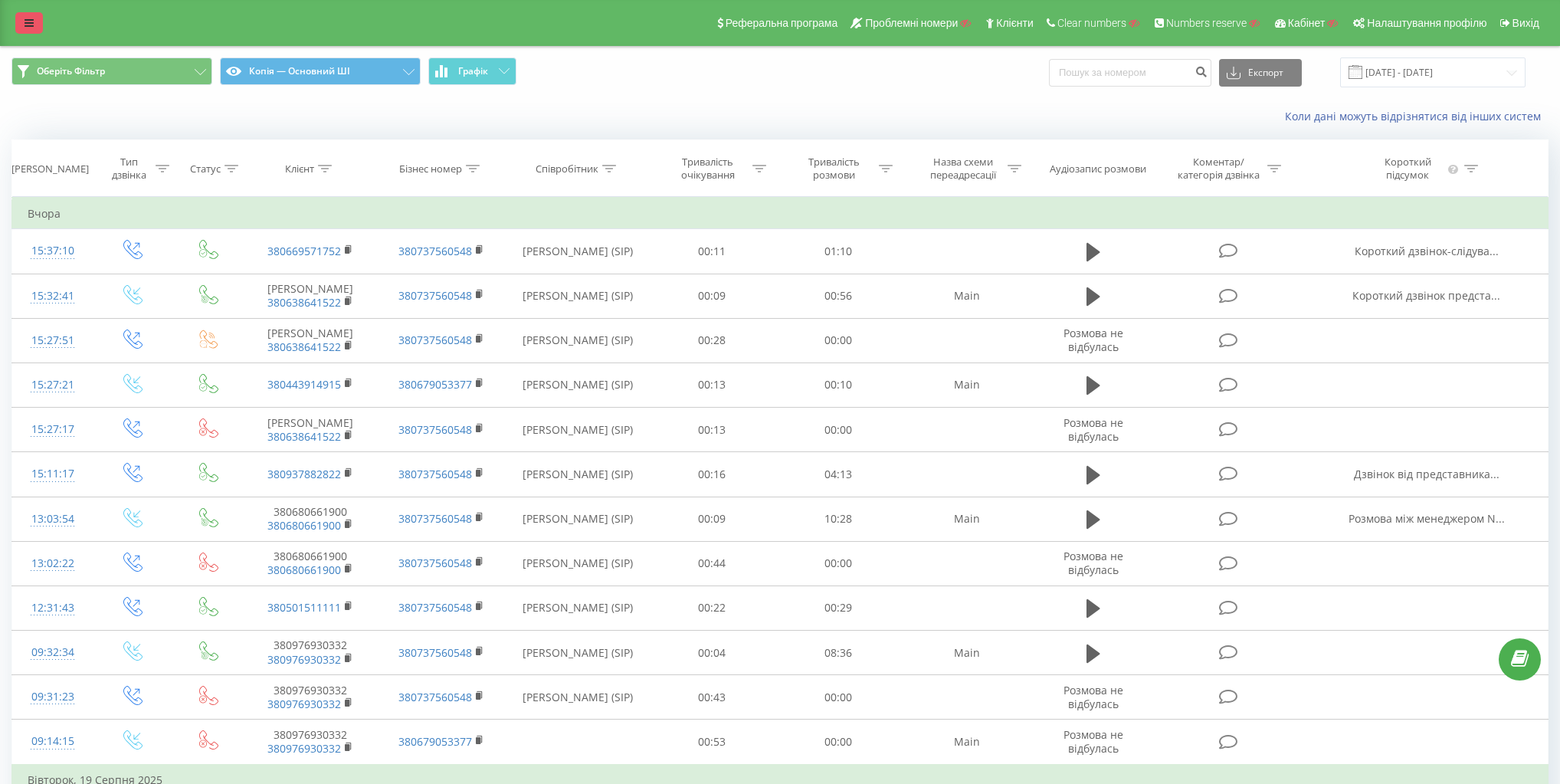
click at [23, 21] on link at bounding box center [28, 23] width 28 height 22
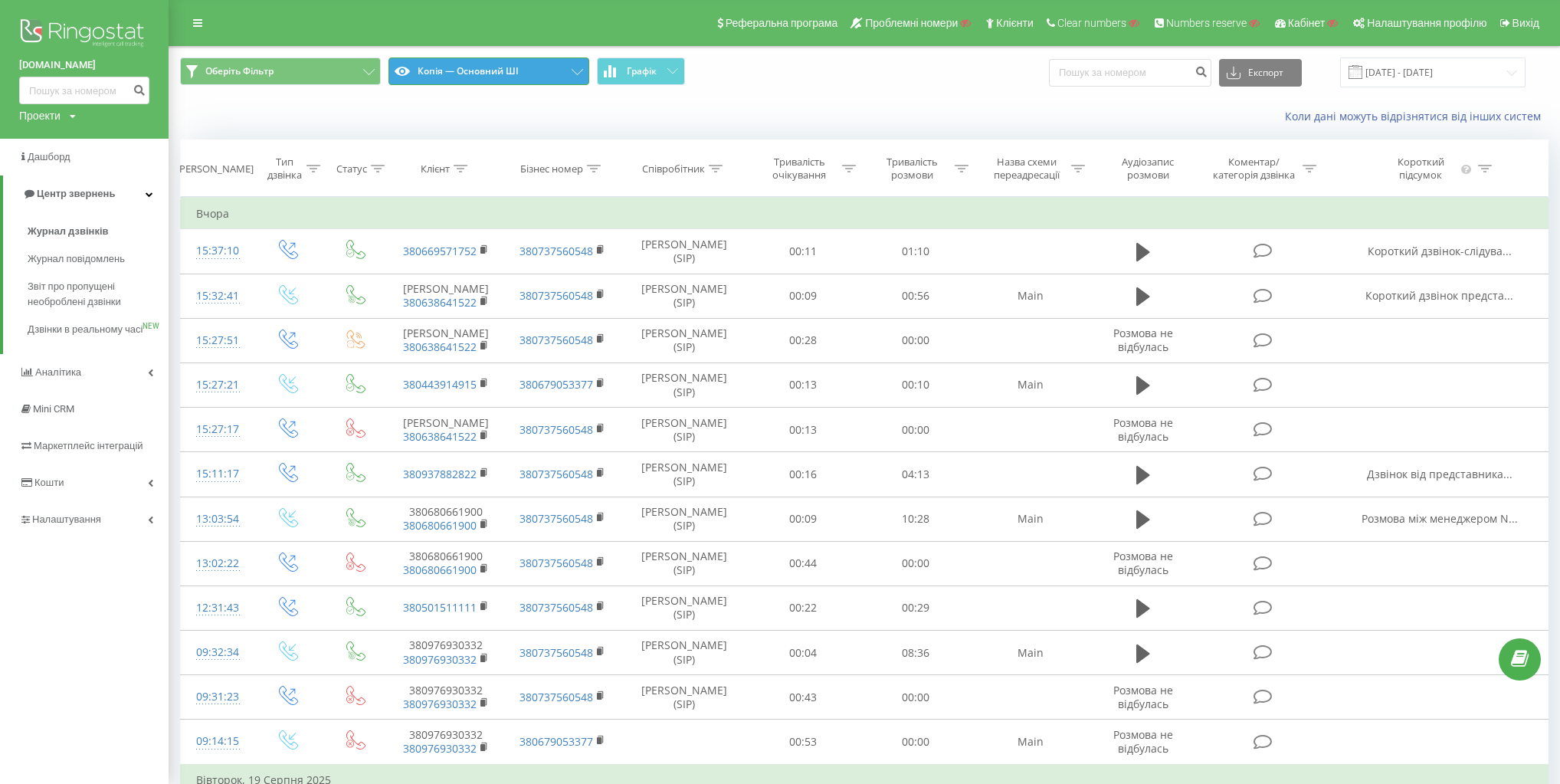
click at [453, 79] on button "Копія — Основний ШІ" at bounding box center [489, 71] width 201 height 28
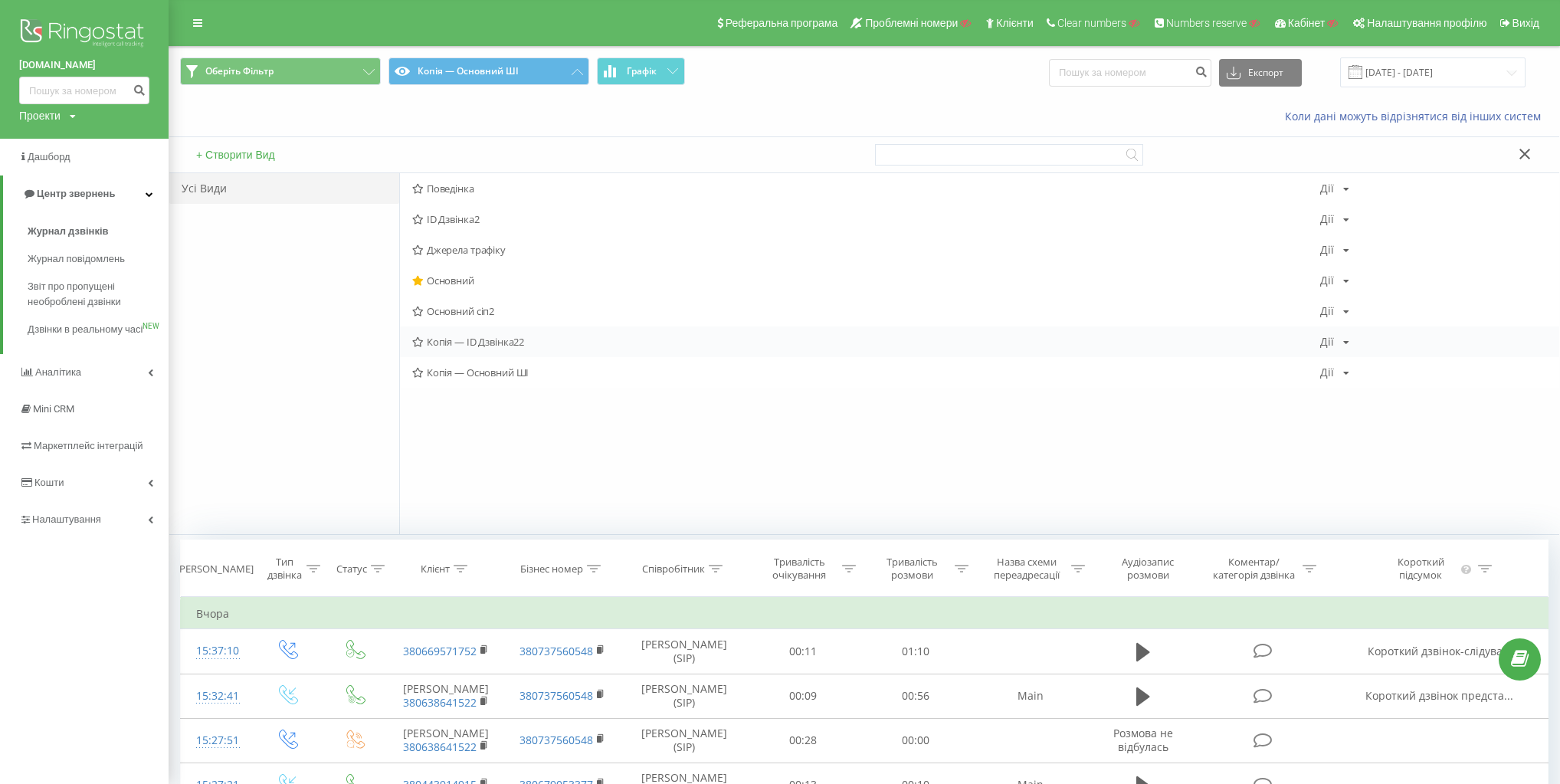
click at [1333, 339] on div "Дії Редагувати Копіювати Видалити За замовчуванням Поділитися" at bounding box center [1334, 341] width 29 height 11
click at [1388, 426] on div "Видалити" at bounding box center [1394, 419] width 146 height 28
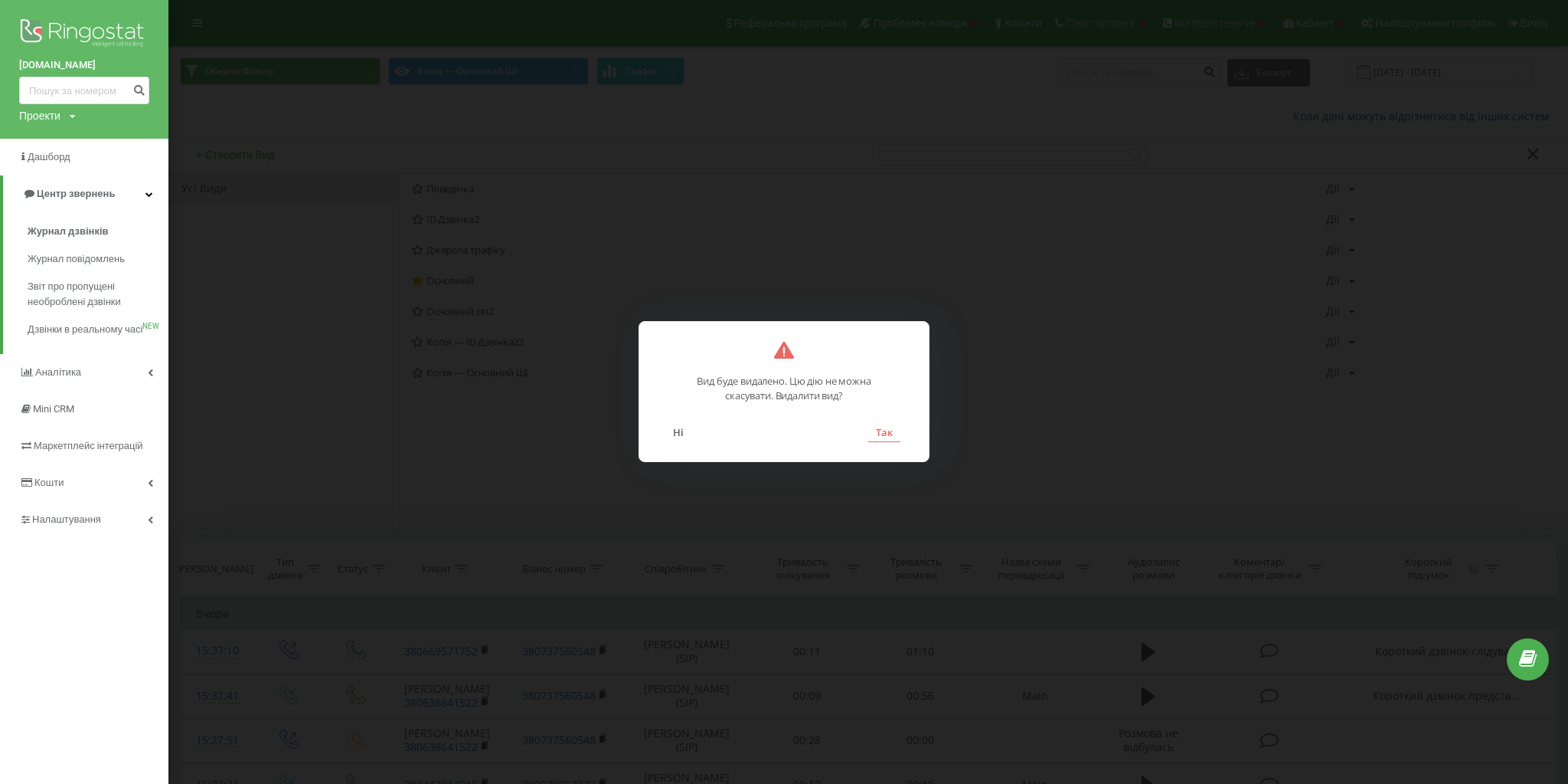
click at [891, 432] on button "Так" at bounding box center [884, 432] width 32 height 20
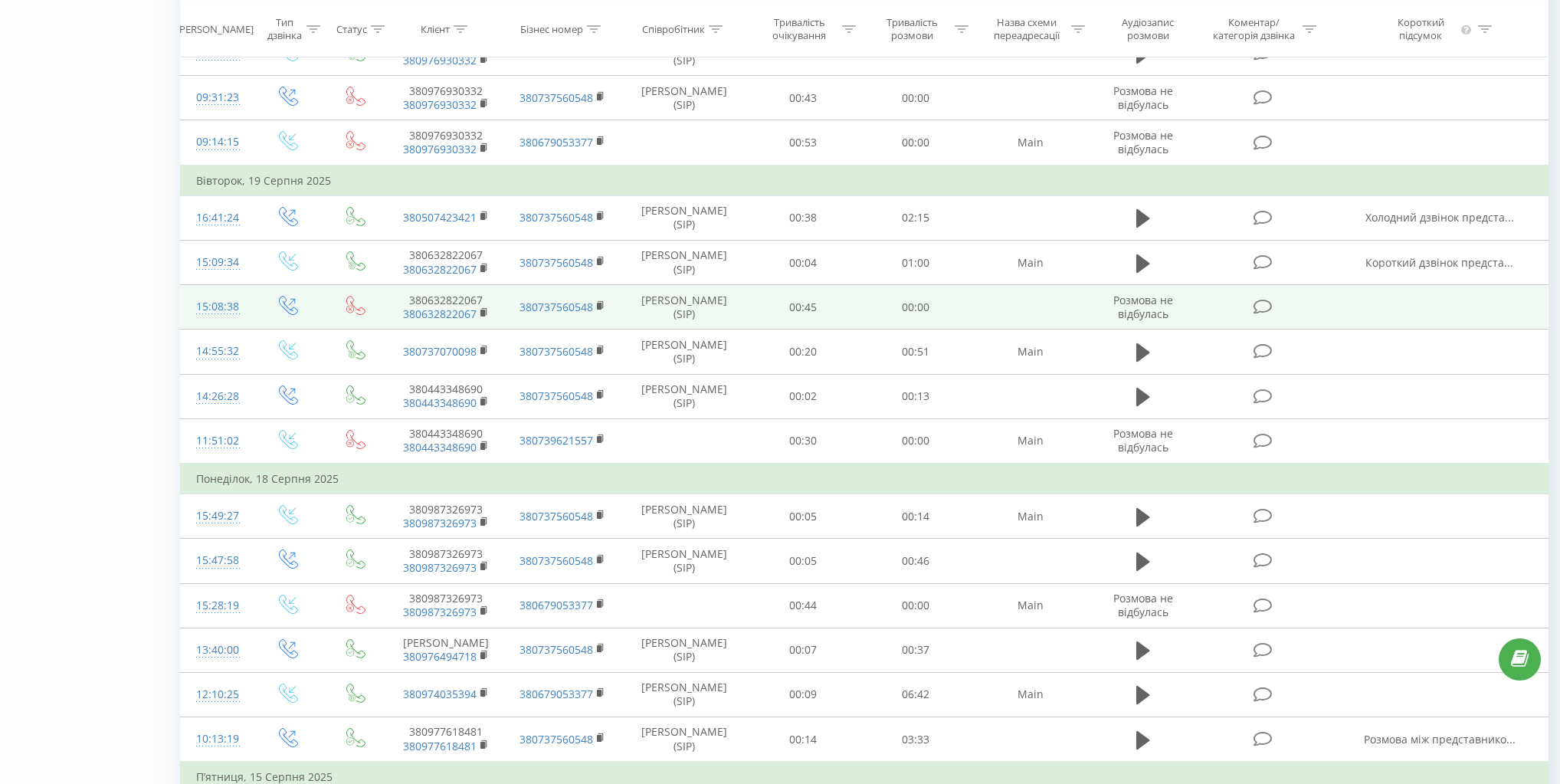
scroll to position [613, 0]
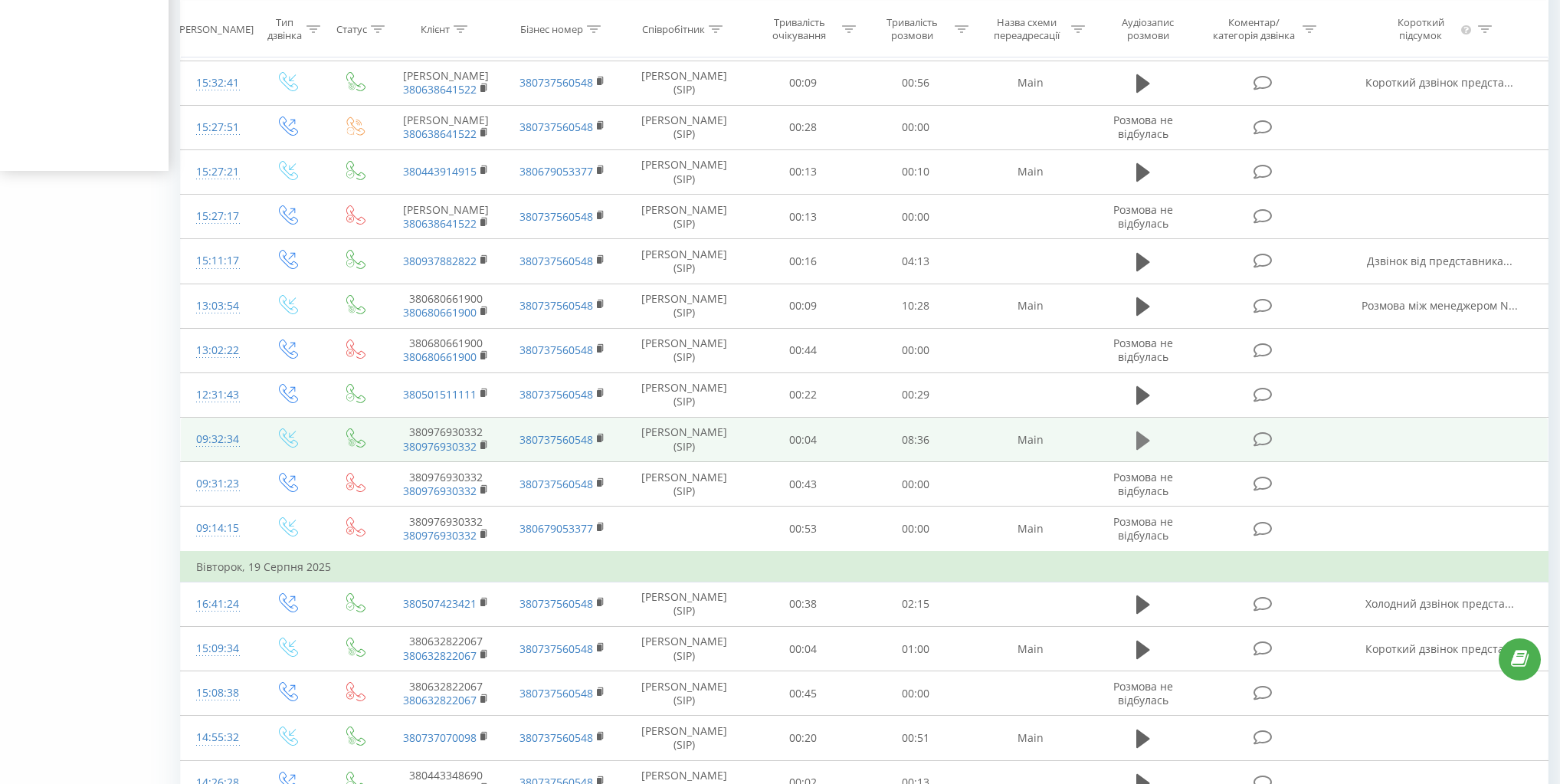
click at [1132, 439] on button at bounding box center [1143, 440] width 23 height 23
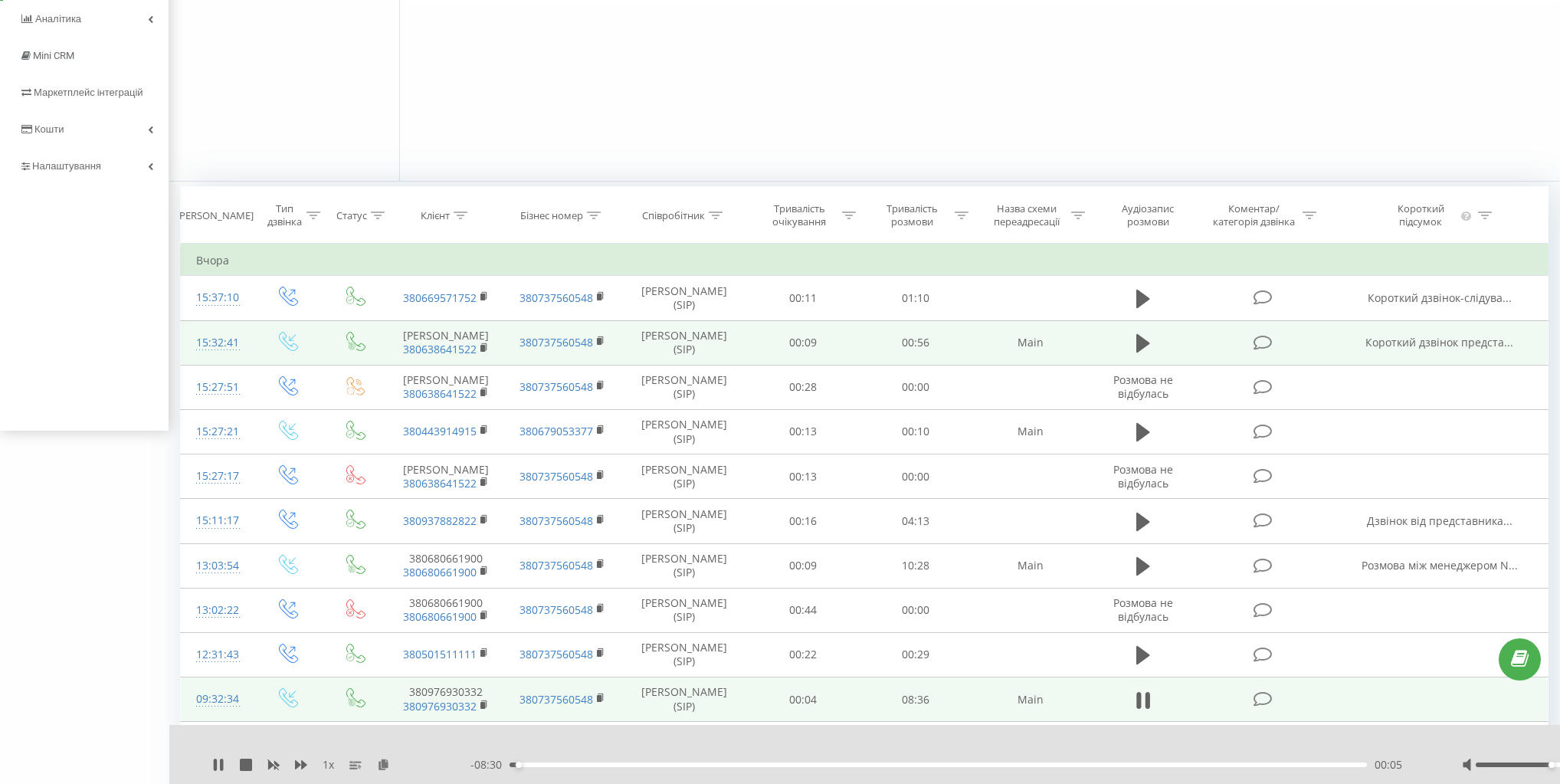
scroll to position [0, 0]
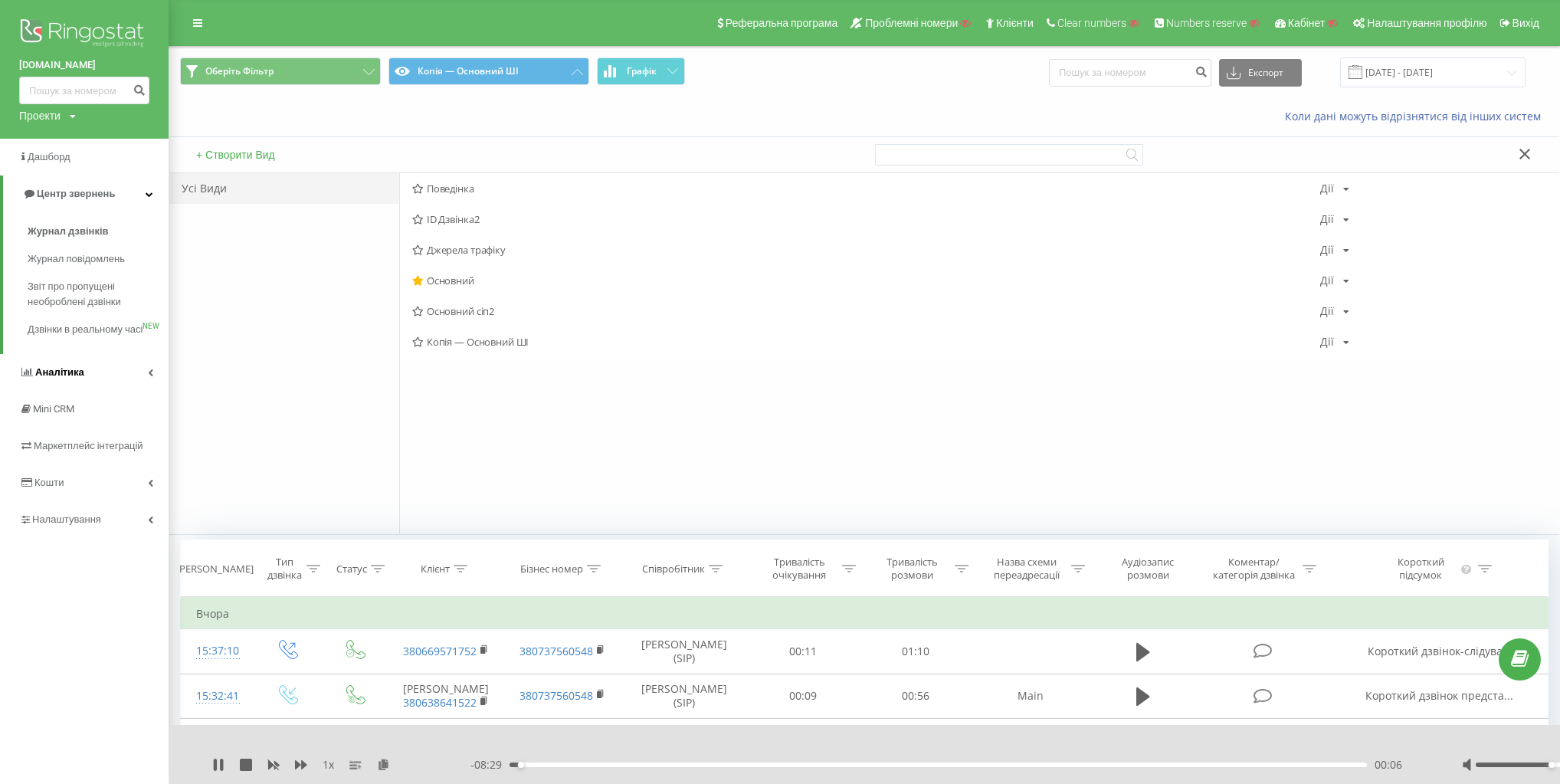
click at [137, 380] on link "Аналiтика" at bounding box center [84, 372] width 169 height 37
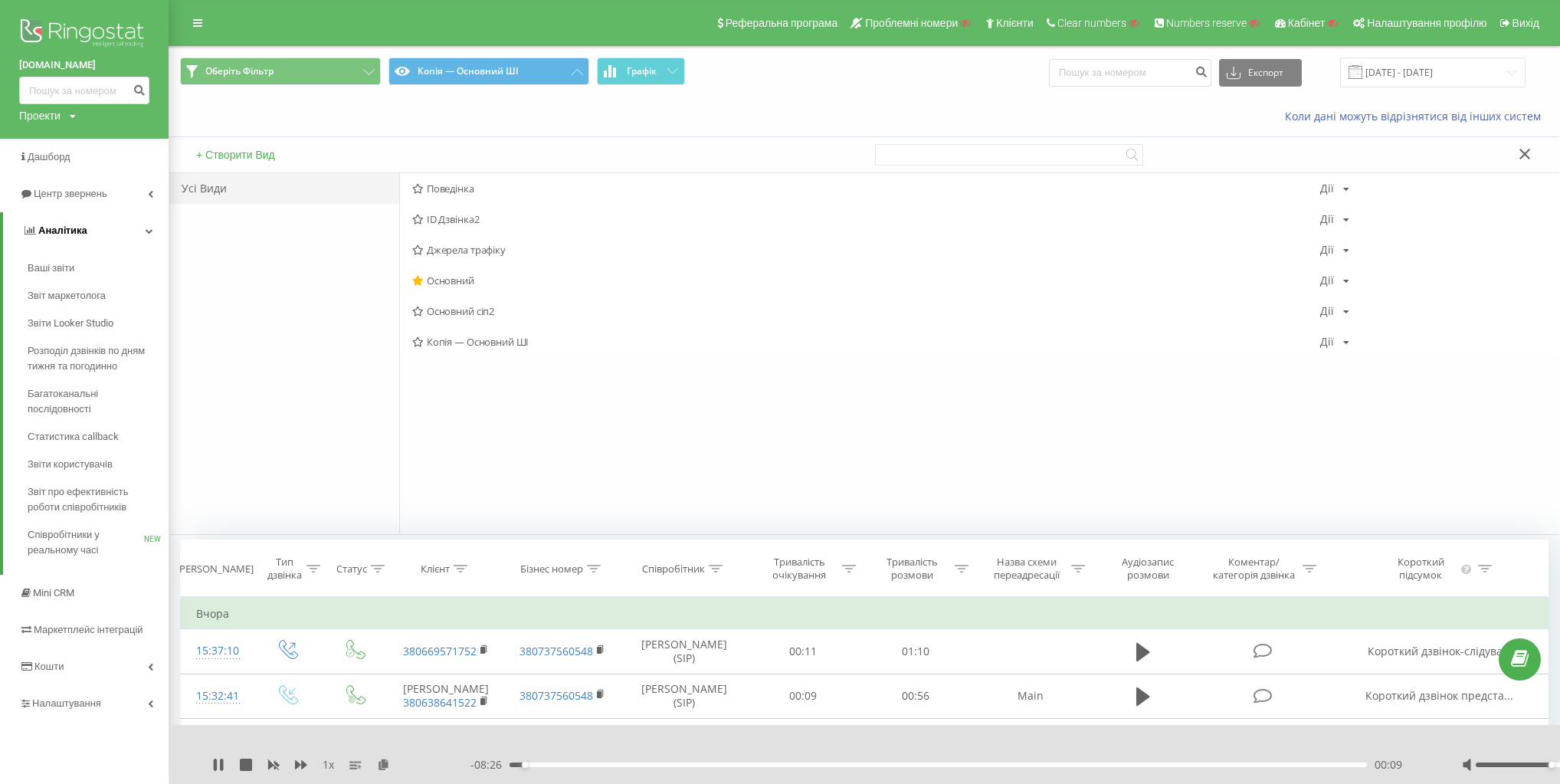
click at [124, 220] on link "Аналiтика" at bounding box center [86, 231] width 166 height 37
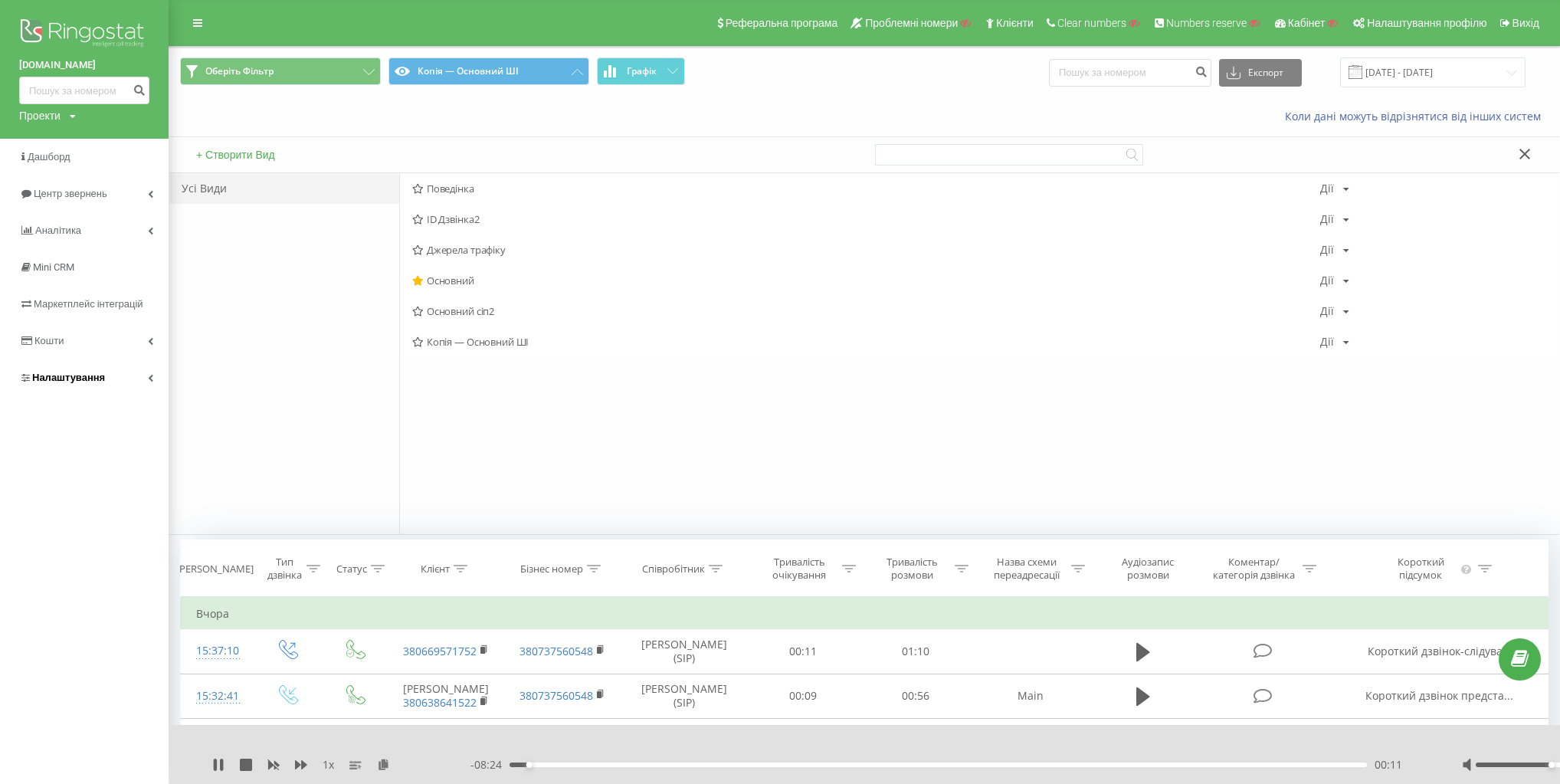
click at [147, 379] on link "Налаштування" at bounding box center [84, 378] width 169 height 37
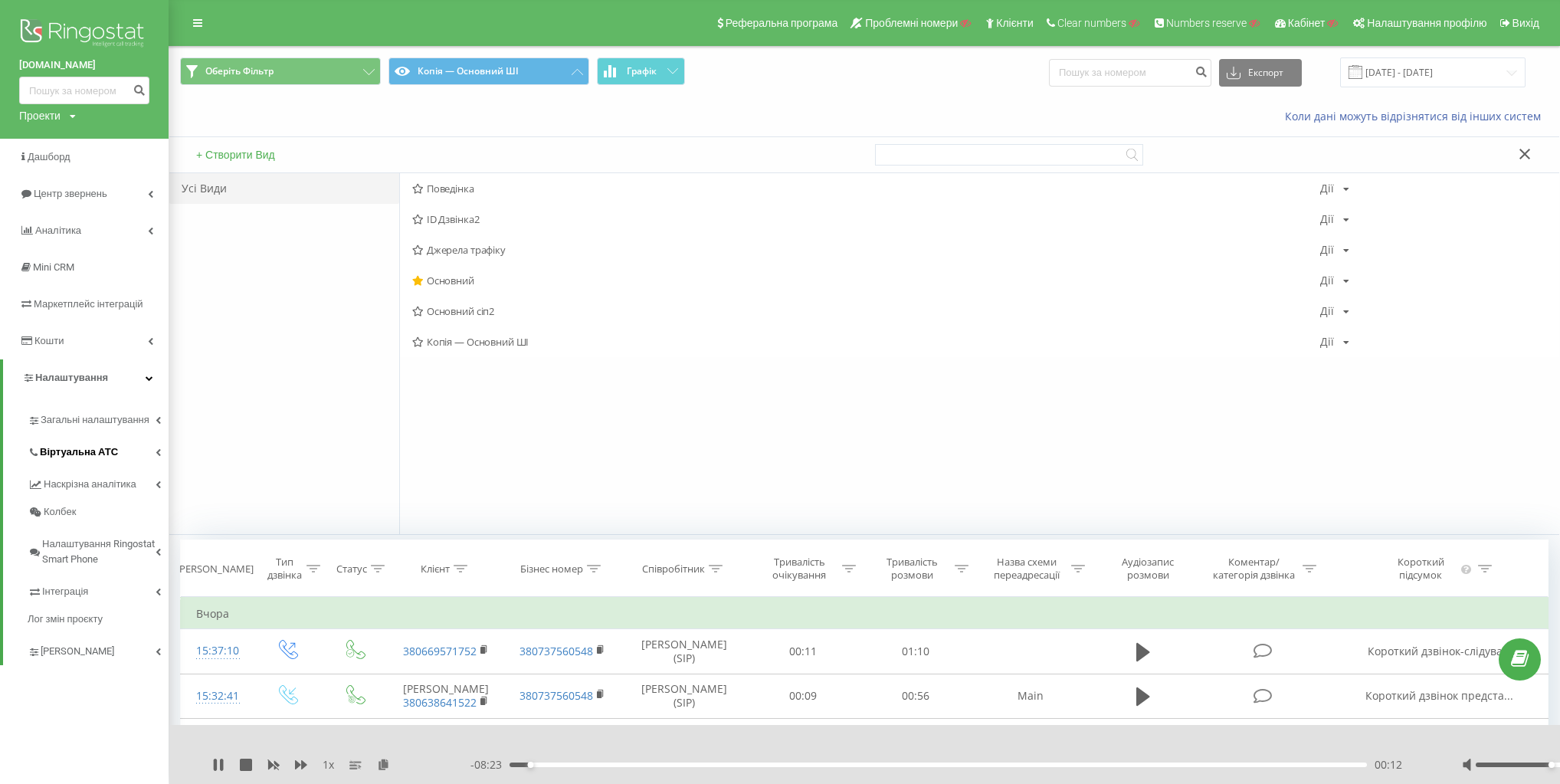
click at [142, 456] on link "Віртуальна АТС" at bounding box center [98, 450] width 141 height 32
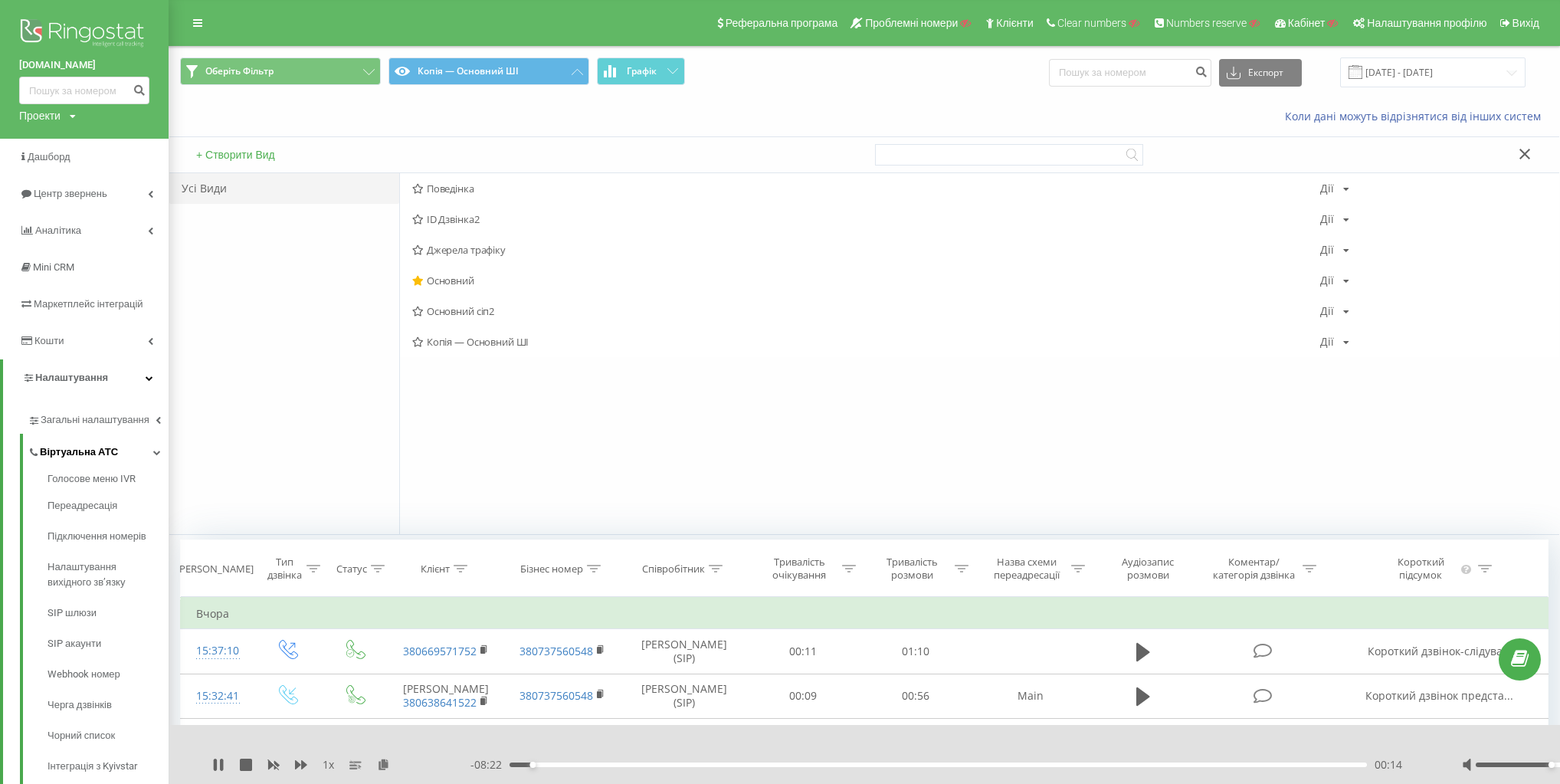
click at [144, 445] on link "Віртуальна АТС" at bounding box center [98, 450] width 141 height 32
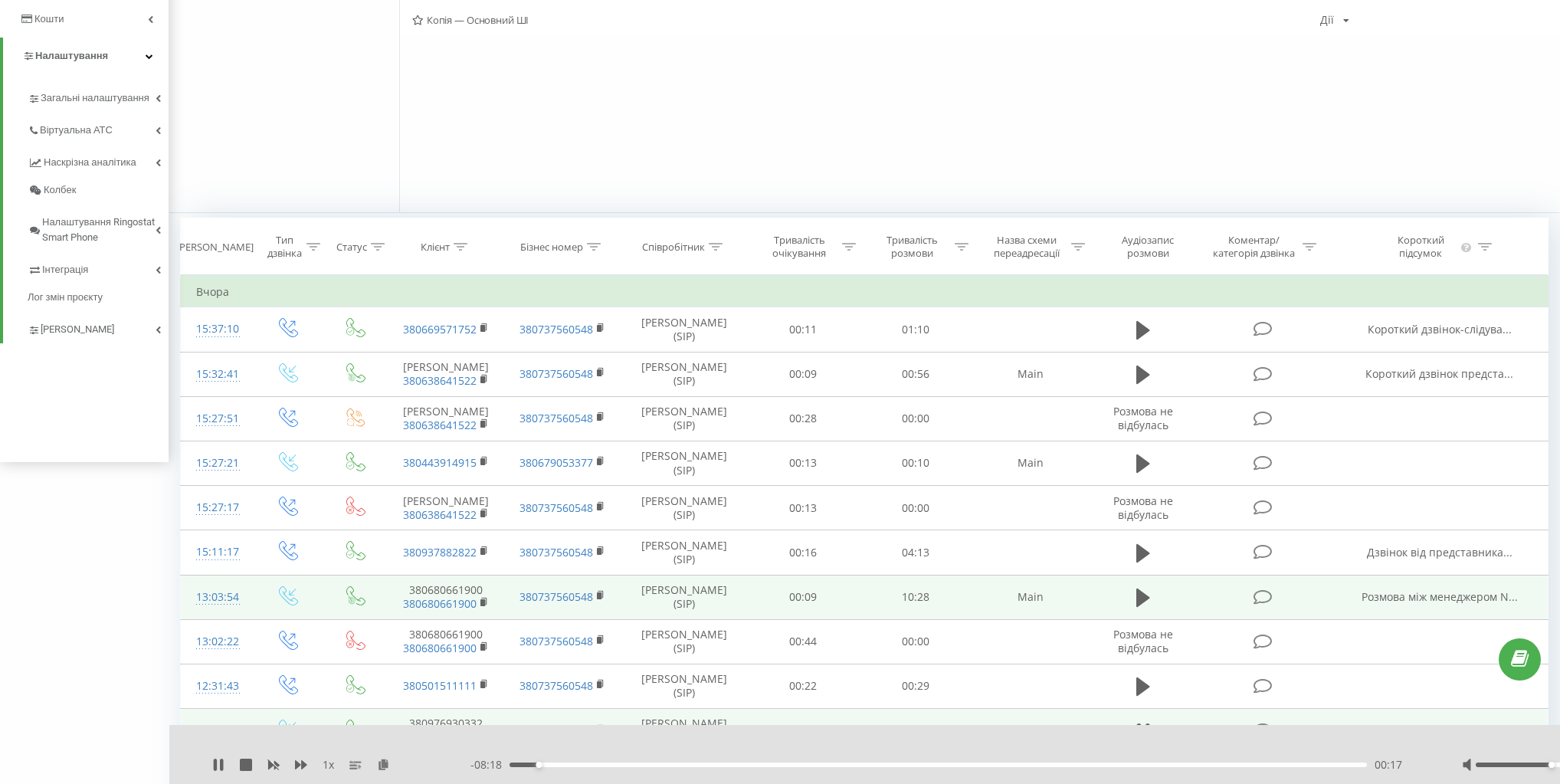
scroll to position [368, 0]
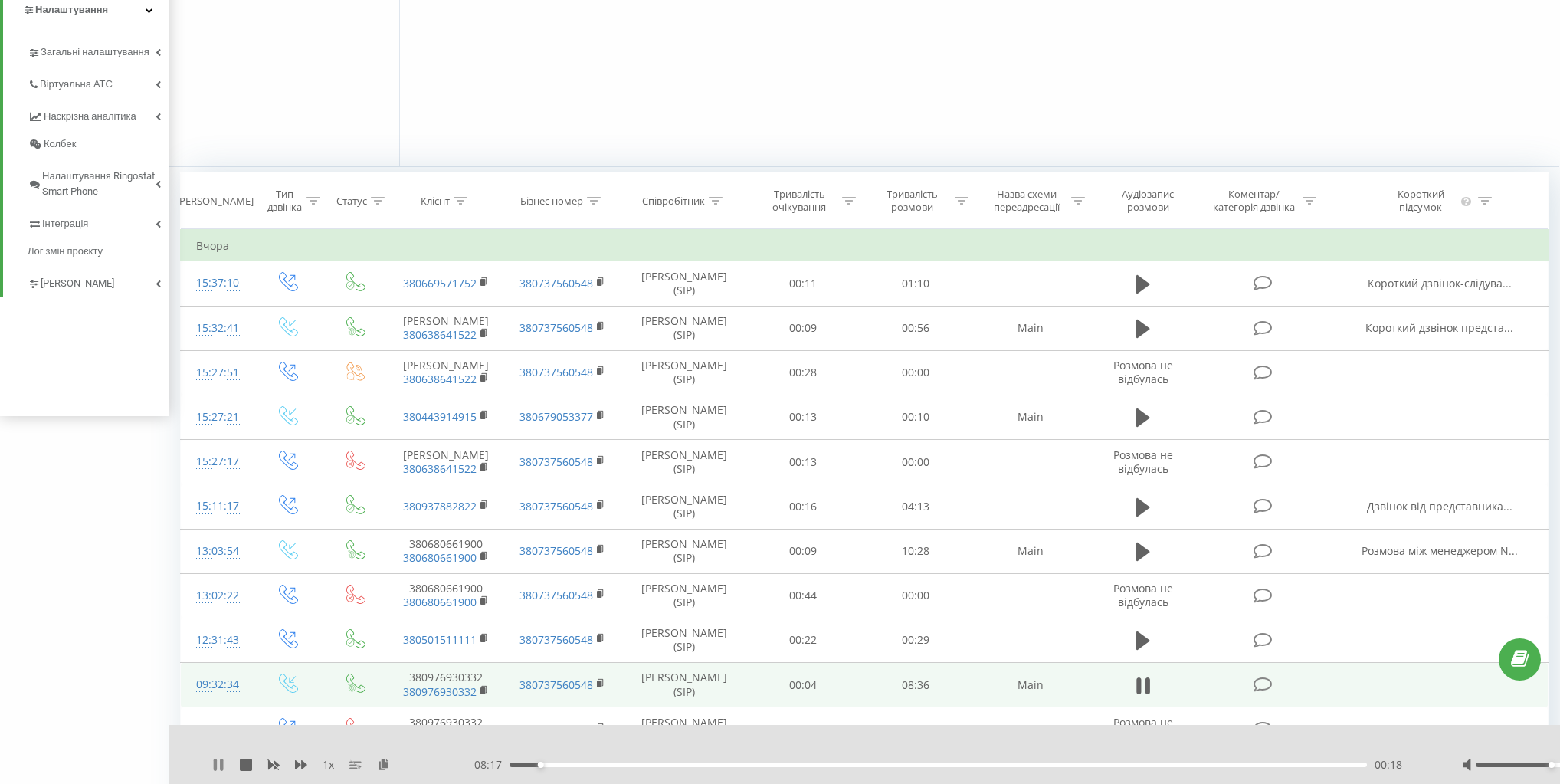
click at [217, 763] on icon at bounding box center [218, 764] width 13 height 13
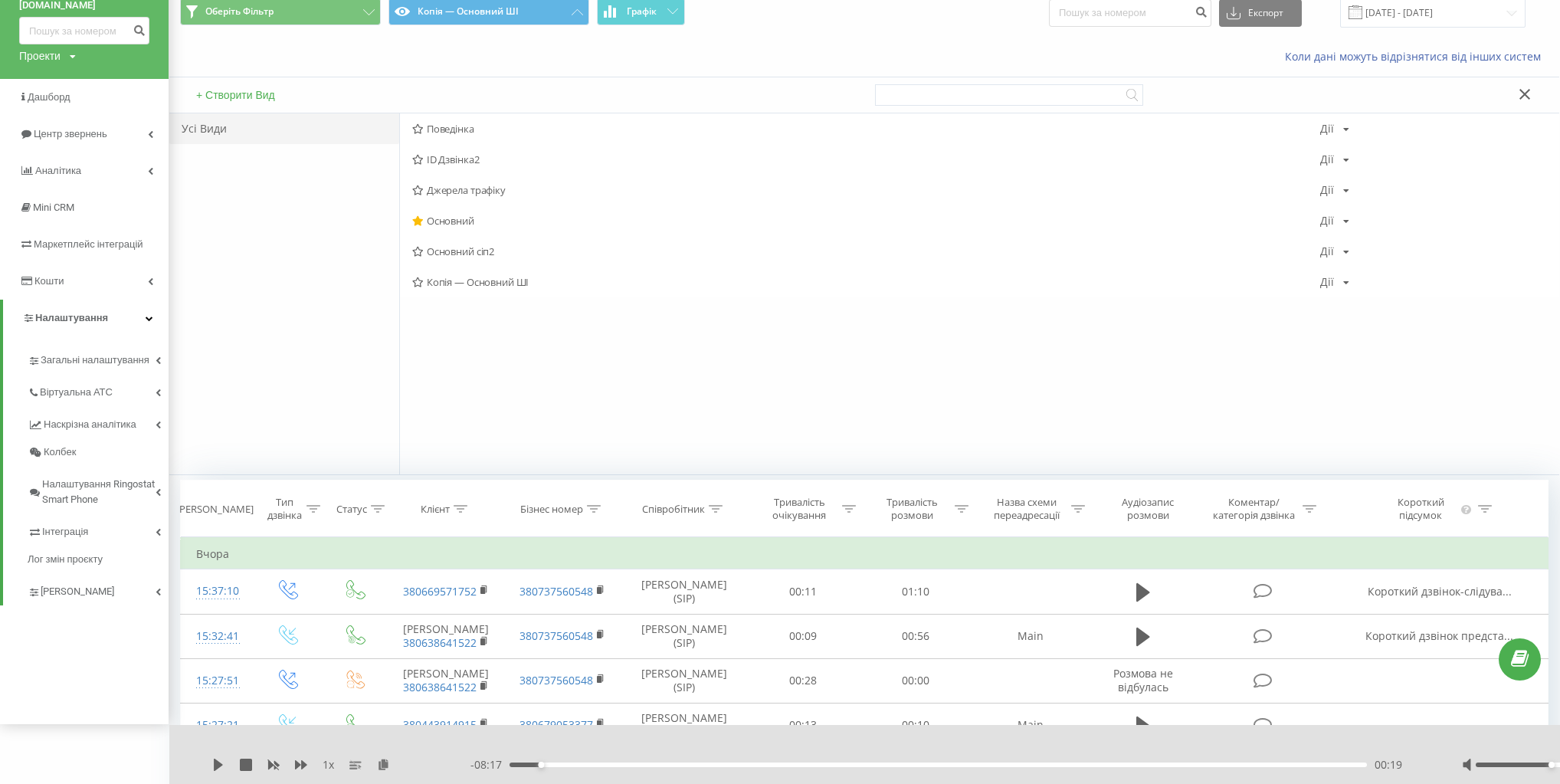
scroll to position [0, 0]
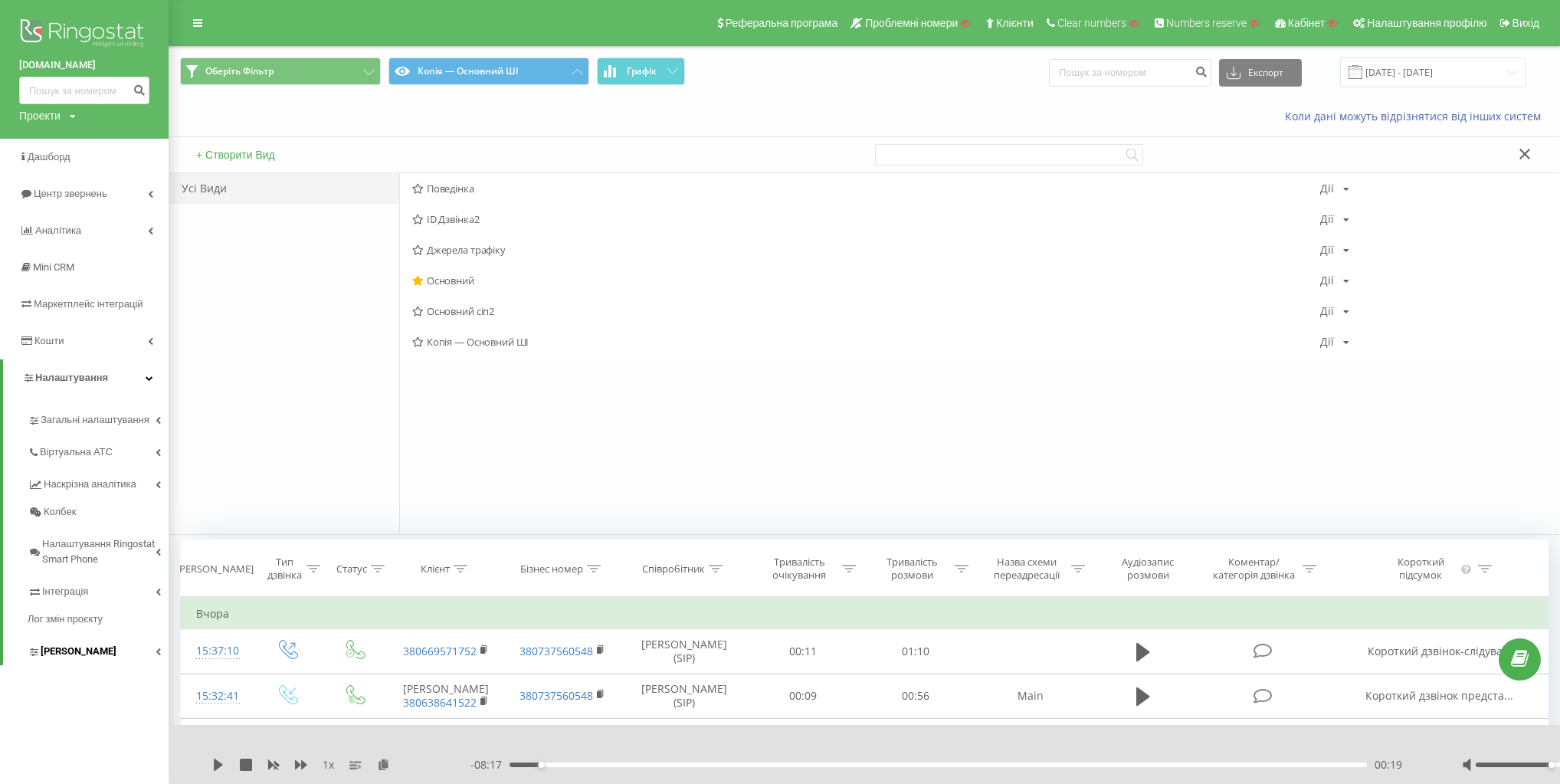
click at [110, 648] on link "Коллтрекінг" at bounding box center [98, 649] width 141 height 32
click at [111, 648] on link "Коллтрекінг" at bounding box center [98, 649] width 141 height 32
click at [126, 421] on span "Загальні налаштування" at bounding box center [98, 427] width 115 height 31
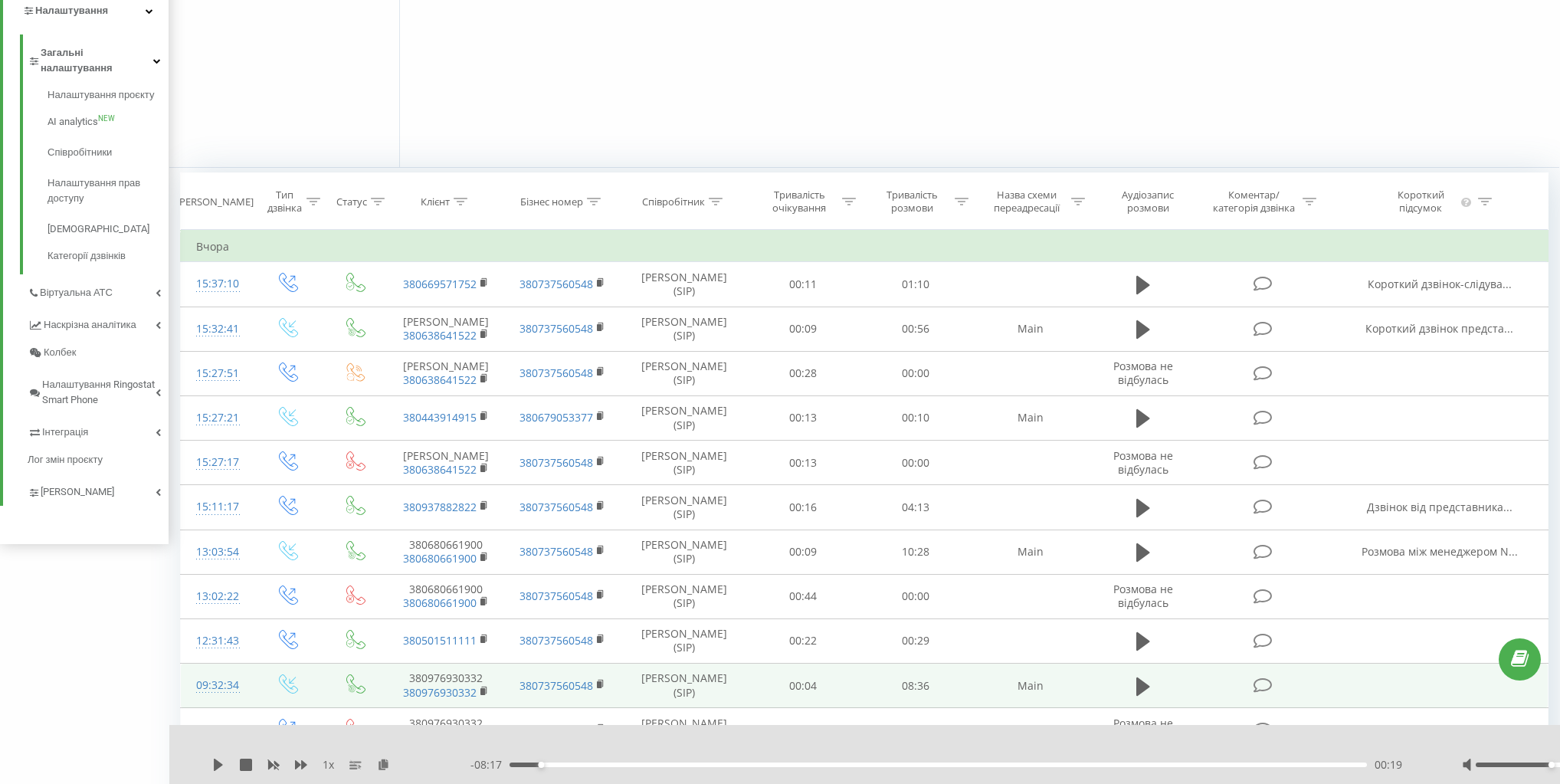
scroll to position [368, 0]
click at [211, 765] on div "1 x - 08:17 00:19 00:19" at bounding box center [950, 754] width 1560 height 59
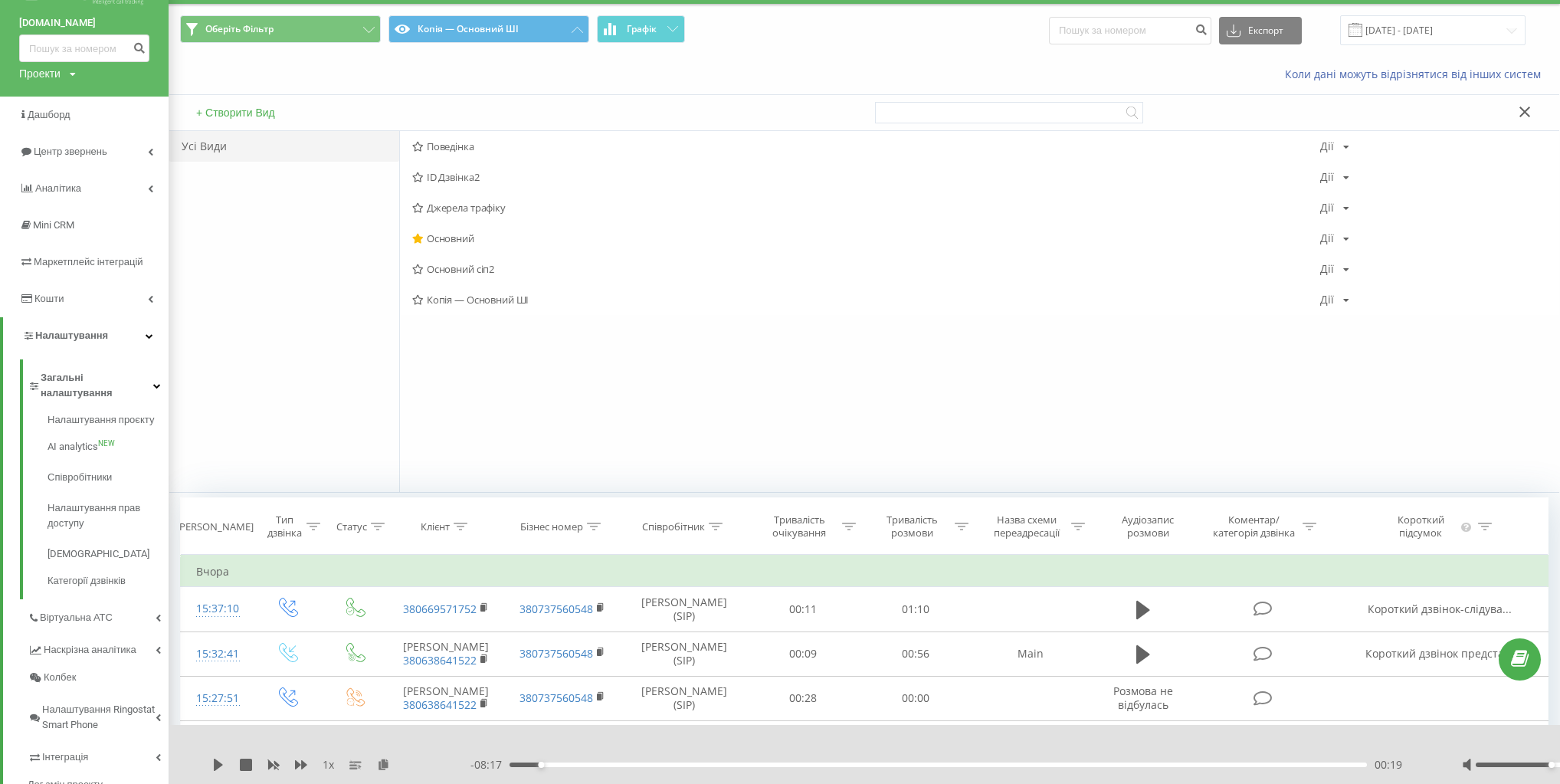
scroll to position [0, 0]
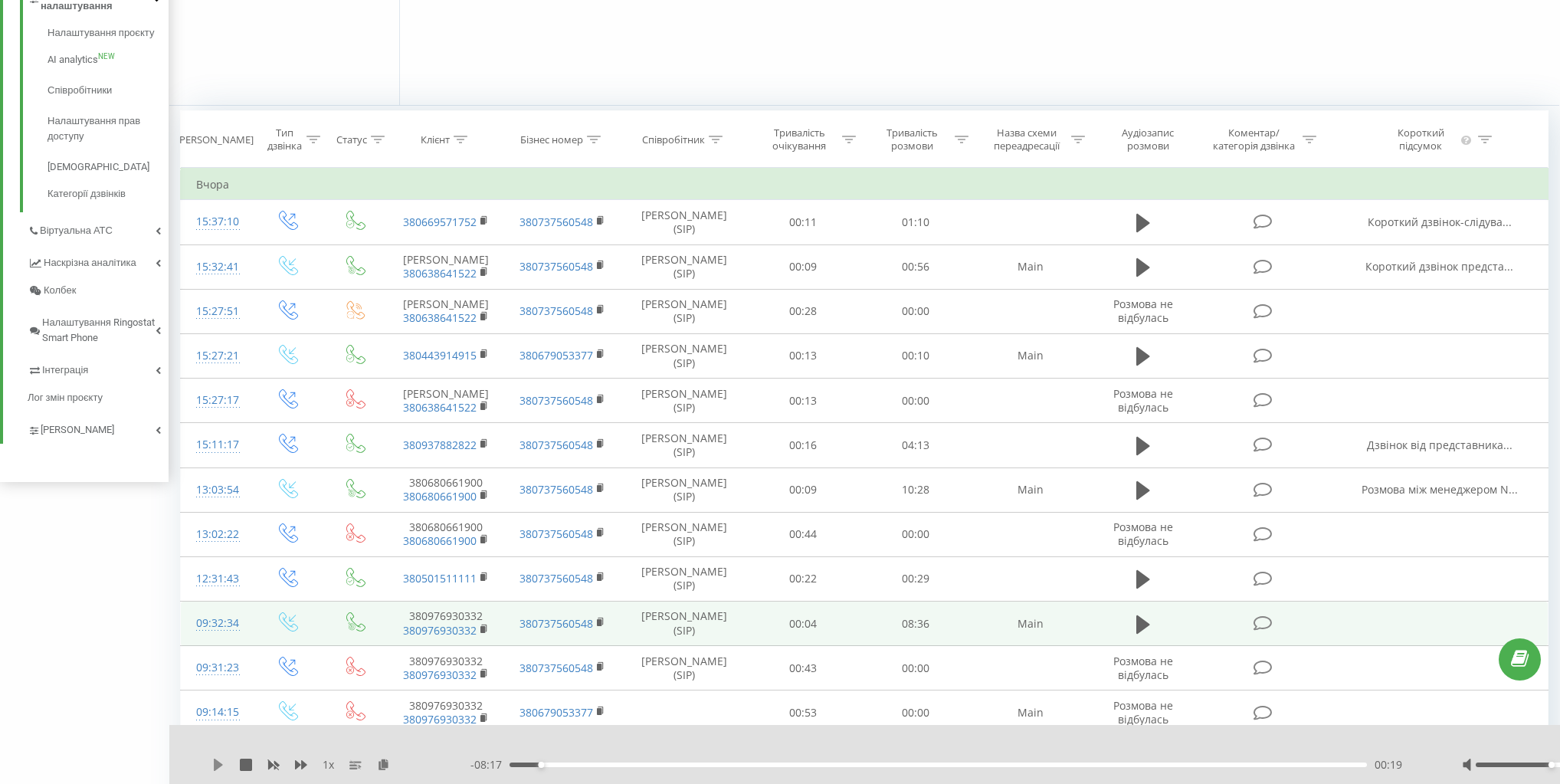
click at [218, 761] on icon at bounding box center [218, 764] width 9 height 13
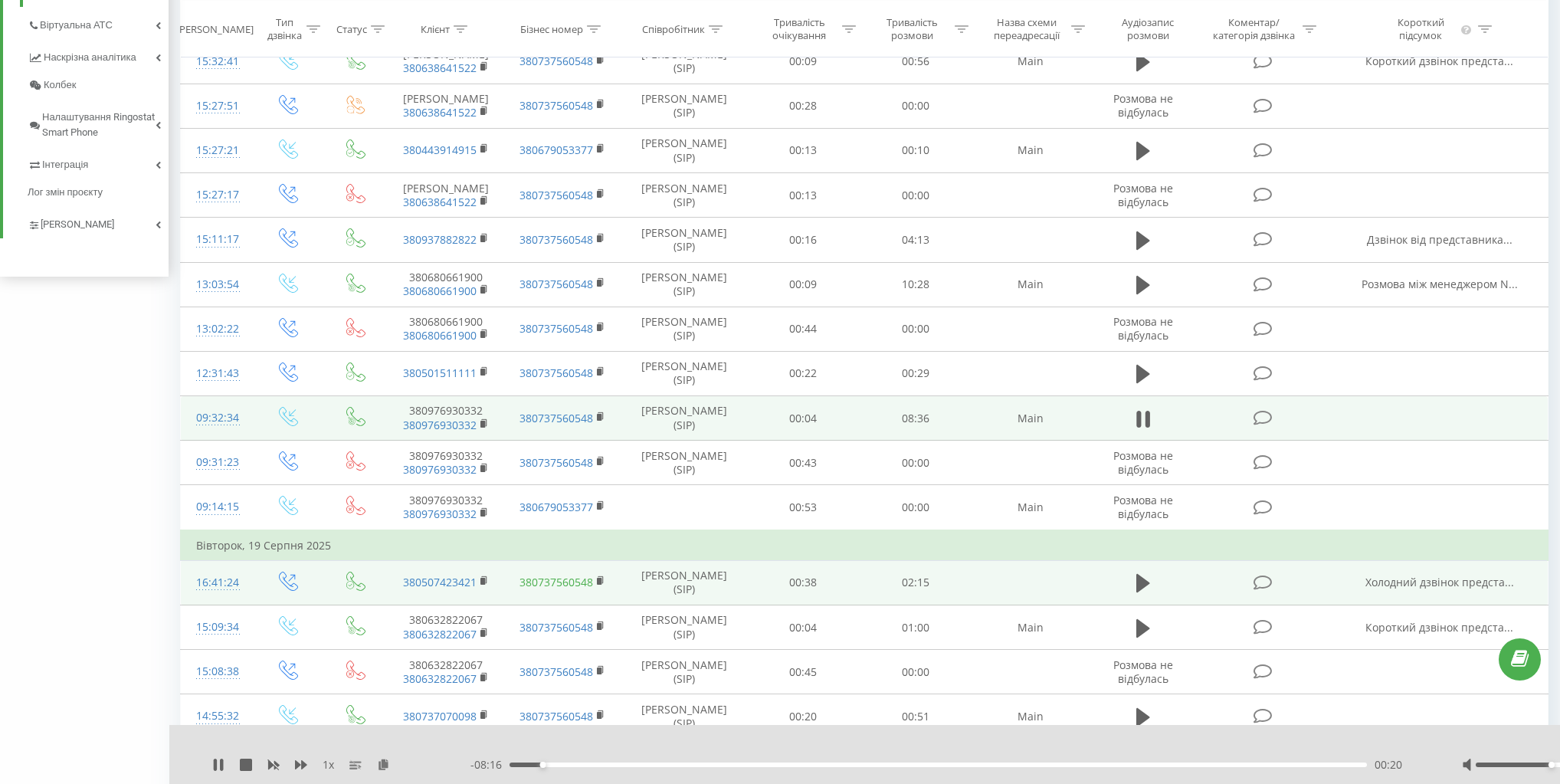
scroll to position [613, 0]
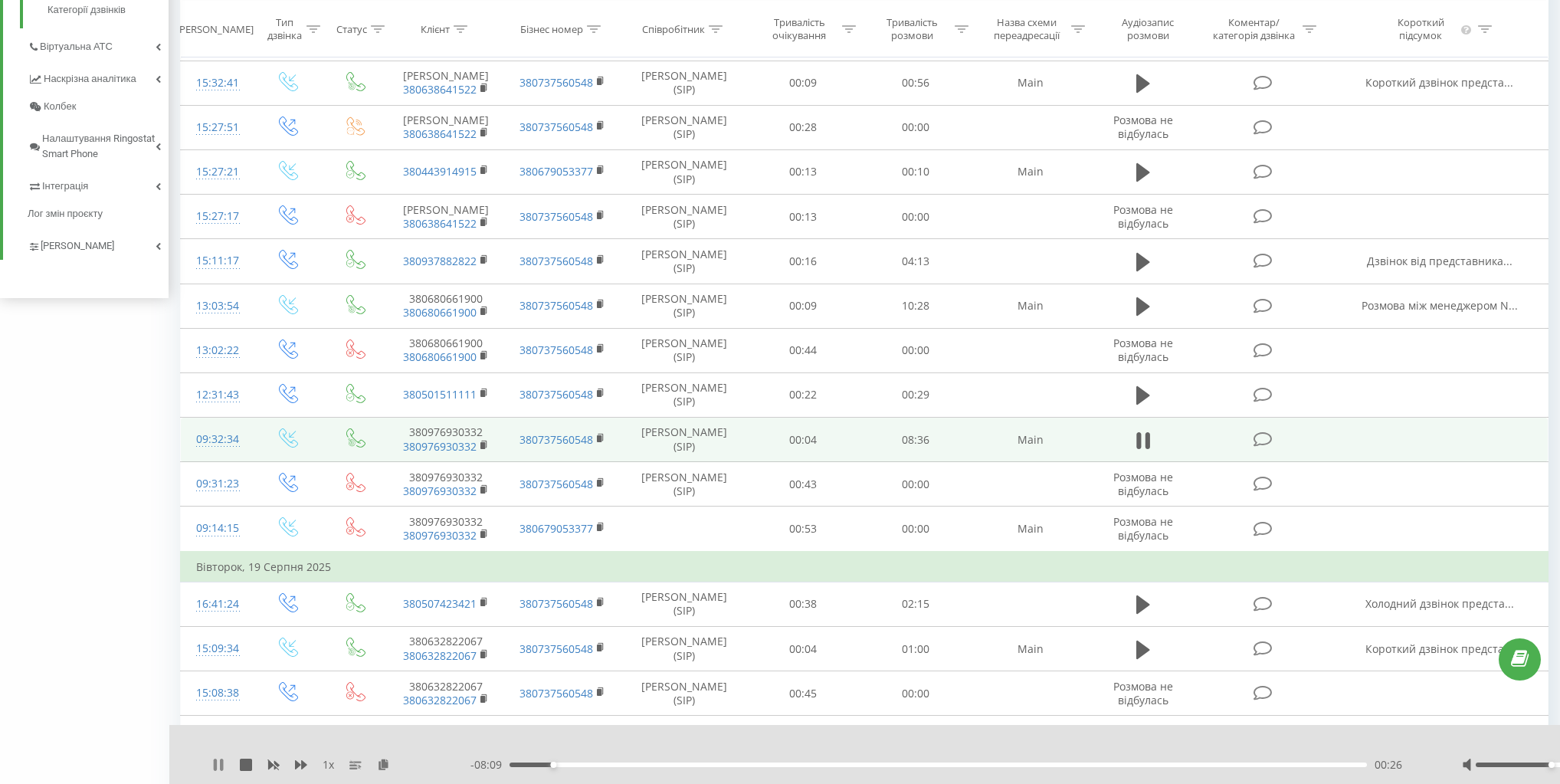
click at [217, 767] on icon at bounding box center [218, 764] width 13 height 13
click at [208, 766] on div "1 x - 08:09 00:26 00:26" at bounding box center [950, 754] width 1560 height 59
click at [222, 765] on icon at bounding box center [218, 764] width 9 height 13
click at [1145, 431] on icon at bounding box center [1143, 440] width 13 height 22
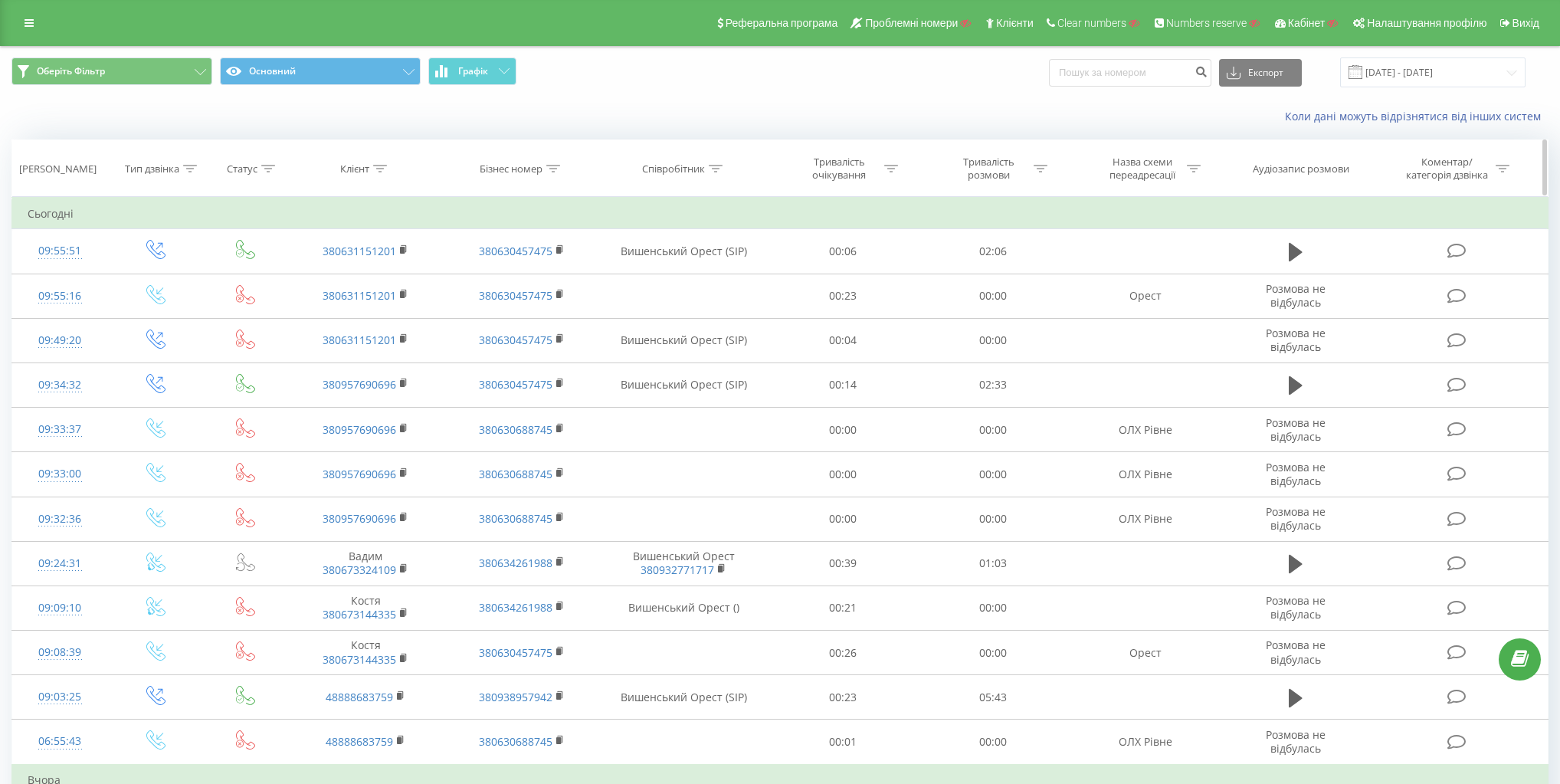
click at [383, 171] on icon at bounding box center [380, 168] width 13 height 8
click at [524, 169] on div "Бізнес номер" at bounding box center [511, 169] width 63 height 13
click at [537, 273] on input "text" at bounding box center [522, 278] width 135 height 27
paste input "380630457475"
type input "380630457475"
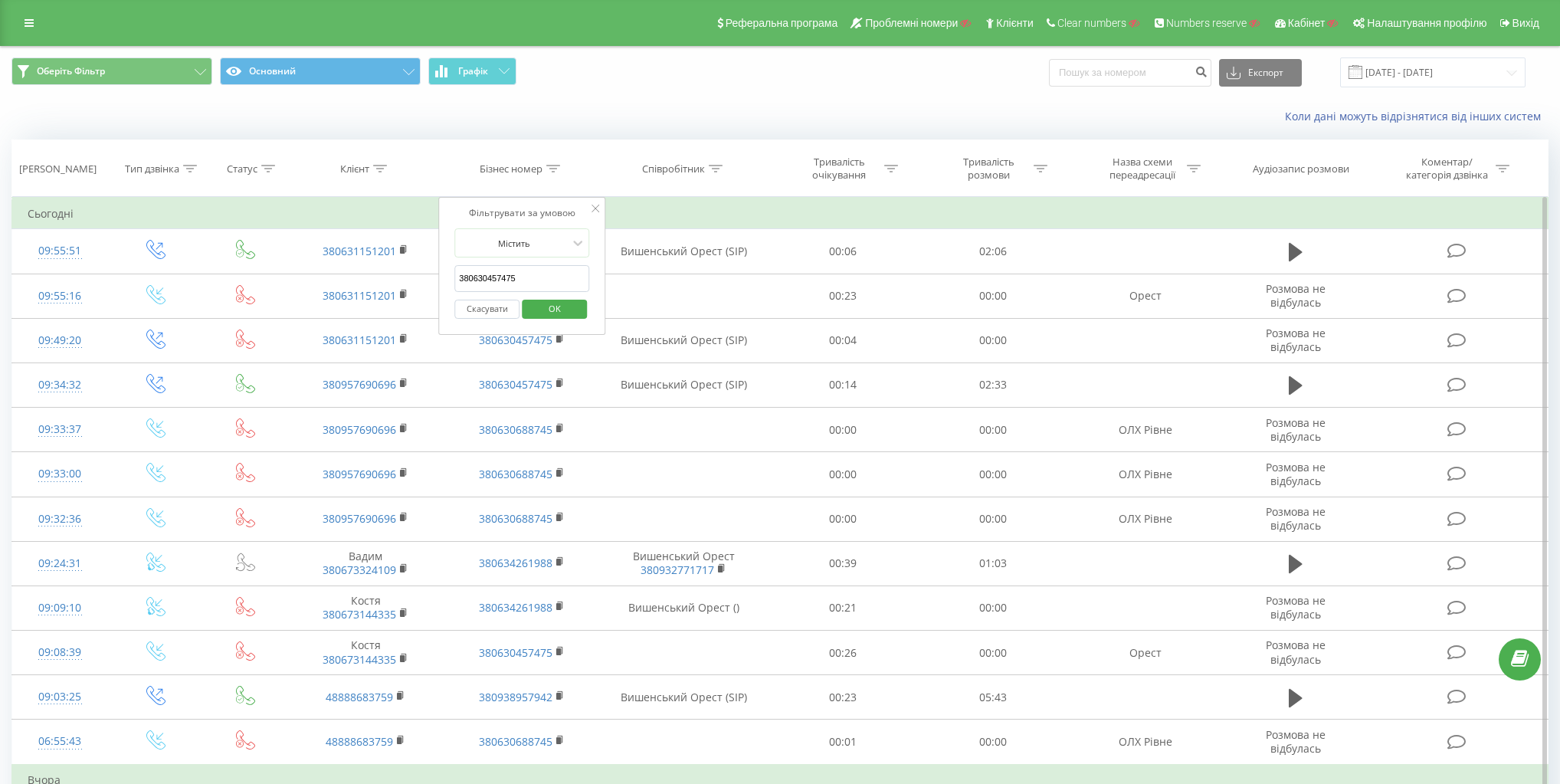
click at [552, 304] on span "OK" at bounding box center [554, 308] width 43 height 23
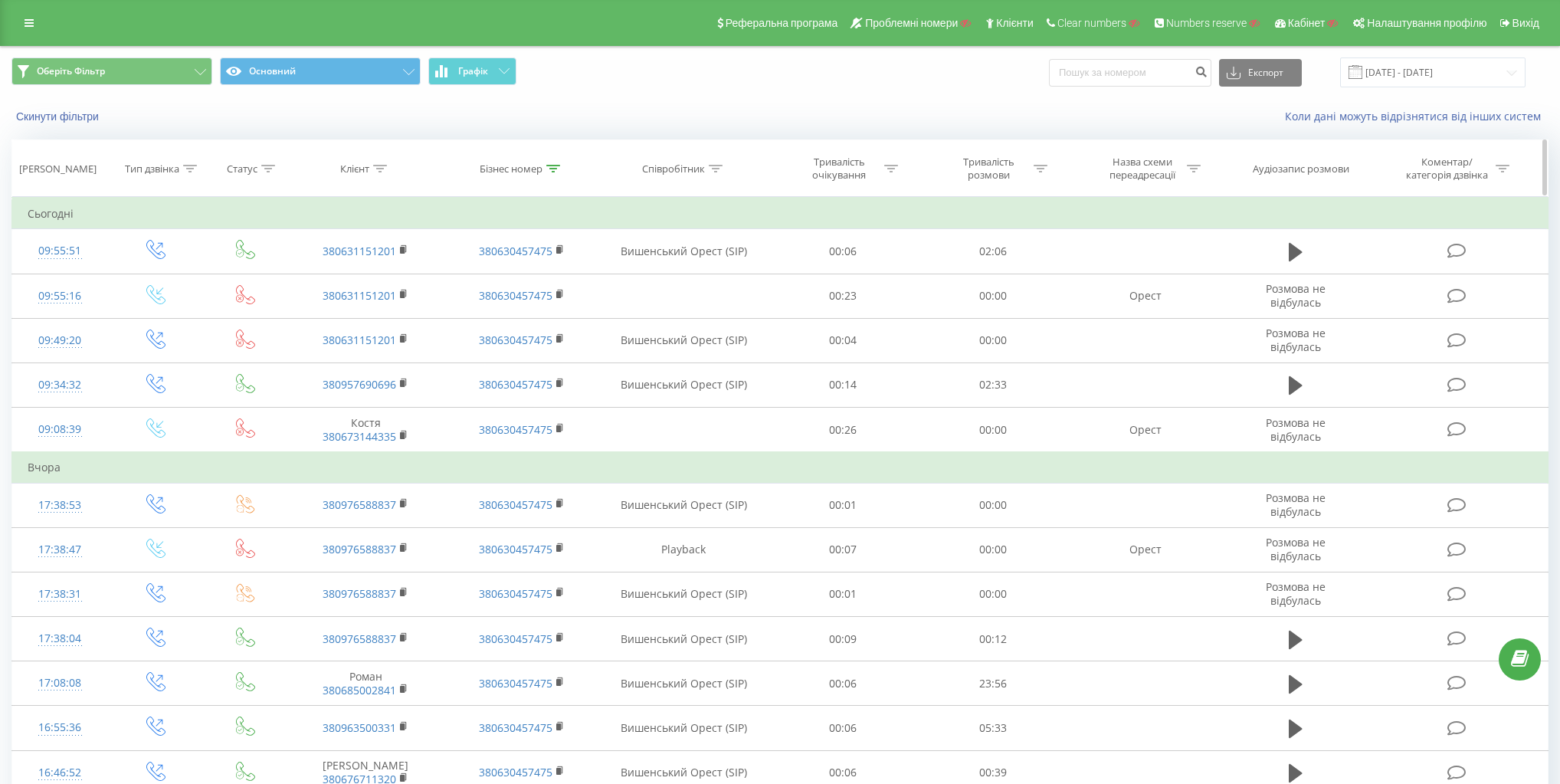
click at [162, 165] on div "Тип дзвінка" at bounding box center [151, 169] width 54 height 13
click at [166, 276] on div "Введіть значення" at bounding box center [148, 279] width 109 height 13
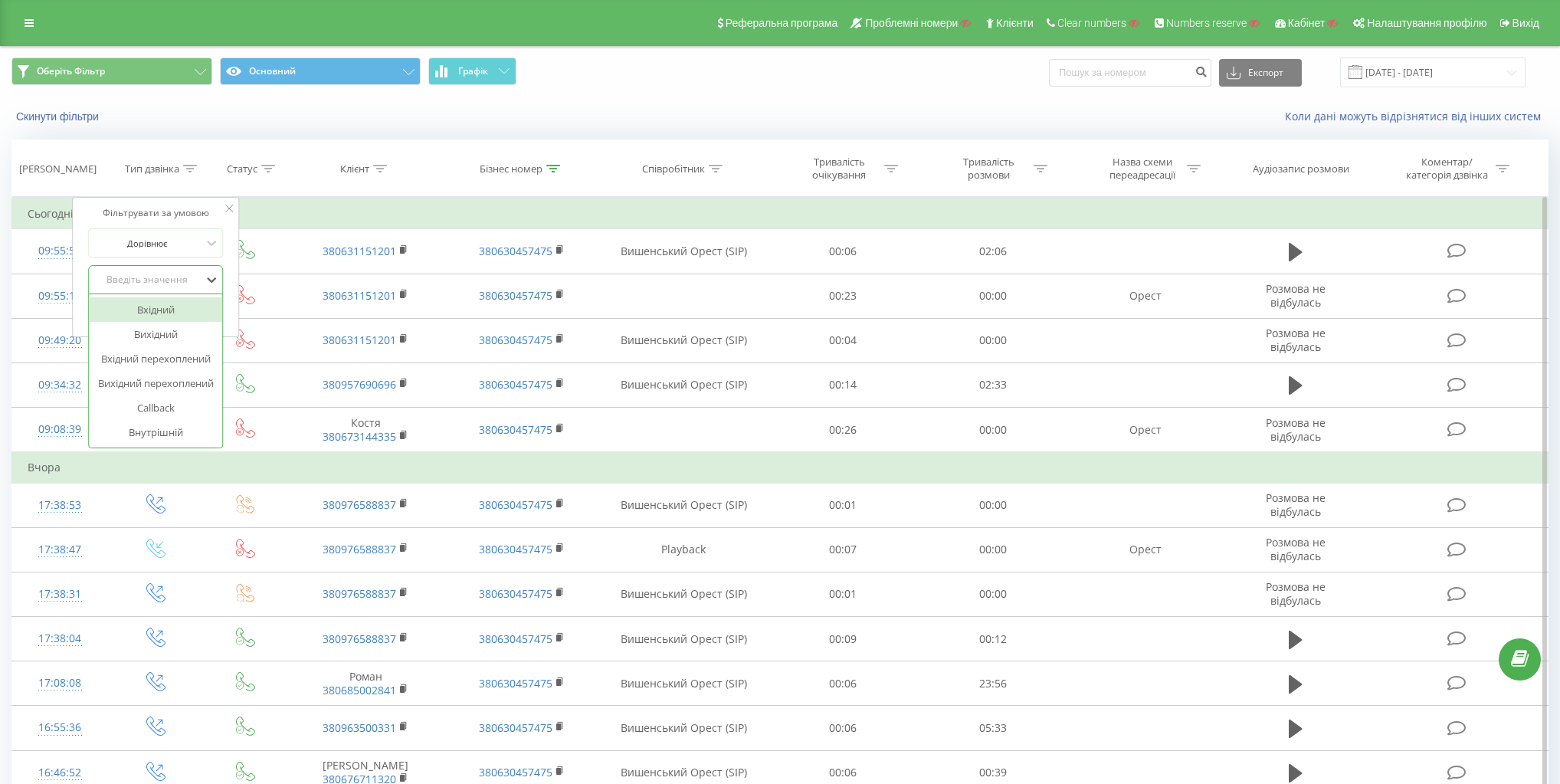
click at [167, 309] on div "Вхідний" at bounding box center [155, 309] width 133 height 24
click at [202, 309] on span "OK" at bounding box center [188, 310] width 43 height 23
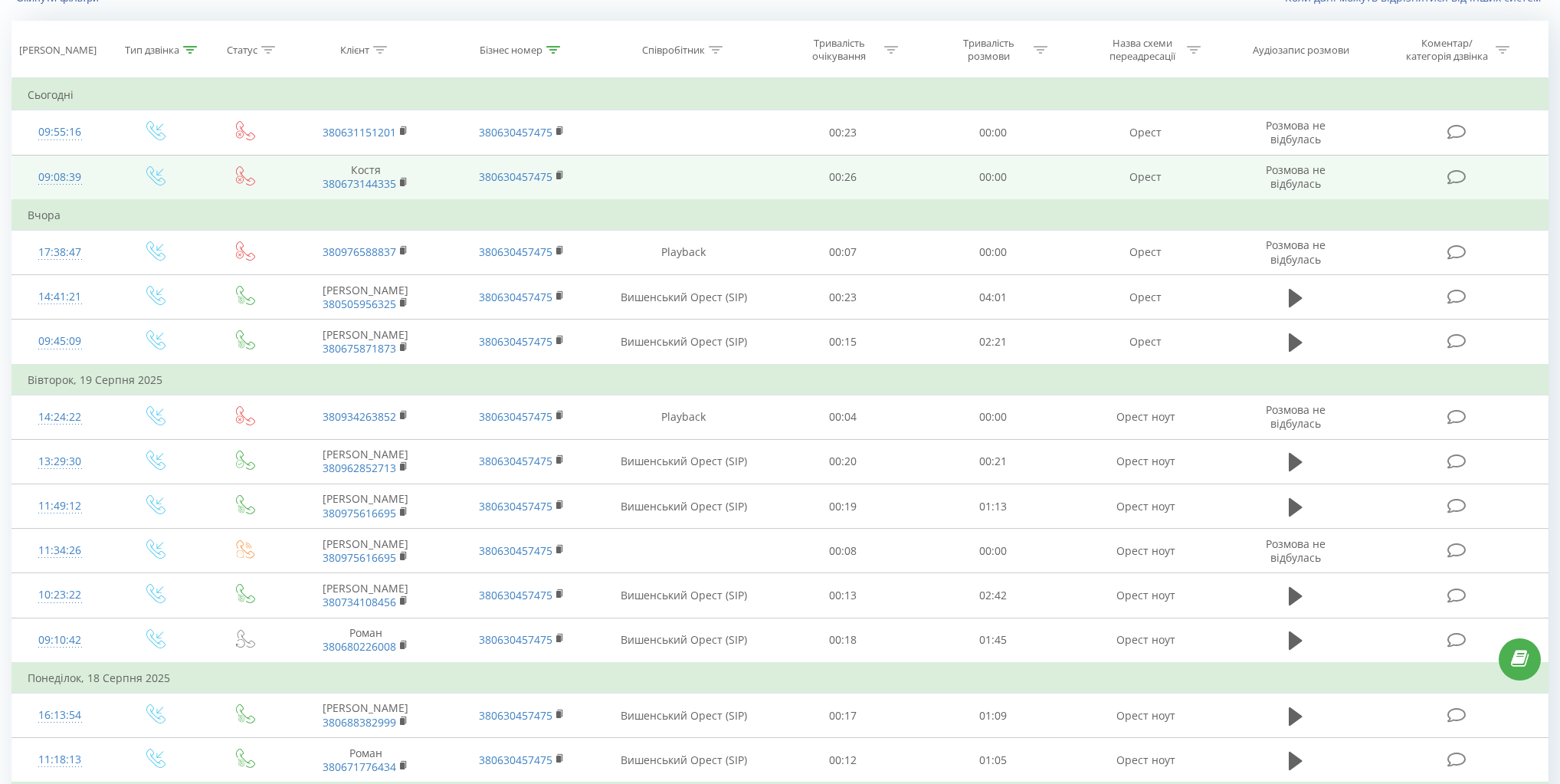
scroll to position [123, 0]
